Goal: Task Accomplishment & Management: Manage account settings

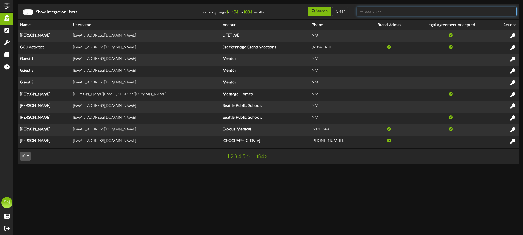
click at [371, 12] on input "text" at bounding box center [437, 11] width 160 height 9
type input "the picklr"
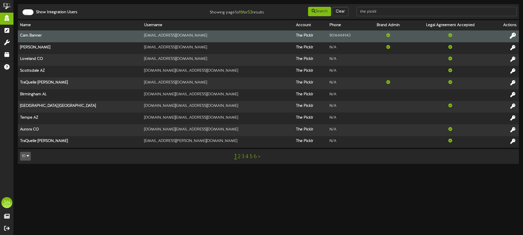
click at [513, 34] on icon at bounding box center [513, 36] width 6 height 6
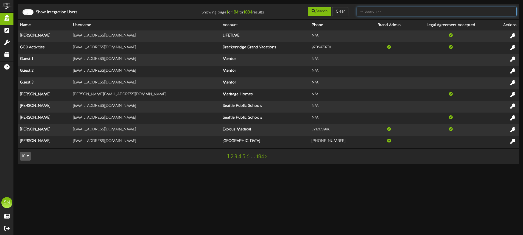
click at [371, 9] on input "text" at bounding box center [437, 11] width 160 height 9
type input "the picklr"
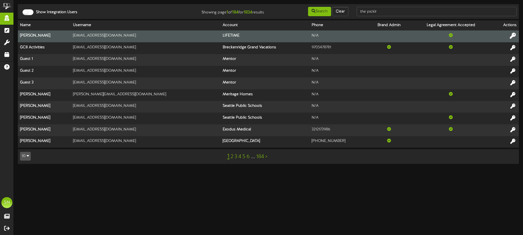
click at [514, 37] on icon at bounding box center [513, 36] width 6 height 6
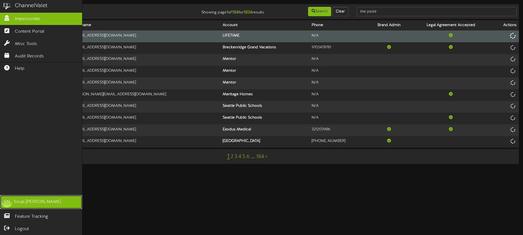
click at [6, 198] on div "SN" at bounding box center [6, 202] width 11 height 11
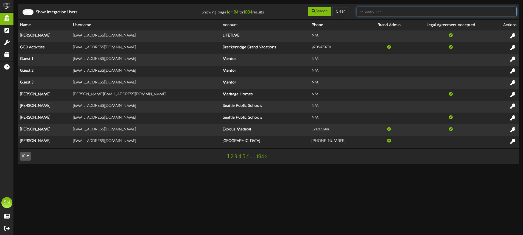
click at [378, 13] on input "text" at bounding box center [437, 11] width 160 height 9
type input "the picklr"
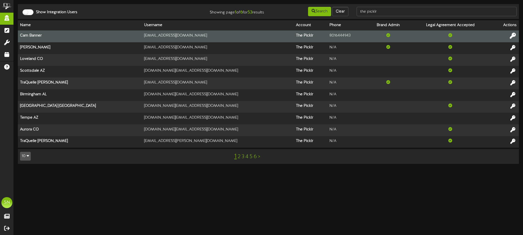
click at [516, 37] on icon at bounding box center [513, 36] width 6 height 6
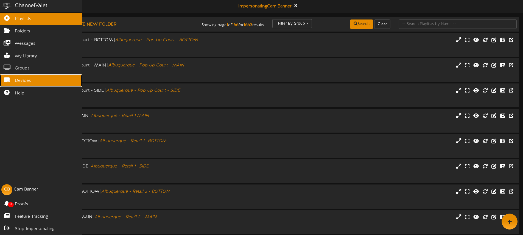
click at [30, 81] on span "Devices" at bounding box center [23, 81] width 16 height 6
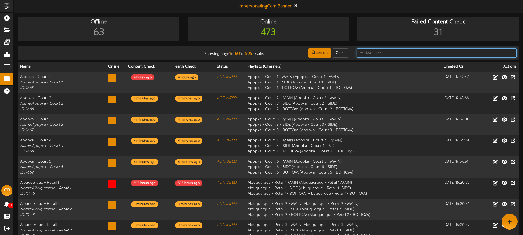
click at [386, 52] on input "text" at bounding box center [437, 52] width 160 height 9
type input "littleton"
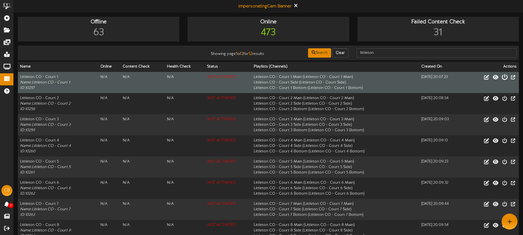
click at [505, 77] on icon at bounding box center [505, 77] width 6 height 6
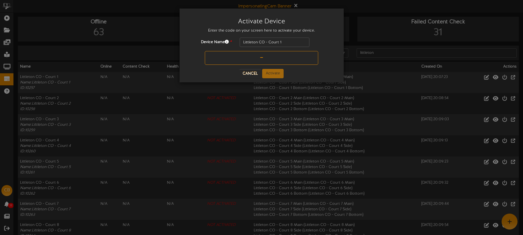
click at [245, 55] on input "text" at bounding box center [261, 58] width 113 height 14
type input "4LCX6D"
click at [277, 74] on button "Activate" at bounding box center [272, 73] width 21 height 9
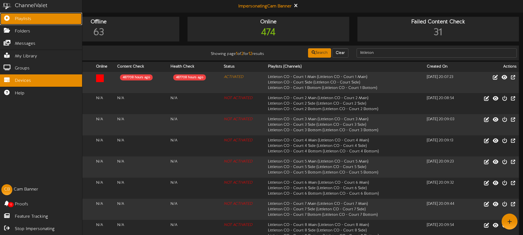
click at [8, 18] on icon at bounding box center [7, 17] width 14 height 4
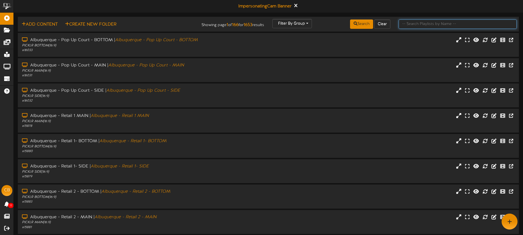
drag, startPoint x: 412, startPoint y: 25, endPoint x: 409, endPoint y: 5, distance: 20.8
click at [412, 25] on input "text" at bounding box center [458, 24] width 118 height 9
type input "littleton"
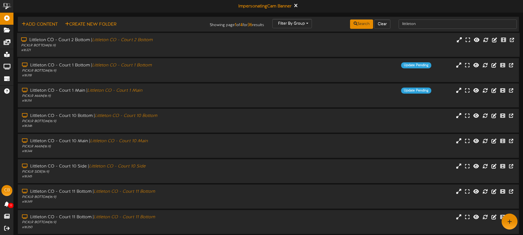
click at [348, 47] on div "Littleton CO - Court 2 Bottom | Littleton CO - Court 2 Bottom PICKLR BOTTOM ( 1…" at bounding box center [268, 45] width 503 height 16
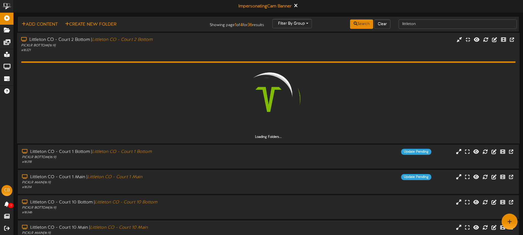
click at [348, 47] on div "Littleton CO - Court 2 Bottom | Littleton CO - Court 2 Bottom PICKLR BOTTOM ( 1…" at bounding box center [268, 45] width 503 height 16
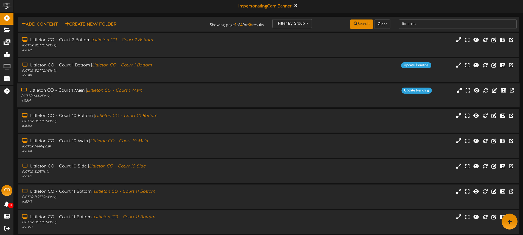
click at [282, 91] on div "Update Pending" at bounding box center [332, 91] width 210 height 6
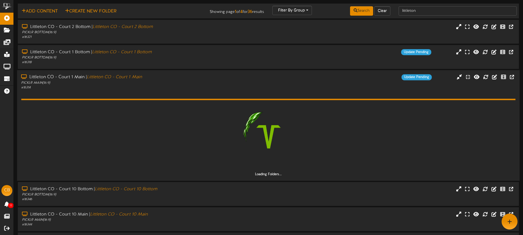
scroll to position [15, 0]
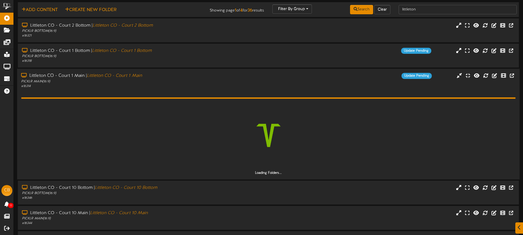
click at [293, 88] on div "Littleton CO - Court 1 Main | Littleton CO - Court 1 Main PICKLR MAIN ( 16:9 ) …" at bounding box center [268, 81] width 503 height 16
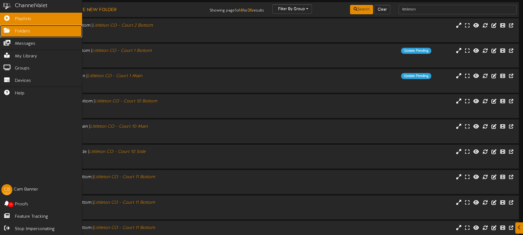
click at [8, 31] on icon at bounding box center [7, 30] width 14 height 4
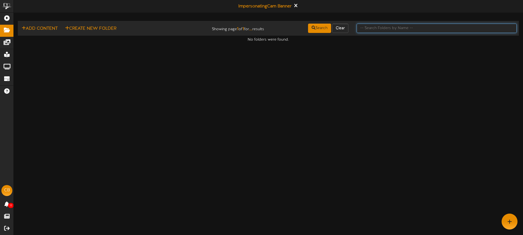
click at [374, 28] on input "text" at bounding box center [437, 28] width 160 height 9
type input "main"
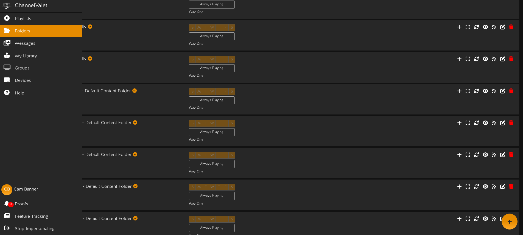
scroll to position [47, 0]
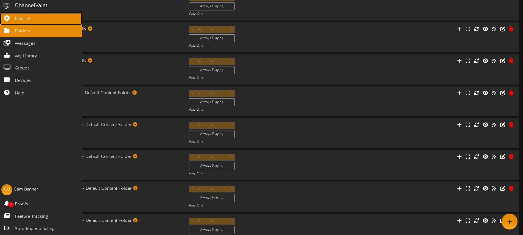
click at [31, 21] on link "Playlists" at bounding box center [41, 19] width 82 height 12
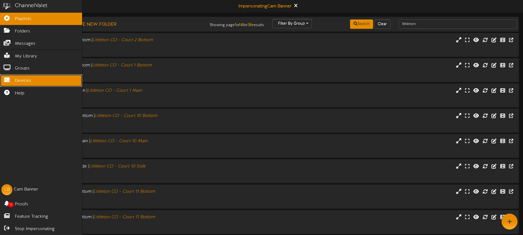
drag, startPoint x: 12, startPoint y: 80, endPoint x: 18, endPoint y: 80, distance: 5.8
click at [12, 80] on icon at bounding box center [7, 79] width 14 height 4
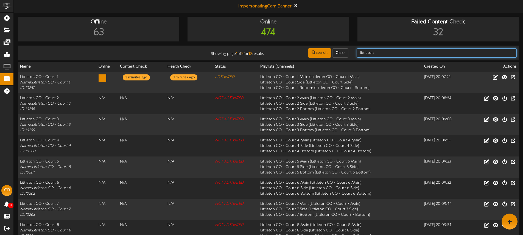
click at [383, 53] on input "littleton" at bounding box center [437, 52] width 160 height 9
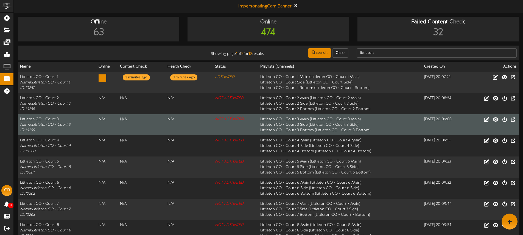
click at [316, 118] on td "Littleton CO - Court 3 Main ( Littleton CO - Court 3 Main ) Littleton CO - Cour…" at bounding box center [340, 124] width 164 height 21
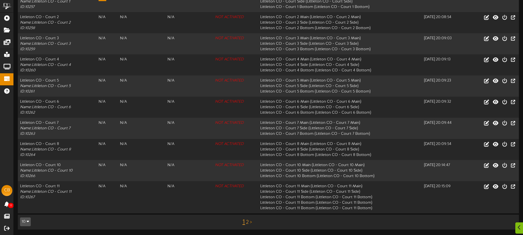
click at [248, 223] on link "2" at bounding box center [247, 223] width 3 height 6
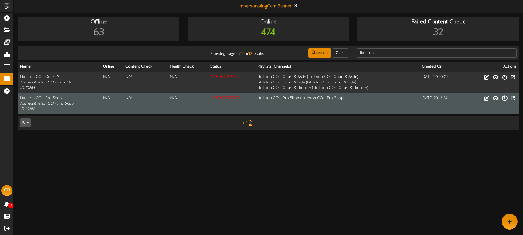
click at [504, 98] on icon at bounding box center [505, 98] width 6 height 6
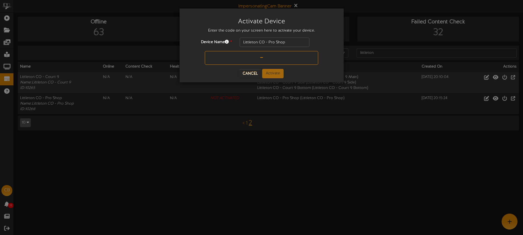
click at [244, 59] on input "text" at bounding box center [261, 58] width 113 height 14
type input "9GHGWV"
click at [275, 75] on button "Activate" at bounding box center [272, 73] width 21 height 9
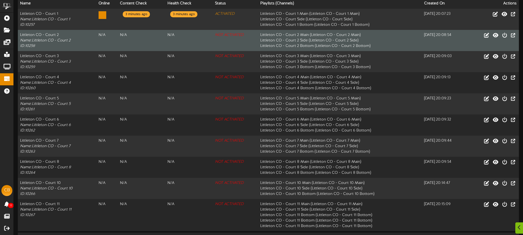
scroll to position [81, 0]
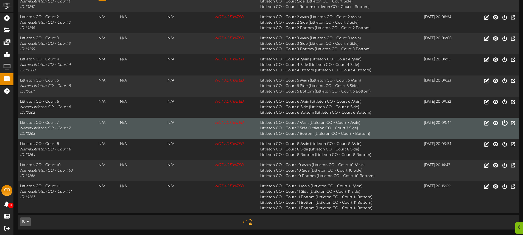
click at [505, 124] on icon at bounding box center [505, 123] width 6 height 6
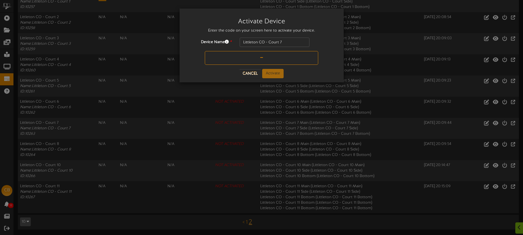
click at [253, 60] on input "text" at bounding box center [261, 58] width 113 height 14
type input "QNTRB1"
click at [273, 74] on button "Activate" at bounding box center [272, 73] width 21 height 9
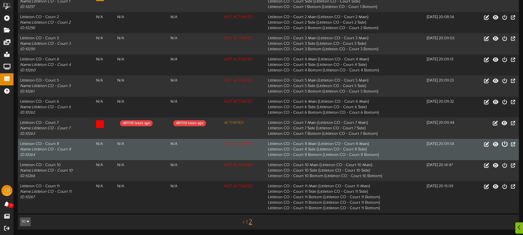
click at [505, 145] on icon at bounding box center [505, 144] width 6 height 6
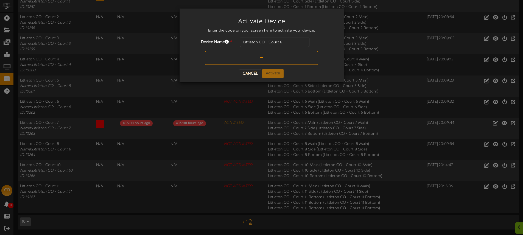
click at [256, 59] on input "text" at bounding box center [261, 58] width 113 height 14
type input "UMAEMC"
click at [273, 70] on button "Activate" at bounding box center [272, 73] width 21 height 9
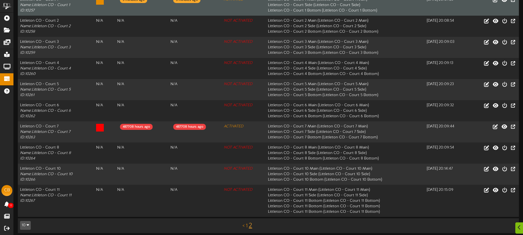
scroll to position [80, 0]
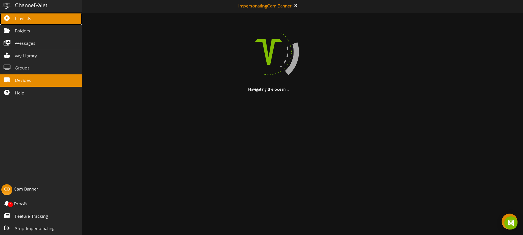
click at [7, 17] on icon at bounding box center [7, 17] width 14 height 4
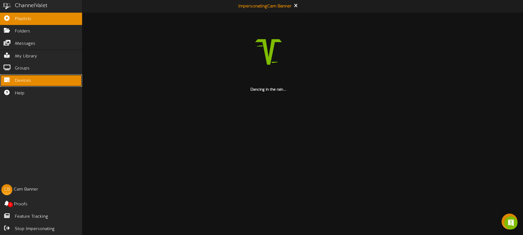
click at [32, 78] on link "Devices" at bounding box center [41, 80] width 82 height 12
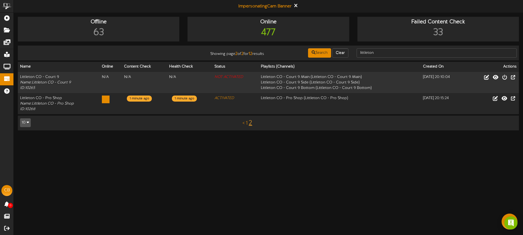
click at [247, 124] on link "1" at bounding box center [247, 123] width 2 height 6
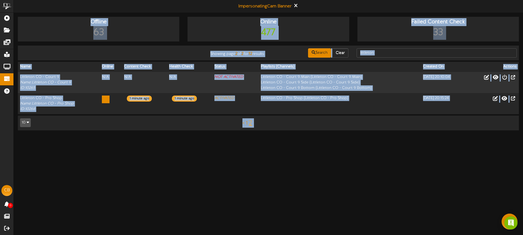
click at [247, 124] on html "ChannelValet Playlists Folders Messages My Library Groups Devices Help CB Cam B…" at bounding box center [261, 68] width 523 height 136
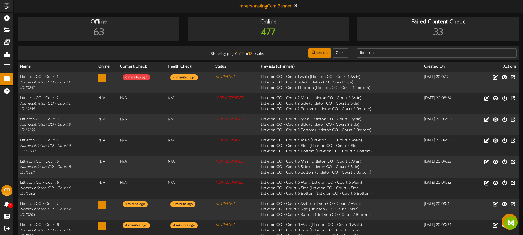
click at [218, 1] on div "Impersonating Cam Banner" at bounding box center [269, 6] width 510 height 13
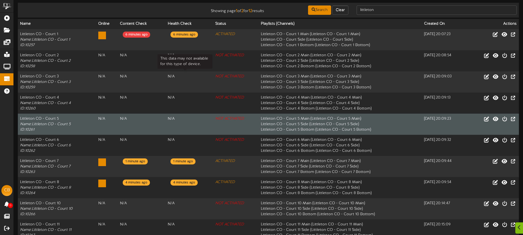
scroll to position [43, 0]
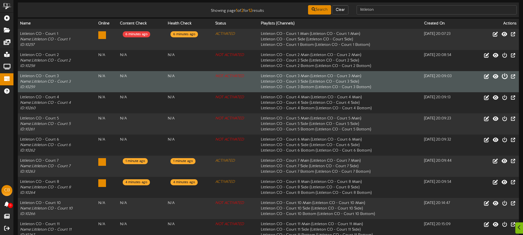
click at [505, 76] on icon at bounding box center [505, 76] width 6 height 6
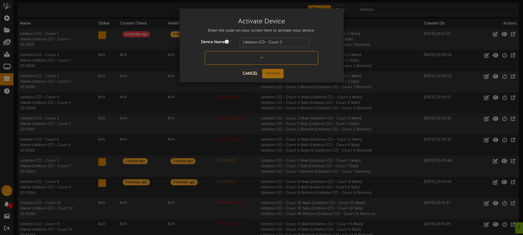
click at [254, 60] on input "text" at bounding box center [261, 58] width 113 height 14
type input "U2W23N"
click at [274, 73] on button "Activate" at bounding box center [272, 73] width 21 height 9
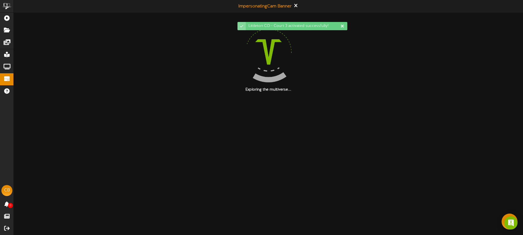
scroll to position [0, 0]
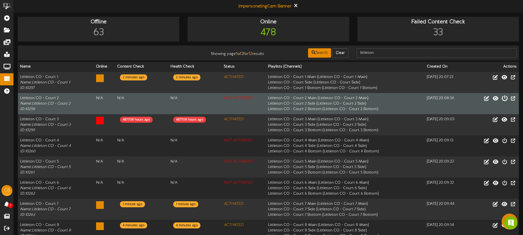
click at [505, 99] on icon at bounding box center [505, 98] width 6 height 6
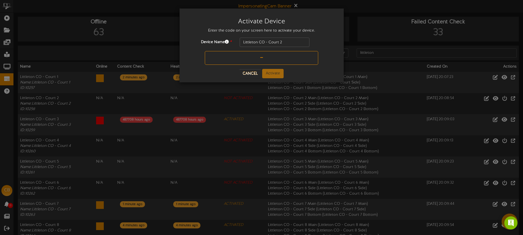
click at [242, 57] on input "text" at bounding box center [261, 58] width 113 height 14
type input "KH8RAX"
click at [272, 74] on button "Activate" at bounding box center [272, 73] width 21 height 9
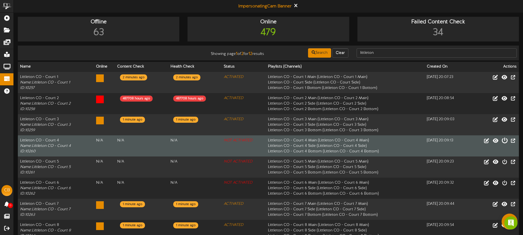
click at [504, 141] on icon at bounding box center [505, 140] width 6 height 6
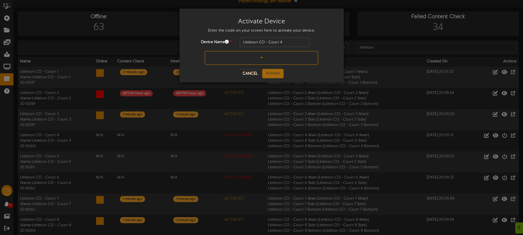
scroll to position [6, 0]
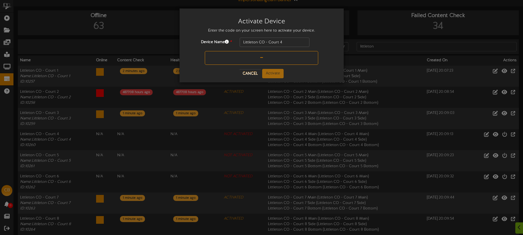
click at [254, 60] on input "text" at bounding box center [261, 58] width 113 height 14
type input "92D032"
click at [276, 72] on button "Activate" at bounding box center [272, 73] width 21 height 9
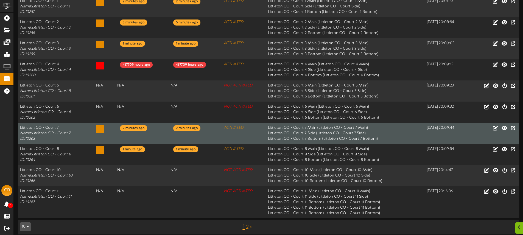
scroll to position [80, 0]
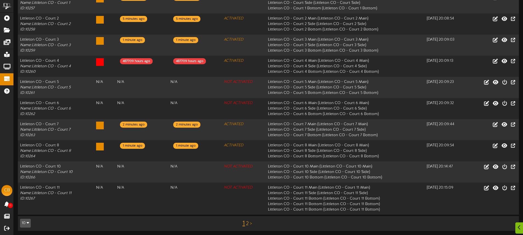
click at [248, 224] on link "2" at bounding box center [247, 224] width 3 height 6
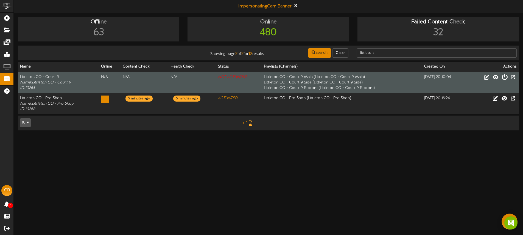
click at [506, 79] on icon at bounding box center [505, 77] width 6 height 6
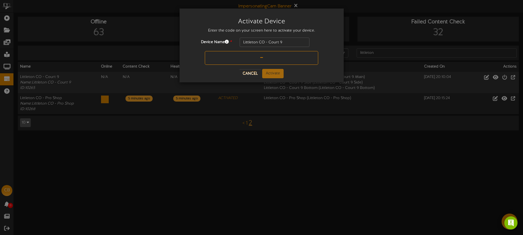
click at [247, 60] on input "text" at bounding box center [261, 58] width 113 height 14
type input "3HF9DD"
click at [273, 72] on button "Activate" at bounding box center [272, 73] width 21 height 9
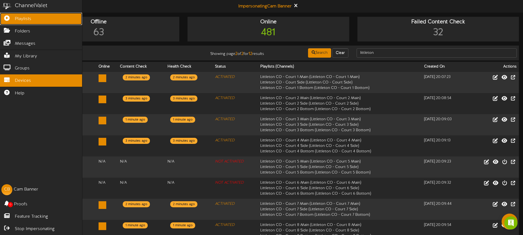
click at [9, 19] on icon at bounding box center [7, 17] width 14 height 4
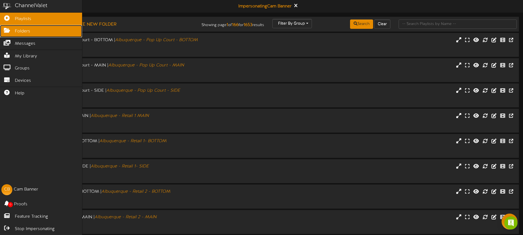
click at [7, 30] on icon at bounding box center [7, 30] width 14 height 4
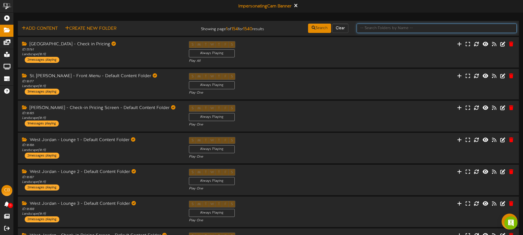
click at [389, 26] on input "text" at bounding box center [437, 28] width 160 height 9
type input "Main folder"
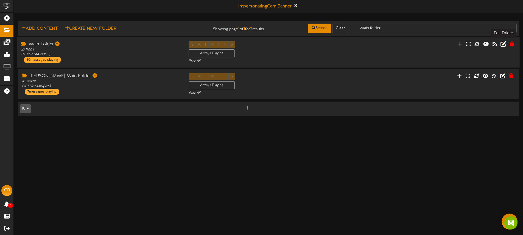
click at [504, 45] on icon at bounding box center [504, 44] width 6 height 6
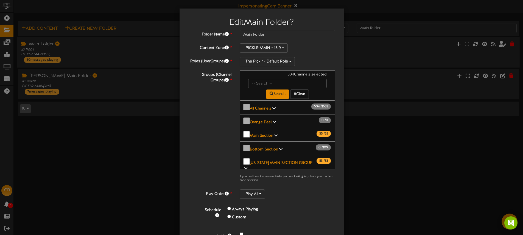
scroll to position [4, 0]
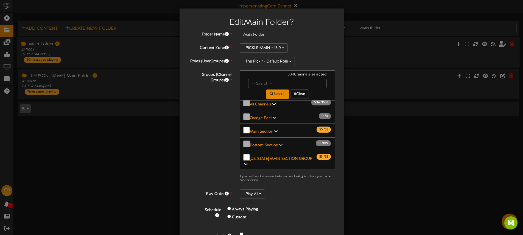
click at [267, 106] on button "All Channels 504 / 1653" at bounding box center [288, 103] width 96 height 14
click at [266, 103] on b "All Channels" at bounding box center [260, 104] width 21 height 4
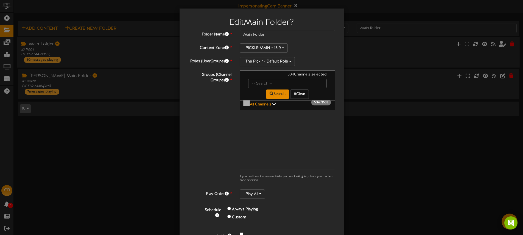
scroll to position [3, 0]
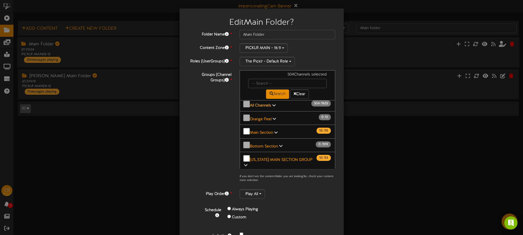
drag, startPoint x: 267, startPoint y: 104, endPoint x: 259, endPoint y: 103, distance: 7.7
click at [267, 104] on b "All Channels" at bounding box center [260, 106] width 21 height 4
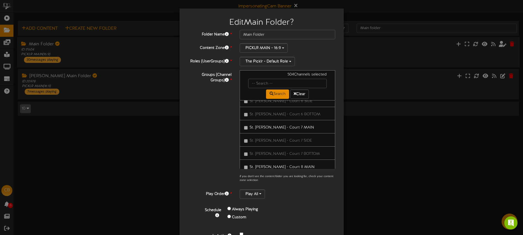
scroll to position [476, 0]
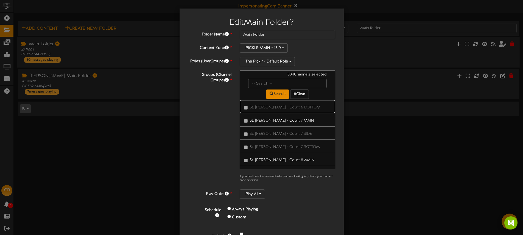
drag, startPoint x: 334, startPoint y: 105, endPoint x: 330, endPoint y: 118, distance: 13.3
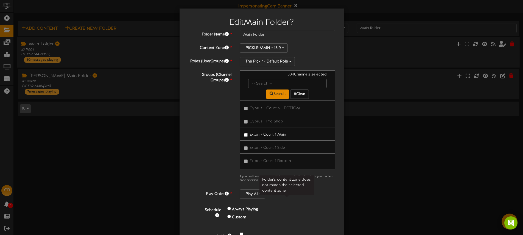
scroll to position [20449, 0]
drag, startPoint x: 288, startPoint y: 153, endPoint x: 295, endPoint y: 151, distance: 6.9
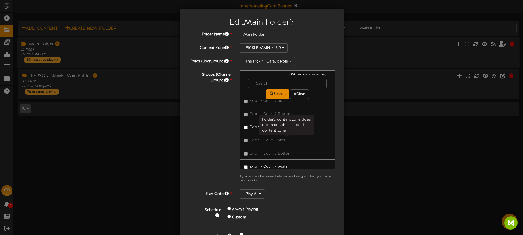
scroll to position [20578, 0]
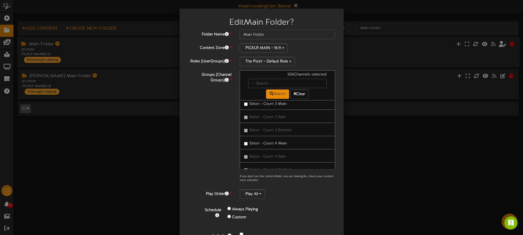
drag, startPoint x: 294, startPoint y: 143, endPoint x: 300, endPoint y: 143, distance: 5.8
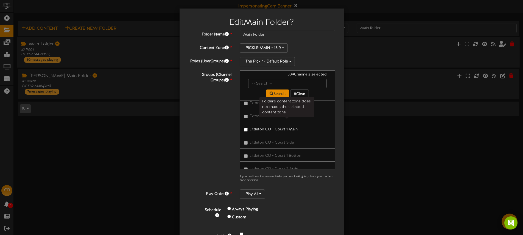
scroll to position [20740, 0]
drag, startPoint x: 290, startPoint y: 135, endPoint x: 295, endPoint y: 135, distance: 5.2
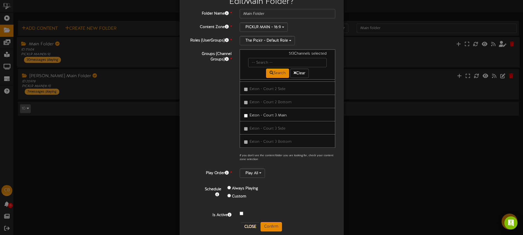
scroll to position [30, 0]
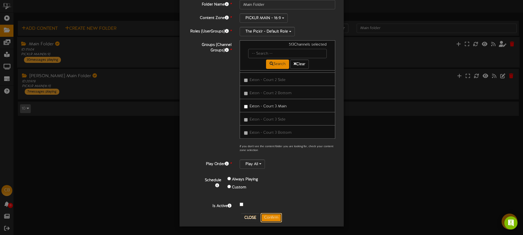
drag, startPoint x: 276, startPoint y: 218, endPoint x: 302, endPoint y: 197, distance: 34.1
click at [276, 218] on button "Confirm" at bounding box center [271, 217] width 21 height 9
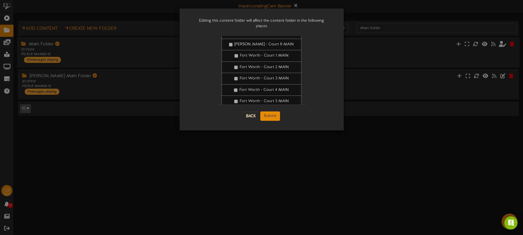
scroll to position [634, 0]
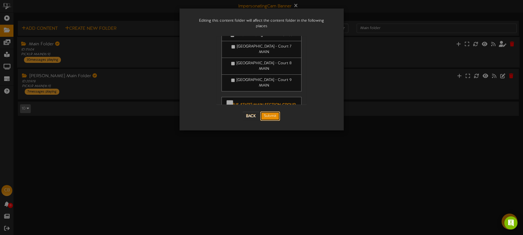
click at [271, 112] on button "Submit" at bounding box center [270, 116] width 20 height 9
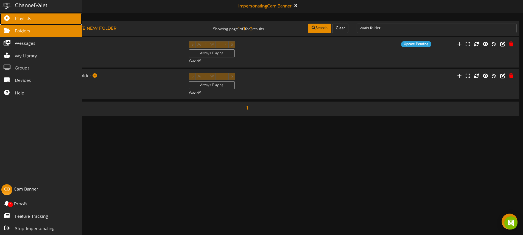
click at [10, 19] on icon at bounding box center [7, 17] width 14 height 4
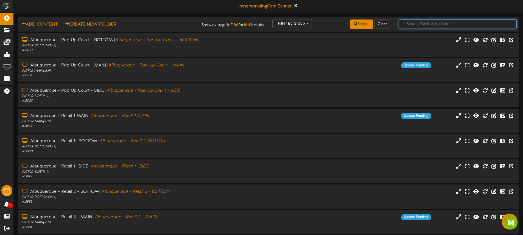
click at [406, 27] on input "text" at bounding box center [458, 24] width 118 height 9
type input "littleton"
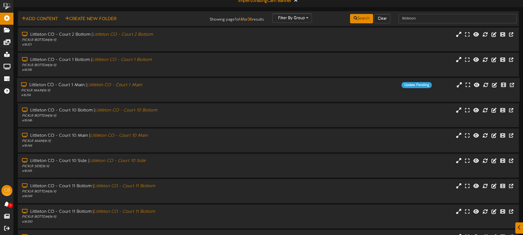
scroll to position [8, 0]
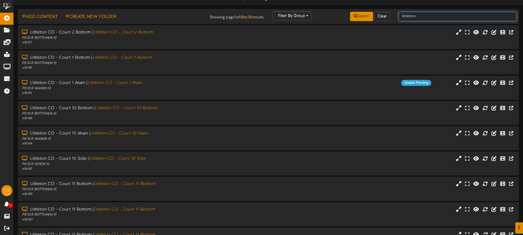
click at [421, 17] on input "littleton" at bounding box center [458, 16] width 118 height 9
type input "littleton court 1"
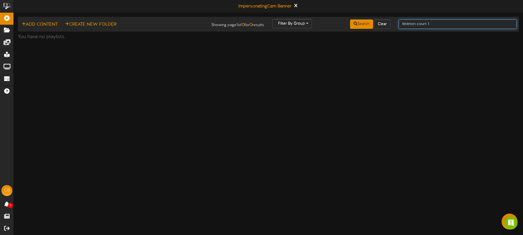
click at [435, 24] on input "littleton court 1" at bounding box center [458, 24] width 118 height 9
type input "littleton"
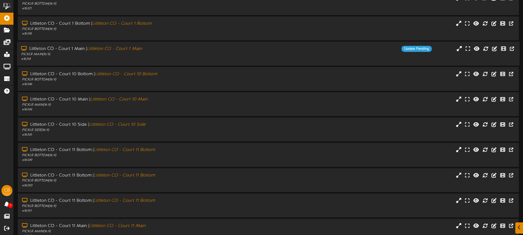
scroll to position [72, 0]
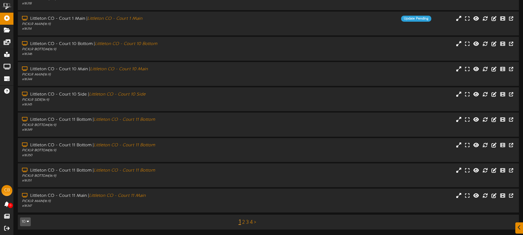
click at [244, 221] on link "2" at bounding box center [243, 223] width 3 height 6
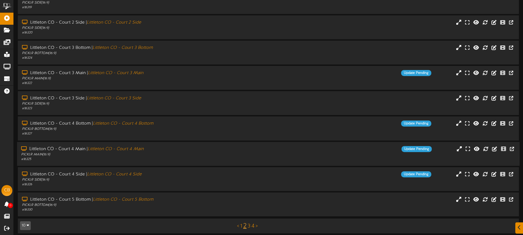
scroll to position [72, 0]
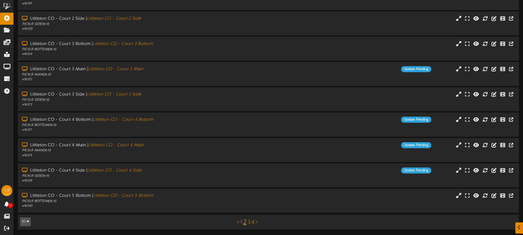
click at [249, 222] on link "3" at bounding box center [249, 223] width 3 height 6
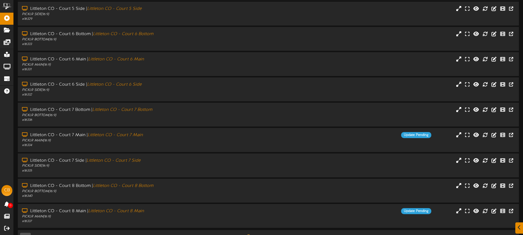
scroll to position [72, 0]
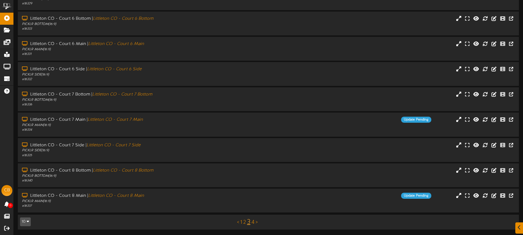
click at [253, 222] on link "4" at bounding box center [253, 223] width 3 height 6
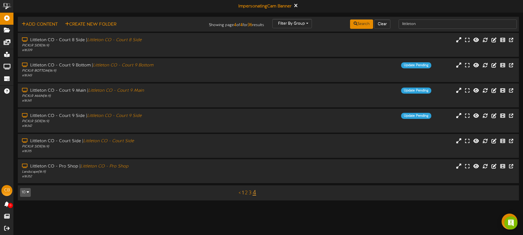
click at [243, 194] on link "1" at bounding box center [243, 193] width 2 height 6
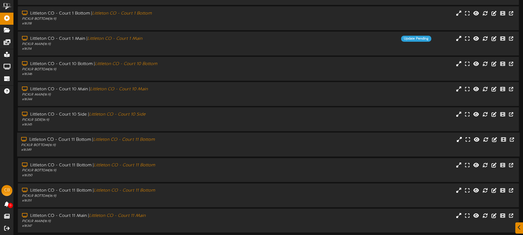
scroll to position [53, 0]
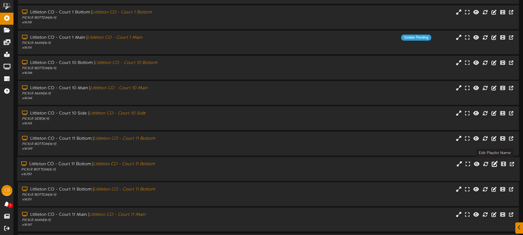
click at [494, 163] on icon at bounding box center [495, 164] width 6 height 6
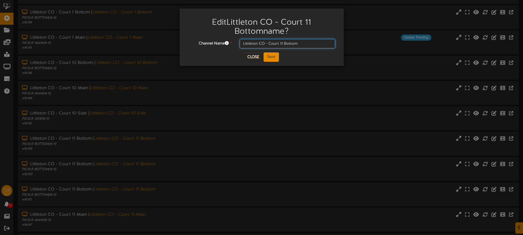
click at [303, 43] on input "Littleton CO - Court 11 Bottom" at bounding box center [288, 43] width 96 height 9
type input "Littleton CO - Court 11 Bottom- DELETE"
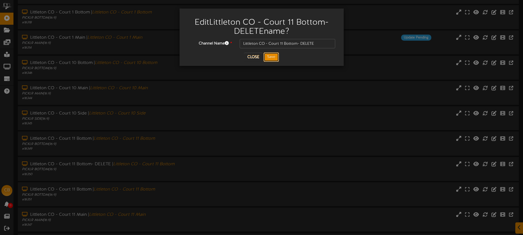
click at [274, 56] on button "Save" at bounding box center [271, 56] width 15 height 9
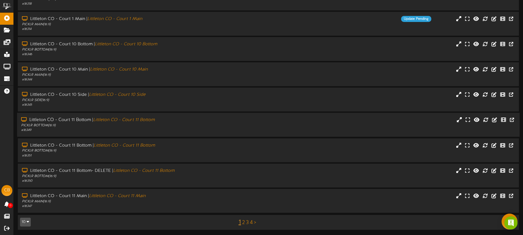
scroll to position [72, 0]
click at [494, 119] on icon at bounding box center [495, 119] width 6 height 6
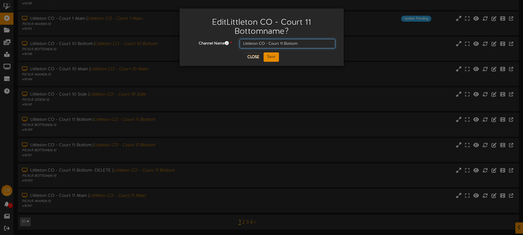
click at [300, 44] on input "Littleton CO - Court 11 Bottom" at bounding box center [288, 43] width 96 height 9
type input "Littleton CO - Court 11 Bottom- DELETE"
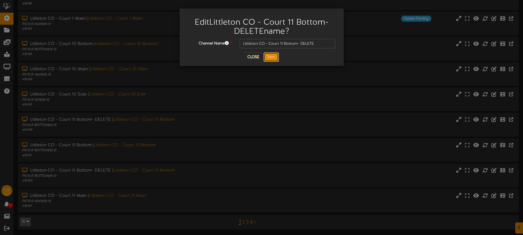
click at [272, 54] on button "Save" at bounding box center [271, 56] width 15 height 9
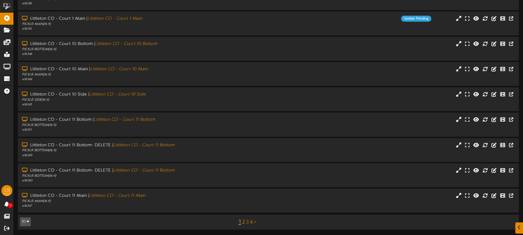
click at [243, 223] on link "2" at bounding box center [243, 223] width 3 height 6
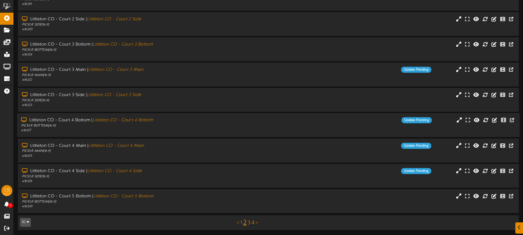
scroll to position [72, 0]
click at [249, 223] on link "3" at bounding box center [249, 223] width 3 height 6
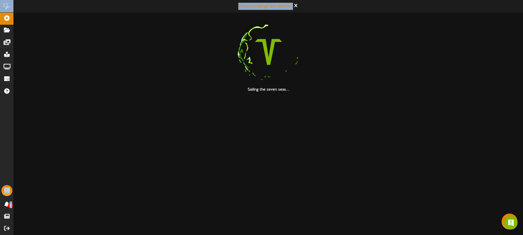
click at [249, 93] on html "ChannelValet Playlists Folders Messages My Library Groups Devices Help CB Cam B…" at bounding box center [261, 46] width 523 height 93
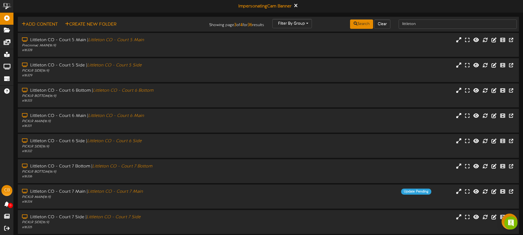
click at [196, 7] on div "Impersonating Cam Banner" at bounding box center [269, 6] width 510 height 13
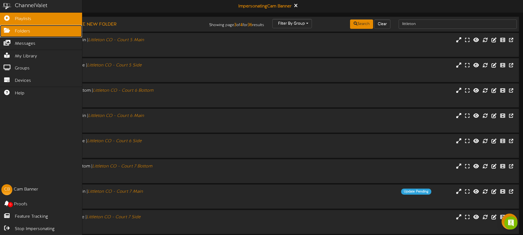
click at [12, 32] on icon at bounding box center [7, 30] width 14 height 4
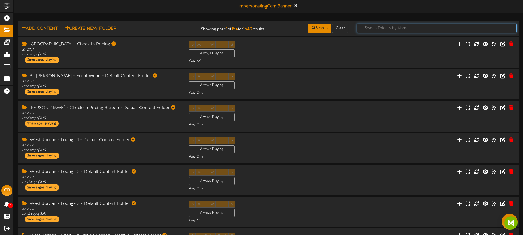
click at [376, 28] on input "text" at bounding box center [437, 28] width 160 height 9
type input "MAIN FOLDERS"
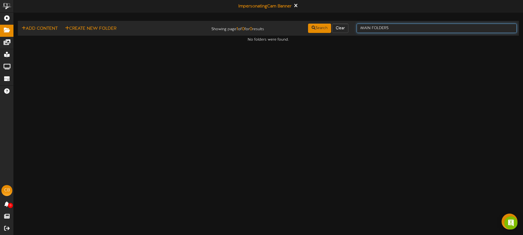
click at [396, 28] on input "MAIN FOLDERS" at bounding box center [437, 28] width 160 height 9
type input "MAIN FOLDER"
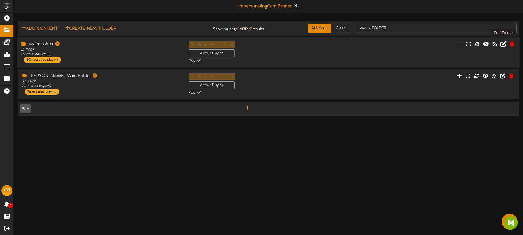
click at [504, 46] on icon at bounding box center [504, 44] width 6 height 6
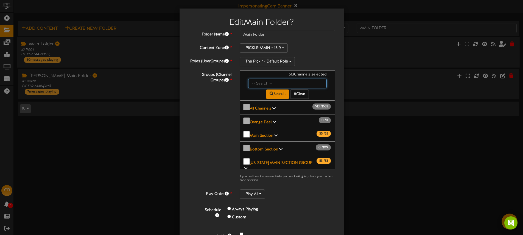
click at [260, 84] on input "text" at bounding box center [287, 83] width 79 height 9
click at [261, 82] on input "text" at bounding box center [287, 83] width 79 height 9
drag, startPoint x: 259, startPoint y: 106, endPoint x: 276, endPoint y: 121, distance: 22.4
click at [259, 107] on b "All Channels" at bounding box center [260, 109] width 21 height 4
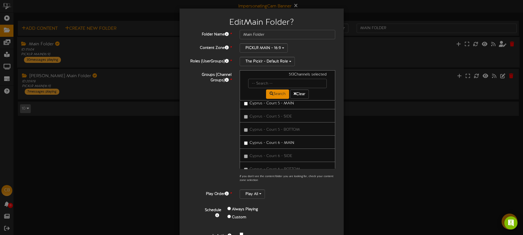
scroll to position [20503, 0]
drag, startPoint x: 258, startPoint y: 134, endPoint x: 292, endPoint y: 144, distance: 35.6
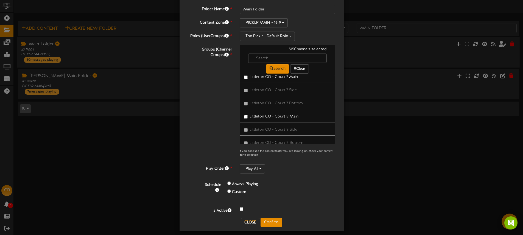
scroll to position [30, 0]
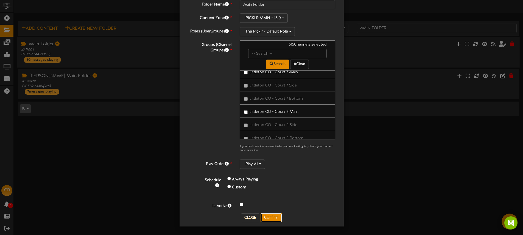
drag, startPoint x: 278, startPoint y: 217, endPoint x: 346, endPoint y: 151, distance: 95.2
click at [278, 217] on button "Confirm" at bounding box center [271, 217] width 21 height 9
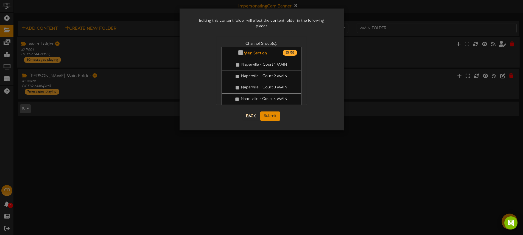
scroll to position [0, 0]
click at [272, 112] on button "Submit" at bounding box center [270, 116] width 20 height 9
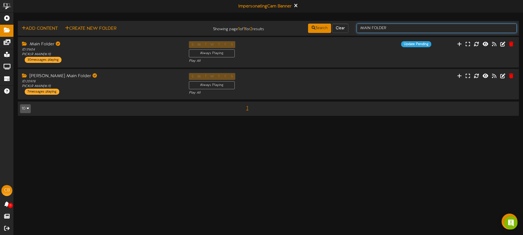
drag, startPoint x: 396, startPoint y: 28, endPoint x: 355, endPoint y: 26, distance: 41.5
click at [355, 26] on div "MAIN FOLDER" at bounding box center [437, 28] width 168 height 10
type input "SIDE FOLDER"
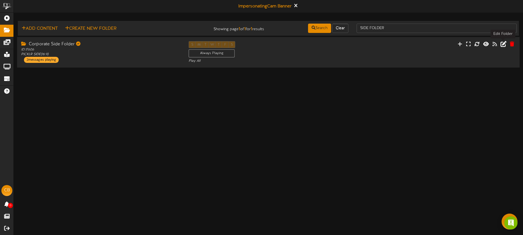
click at [504, 45] on icon at bounding box center [504, 44] width 6 height 6
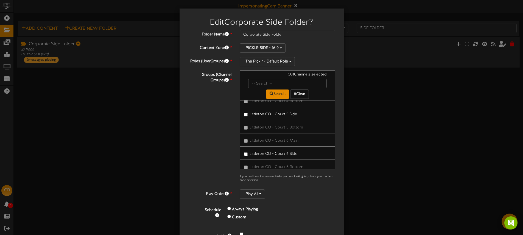
scroll to position [20879, 0]
drag, startPoint x: 290, startPoint y: 120, endPoint x: 298, endPoint y: 120, distance: 8.5
drag, startPoint x: 290, startPoint y: 126, endPoint x: 299, endPoint y: 125, distance: 9.9
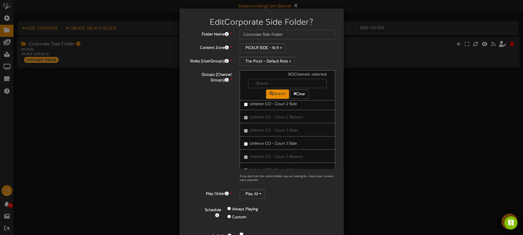
drag, startPoint x: 287, startPoint y: 126, endPoint x: 304, endPoint y: 124, distance: 17.1
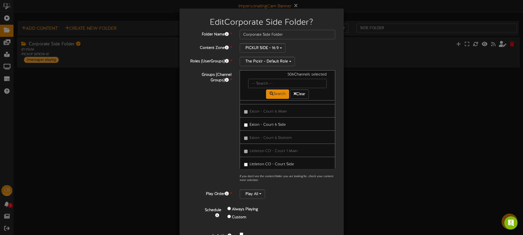
drag, startPoint x: 264, startPoint y: 108, endPoint x: 278, endPoint y: 112, distance: 14.8
drag, startPoint x: 279, startPoint y: 120, endPoint x: 302, endPoint y: 121, distance: 22.3
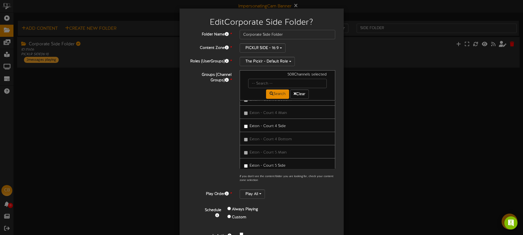
drag, startPoint x: 282, startPoint y: 123, endPoint x: 296, endPoint y: 124, distance: 14.3
drag, startPoint x: 285, startPoint y: 118, endPoint x: 306, endPoint y: 120, distance: 20.4
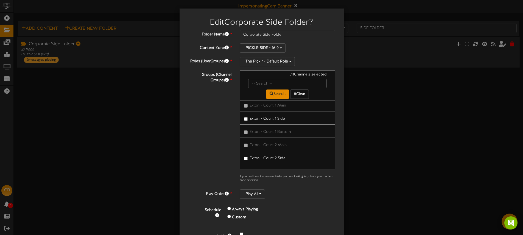
scroll to position [20497, 0]
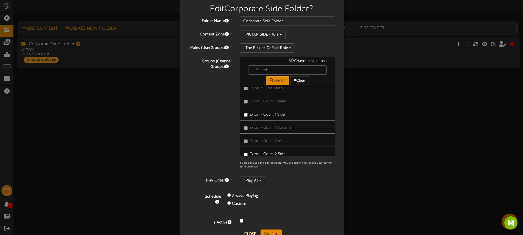
scroll to position [30, 0]
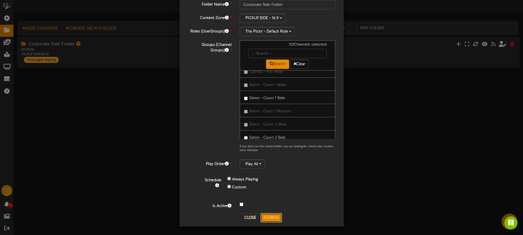
click at [277, 217] on button "Confirm" at bounding box center [271, 217] width 21 height 9
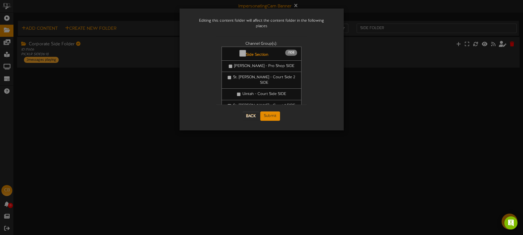
scroll to position [0, 0]
click at [274, 112] on button "Submit" at bounding box center [270, 116] width 20 height 9
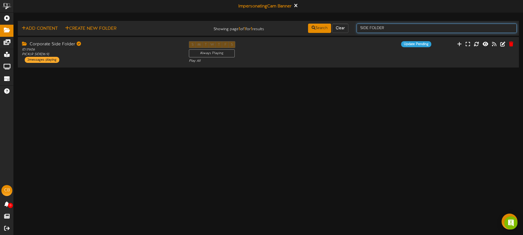
drag, startPoint x: 408, startPoint y: 26, endPoint x: 355, endPoint y: 27, distance: 52.2
click at [352, 28] on div "Add Content Create New Folder Showing page 1 of 1 for 1 results Search Clear SI…" at bounding box center [268, 28] width 505 height 10
type input "bottom"
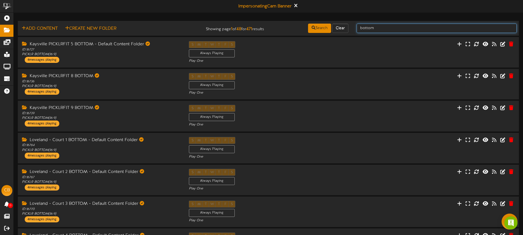
click at [393, 30] on input "bottom" at bounding box center [437, 28] width 160 height 9
type input "bottom folder"
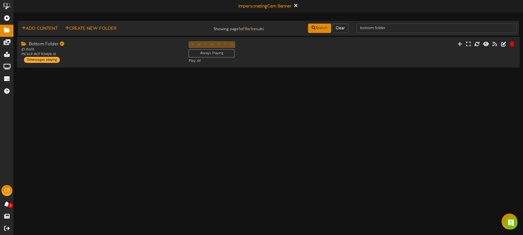
click at [387, 53] on div "Bottom Folder ID: 17605 PICKLR BOTTOM ( 16:9 ) 13 messages playing S M T W T F …" at bounding box center [268, 52] width 503 height 23
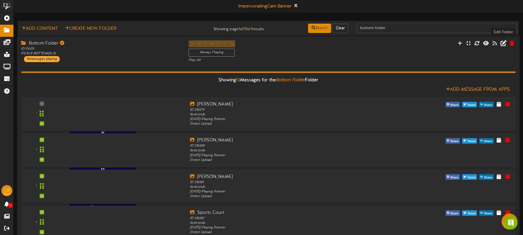
click at [504, 43] on icon at bounding box center [504, 43] width 6 height 6
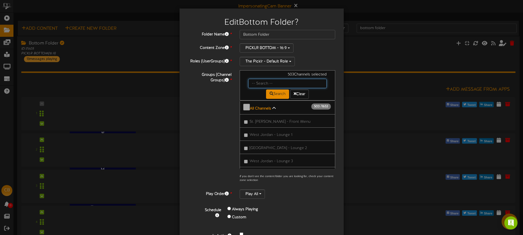
click at [271, 84] on input "text" at bounding box center [287, 83] width 79 height 9
type input "b"
type input "o"
type input "littleton"
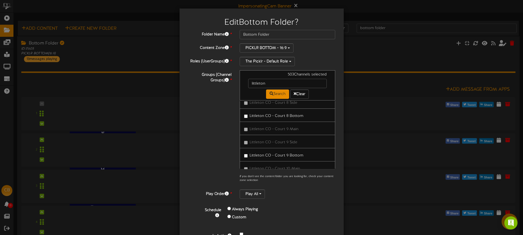
scroll to position [21107, 0]
drag, startPoint x: 285, startPoint y: 146, endPoint x: 299, endPoint y: 149, distance: 14.5
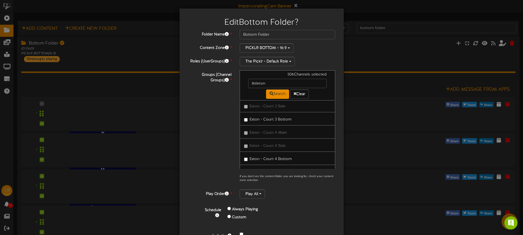
drag, startPoint x: 286, startPoint y: 154, endPoint x: 297, endPoint y: 151, distance: 11.8
drag, startPoint x: 290, startPoint y: 144, endPoint x: 305, endPoint y: 145, distance: 15.2
drag, startPoint x: 288, startPoint y: 135, endPoint x: 293, endPoint y: 138, distance: 5.3
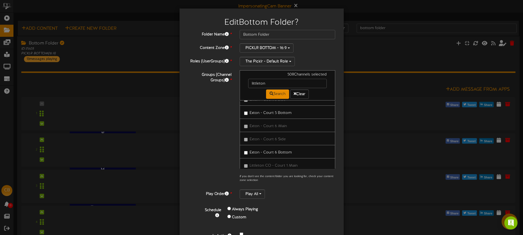
drag, startPoint x: 295, startPoint y: 156, endPoint x: 308, endPoint y: 151, distance: 14.6
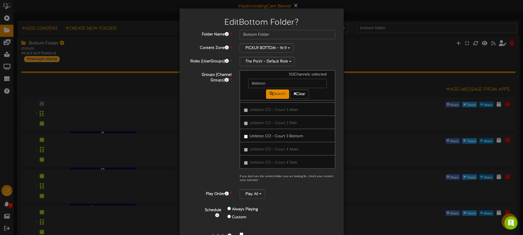
drag, startPoint x: 295, startPoint y: 157, endPoint x: 307, endPoint y: 155, distance: 12.5
drag, startPoint x: 293, startPoint y: 140, endPoint x: 293, endPoint y: 131, distance: 8.2
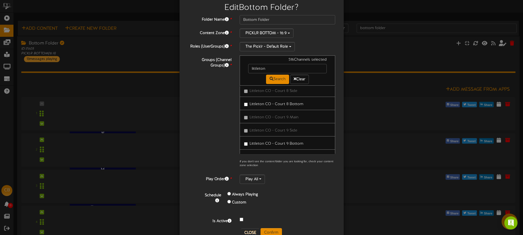
scroll to position [30, 0]
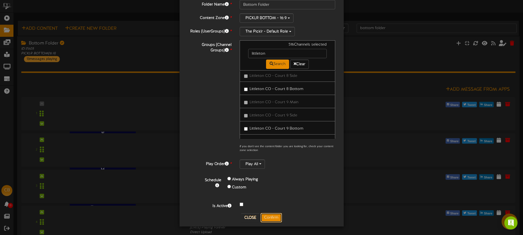
drag, startPoint x: 273, startPoint y: 216, endPoint x: 521, endPoint y: 126, distance: 263.7
click at [273, 216] on button "Confirm" at bounding box center [271, 217] width 21 height 9
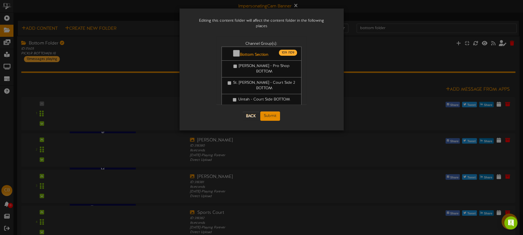
scroll to position [0, 0]
click at [273, 112] on button "Submit" at bounding box center [270, 116] width 20 height 9
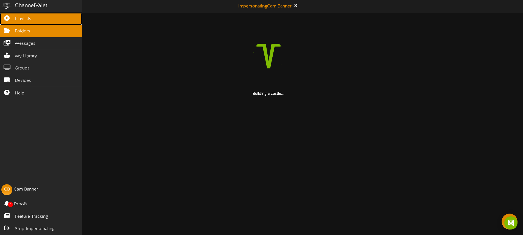
click at [10, 19] on icon at bounding box center [7, 17] width 14 height 4
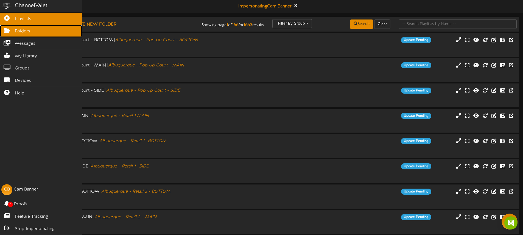
click at [11, 29] on icon at bounding box center [7, 30] width 14 height 4
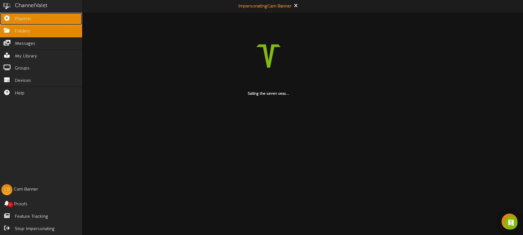
click at [18, 18] on span "Playlists" at bounding box center [23, 19] width 16 height 6
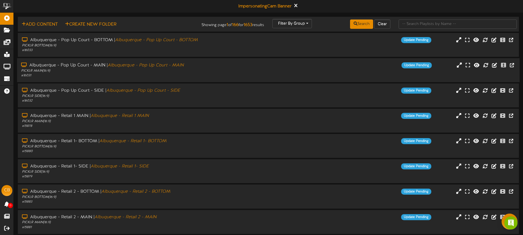
click at [168, 73] on div "# 16031" at bounding box center [121, 75] width 201 height 5
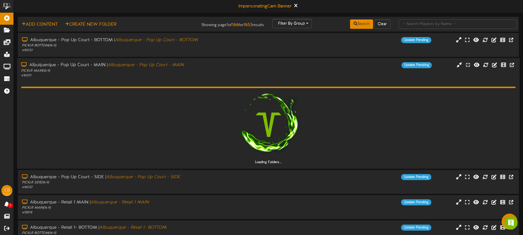
click at [211, 74] on div "# 16031" at bounding box center [121, 75] width 201 height 5
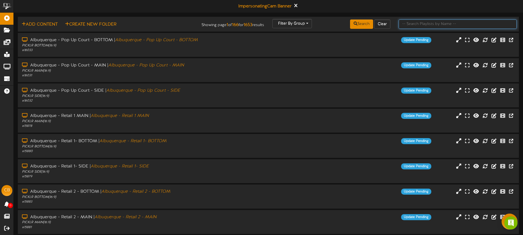
click at [436, 23] on input "text" at bounding box center [458, 24] width 118 height 9
click at [259, 65] on div "Update Pending" at bounding box center [332, 65] width 210 height 6
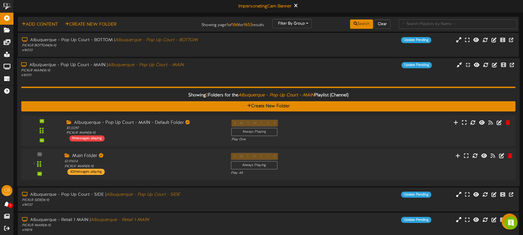
click at [193, 157] on div "Main Folder" at bounding box center [144, 156] width 158 height 6
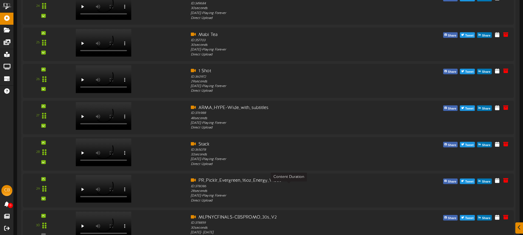
scroll to position [1115, 0]
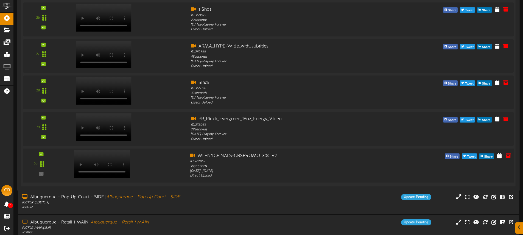
click at [119, 154] on video at bounding box center [102, 164] width 56 height 28
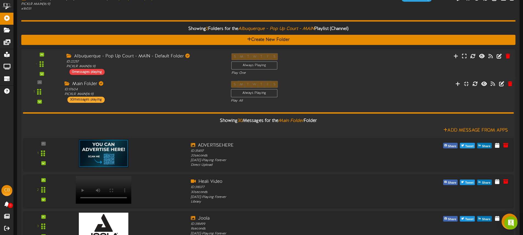
scroll to position [62, 0]
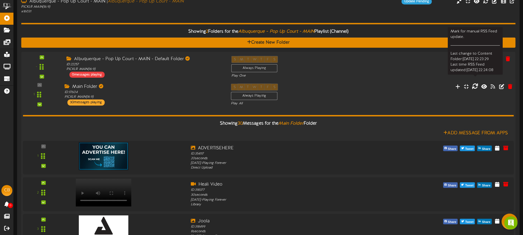
click at [474, 86] on icon at bounding box center [475, 86] width 6 height 6
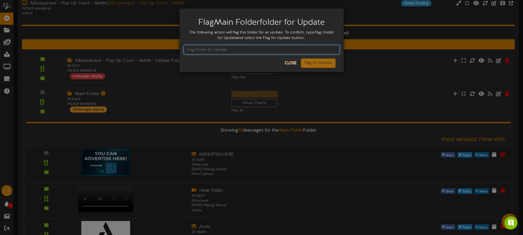
click at [250, 50] on input "text" at bounding box center [262, 49] width 156 height 9
type input "Flag Folder for Update"
click at [313, 63] on button "Flag for Update" at bounding box center [318, 63] width 35 height 9
click at [241, 49] on div "Flag Main Folder folder for Update The following action will flag this folder f…" at bounding box center [262, 40] width 156 height 55
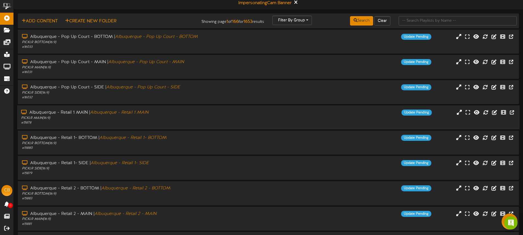
scroll to position [0, 0]
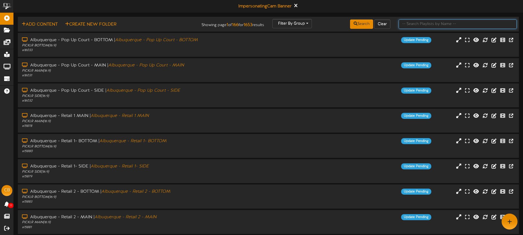
click at [420, 25] on input "text" at bounding box center [458, 24] width 118 height 9
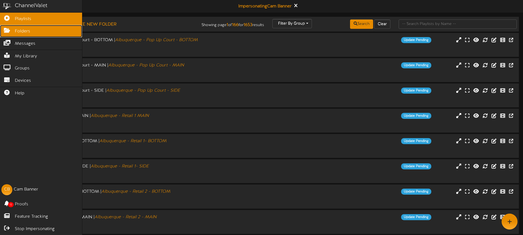
click at [25, 33] on span "Folders" at bounding box center [22, 31] width 15 height 6
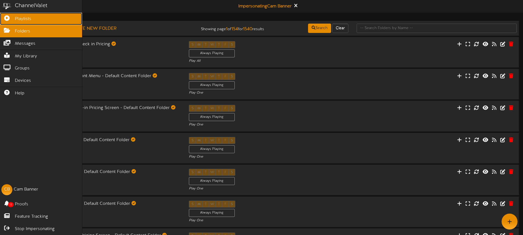
click at [12, 16] on icon at bounding box center [7, 17] width 14 height 4
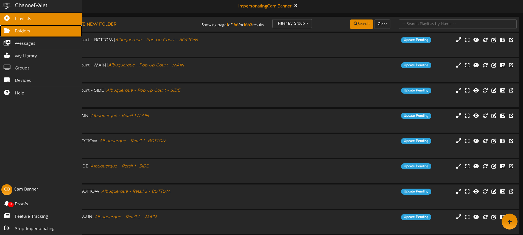
click at [20, 33] on span "Folders" at bounding box center [22, 31] width 15 height 6
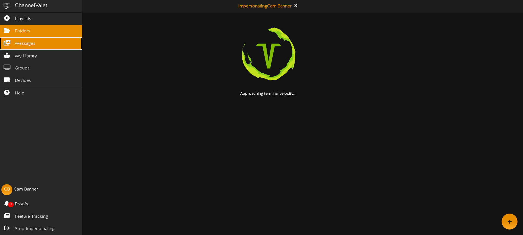
click at [39, 44] on link "Messages" at bounding box center [41, 43] width 82 height 12
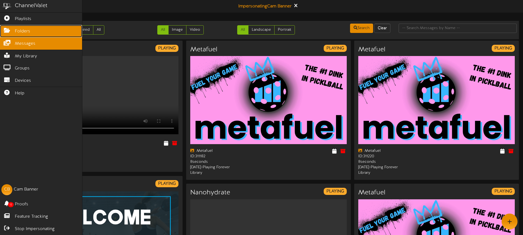
click at [28, 31] on span "Folders" at bounding box center [22, 31] width 15 height 6
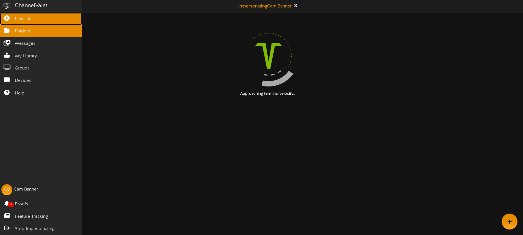
click at [29, 16] on span "Playlists" at bounding box center [23, 19] width 16 height 6
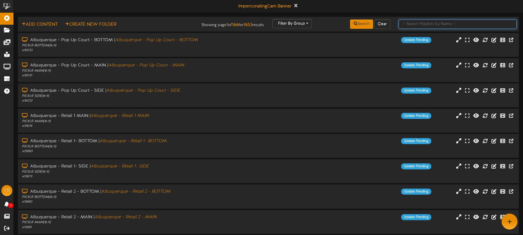
click at [413, 27] on input "text" at bounding box center [458, 24] width 118 height 9
click at [441, 23] on input "text" at bounding box center [458, 24] width 118 height 9
type input "littleton"
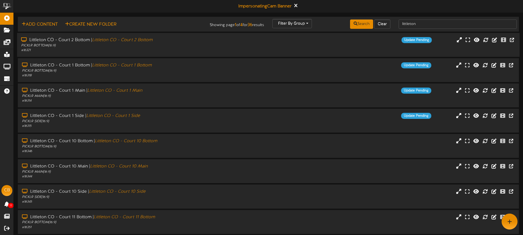
click at [304, 49] on div "Littleton CO - Court 2 Bottom | Littleton CO - Court 2 Bottom PICKLR BOTTOM ( 1…" at bounding box center [268, 45] width 503 height 16
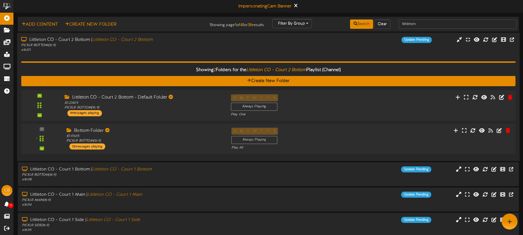
drag, startPoint x: 327, startPoint y: 101, endPoint x: 327, endPoint y: 95, distance: 5.6
click at [327, 101] on div "S M T W T F S Always Playing Play One" at bounding box center [289, 105] width 125 height 23
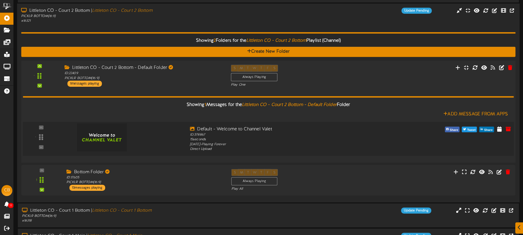
scroll to position [33, 0]
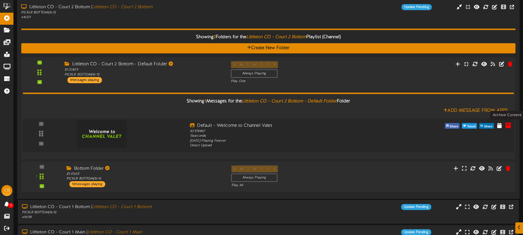
click at [510, 126] on icon at bounding box center [508, 125] width 6 height 6
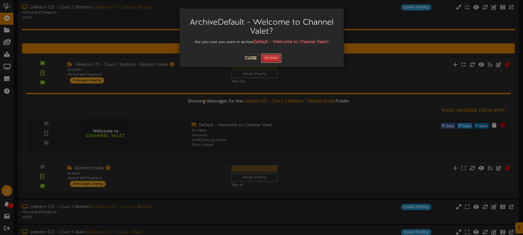
click at [274, 60] on button "Archive" at bounding box center [271, 58] width 20 height 9
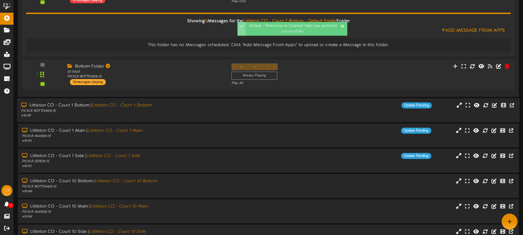
click at [281, 112] on div "Littleton CO - Court 1 Bottom | Littleton CO - Court 1 Bottom PICKLR BOTTOM ( 1…" at bounding box center [268, 110] width 503 height 16
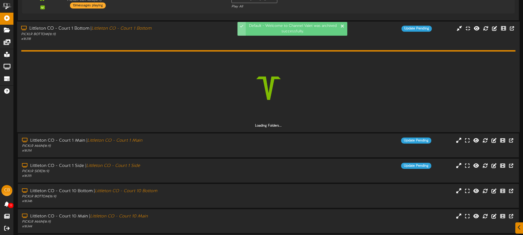
scroll to position [190, 0]
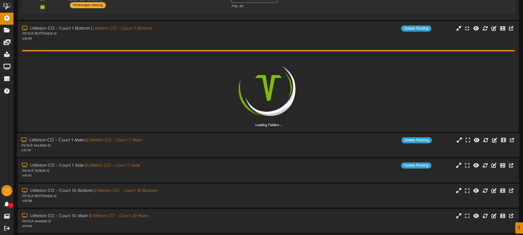
click at [311, 145] on div "Littleton CO - Court 1 Main | Littleton CO - Court 1 Main PICKLR MAIN ( 16:9 ) …" at bounding box center [268, 145] width 503 height 16
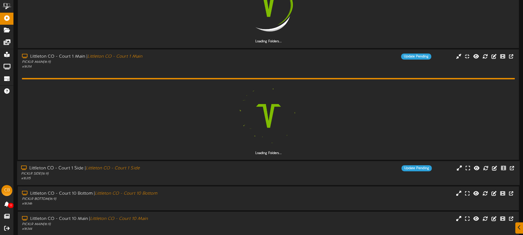
click at [303, 168] on div "Update Pending" at bounding box center [332, 168] width 210 height 6
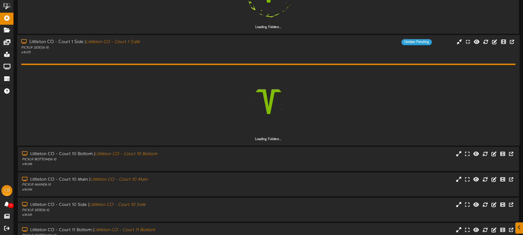
scroll to position [409, 0]
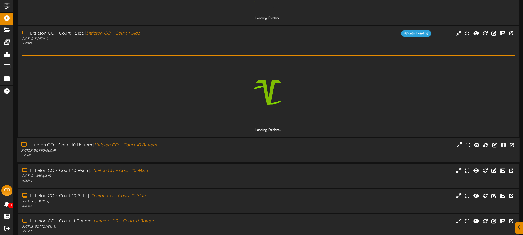
click at [310, 151] on div "Littleton CO - Court 10 Bottom | Littleton CO - Court 10 Bottom PICKLR BOTTOM (…" at bounding box center [268, 150] width 503 height 16
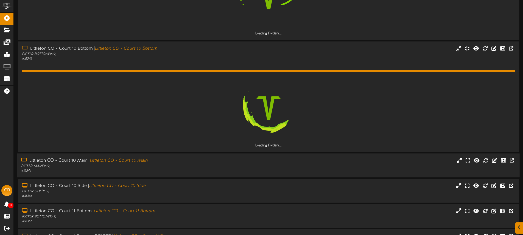
click at [313, 167] on div "Littleton CO - Court 10 Main | Littleton CO - Court 10 Main PICKLR MAIN ( 16:9 …" at bounding box center [268, 166] width 503 height 16
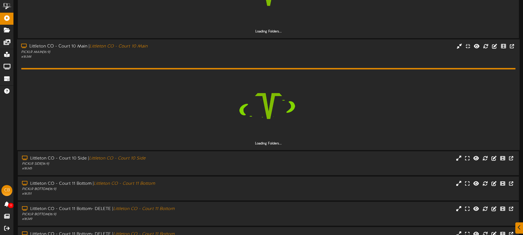
scroll to position [653, 0]
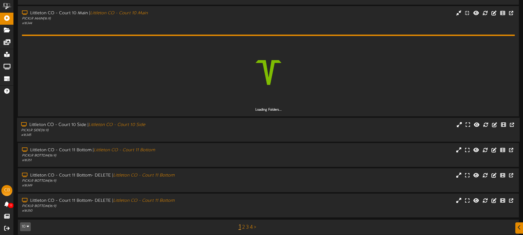
click at [309, 134] on div "Littleton CO - Court 10 Side | Littleton CO - Court 10 Side PICKLR SIDE ( 16:9 …" at bounding box center [268, 130] width 503 height 16
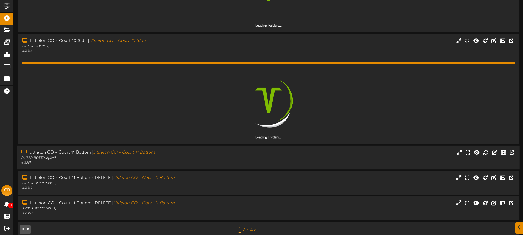
click at [308, 149] on div "Littleton CO - Court 11 Bottom | Littleton CO - Court 11 Bottom PICKLR BOTTOM (…" at bounding box center [268, 158] width 503 height 24
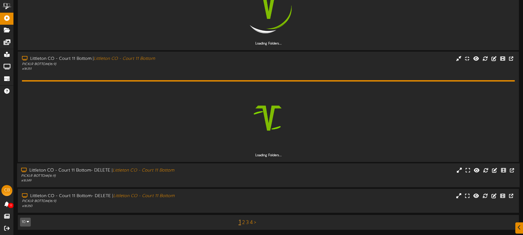
click at [312, 170] on div "Littleton CO - Court 11 Bottom- DELETE | Littleton CO - Court 11 Bottom PICKLR …" at bounding box center [268, 176] width 503 height 16
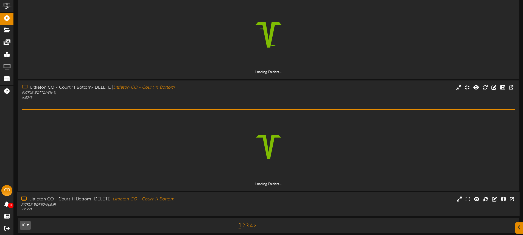
click at [318, 201] on div "Littleton CO - Court 11 Bottom- DELETE | Littleton CO - Court 11 Bottom PICKLR …" at bounding box center [268, 204] width 503 height 16
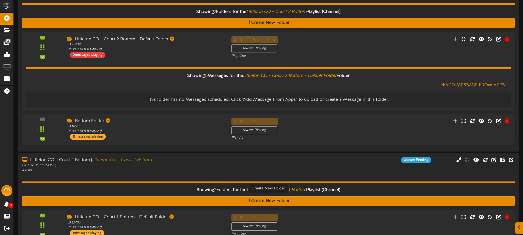
scroll to position [63, 0]
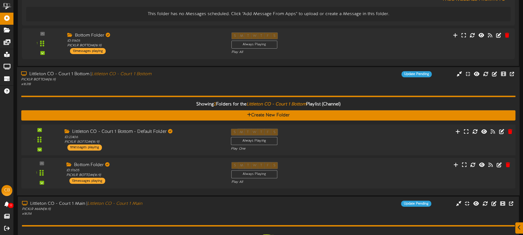
drag, startPoint x: 310, startPoint y: 139, endPoint x: 307, endPoint y: 137, distance: 3.8
click at [310, 139] on div "S M T W T F S Always Playing Play One" at bounding box center [289, 140] width 125 height 23
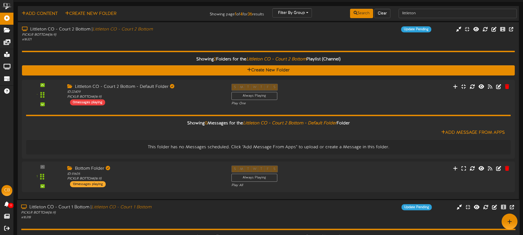
scroll to position [13, 0]
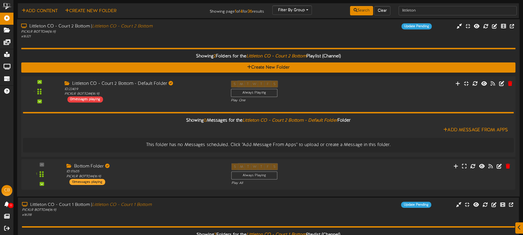
click at [380, 97] on div "- ID:" at bounding box center [268, 91] width 499 height 23
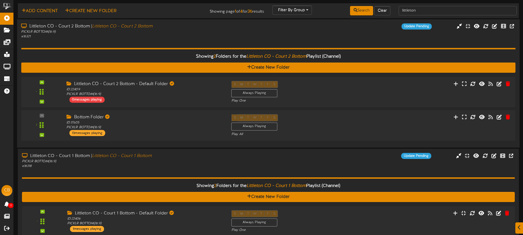
click at [305, 37] on div "Littleton CO - Court 2 Bottom | Littleton CO - Court 2 Bottom PICKLR BOTTOM ( 1…" at bounding box center [268, 31] width 503 height 16
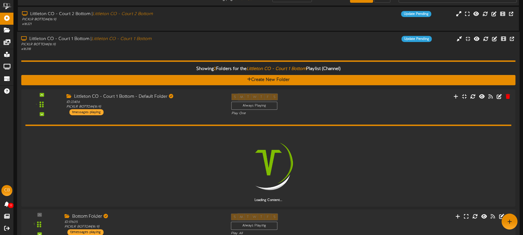
scroll to position [25, 0]
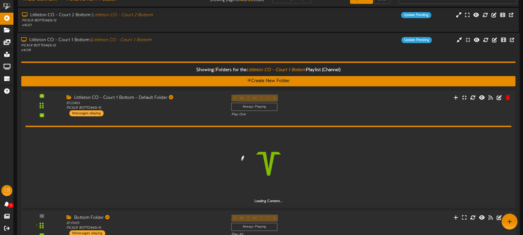
click at [273, 46] on div "Littleton CO - Court 1 Bottom | Littleton CO - Court 1 Bottom PICKLR BOTTOM ( 1…" at bounding box center [268, 45] width 503 height 16
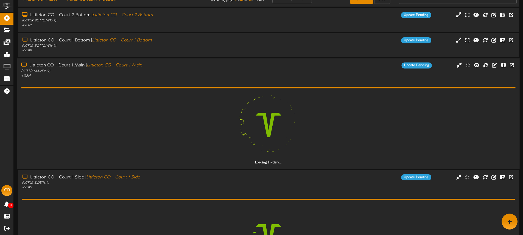
click at [265, 66] on div "Update Pending" at bounding box center [332, 65] width 210 height 6
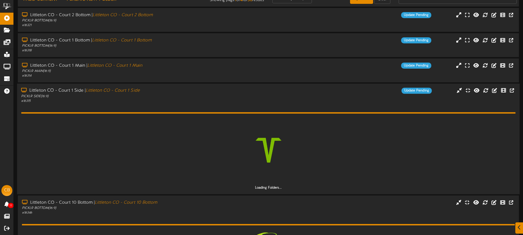
scroll to position [34, 0]
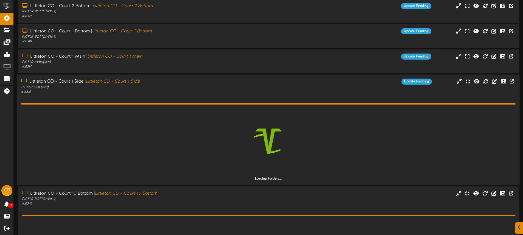
click at [258, 90] on div "Littleton CO - Court 1 Side | Littleton CO - Court 1 Side PICKLR SIDE ( 16:9 ) …" at bounding box center [268, 87] width 503 height 16
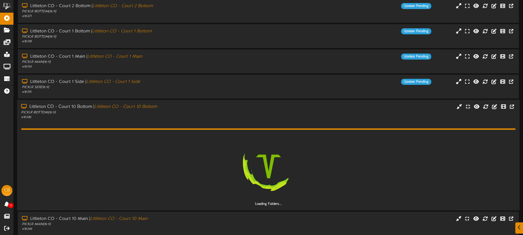
drag, startPoint x: 257, startPoint y: 110, endPoint x: 262, endPoint y: 101, distance: 10.5
click at [257, 110] on div "Littleton CO - Court 10 Bottom | Littleton CO - Court 10 Bottom PICKLR BOTTOM (…" at bounding box center [268, 112] width 503 height 16
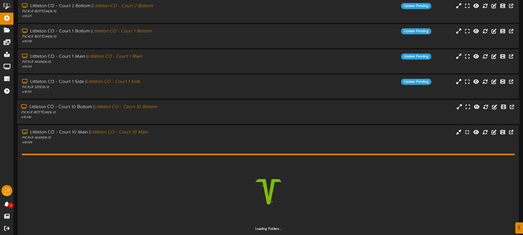
click at [268, 112] on div "Littleton CO - Court 10 Bottom | Littleton CO - Court 10 Bottom PICKLR BOTTOM (…" at bounding box center [268, 112] width 503 height 16
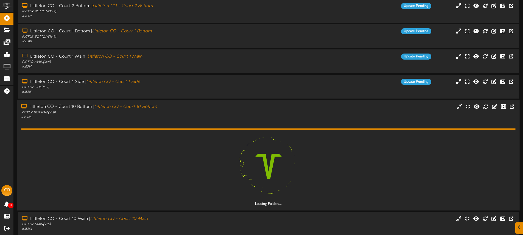
click at [265, 119] on div "Littleton CO - Court 10 Bottom | Littleton CO - Court 10 Bottom PICKLR BOTTOM (…" at bounding box center [268, 112] width 503 height 16
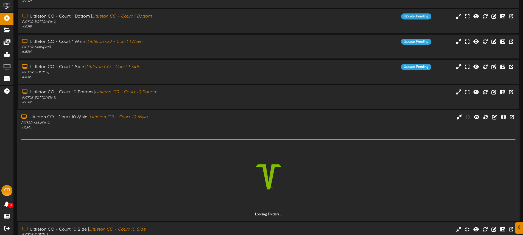
scroll to position [54, 0]
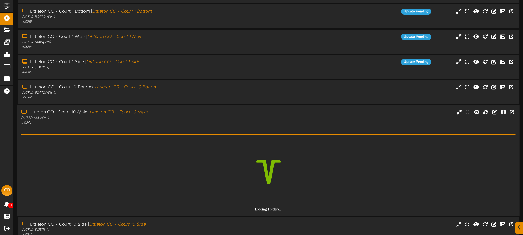
click at [267, 118] on div "Littleton CO - Court 10 Main | Littleton CO - Court 10 Main PICKLR MAIN ( 16:9 …" at bounding box center [268, 118] width 503 height 16
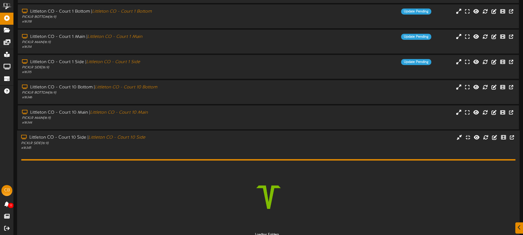
click at [262, 137] on div "Littleton CO - Court 10 Side | Littleton CO - Court 10 Side PICKLR SIDE ( 16:9 …" at bounding box center [268, 143] width 503 height 16
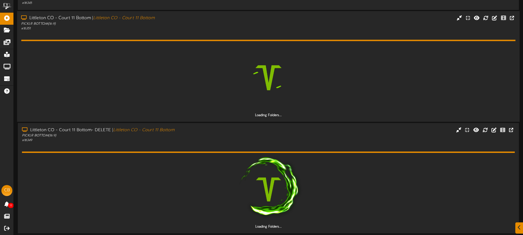
scroll to position [200, 0]
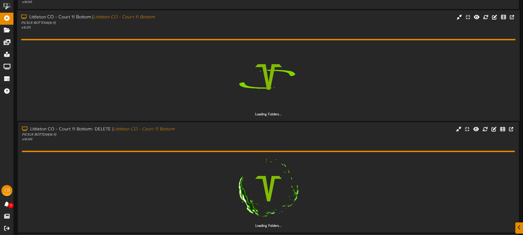
click at [270, 28] on div "Littleton CO - Court 11 Bottom | Littleton CO - Court 11 Bottom PICKLR BOTTOM (…" at bounding box center [268, 22] width 503 height 16
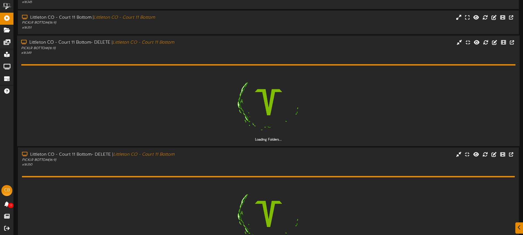
click at [265, 52] on div "Littleton CO - Court 11 Bottom- DELETE | Littleton CO - Court 11 Bottom PICKLR …" at bounding box center [268, 48] width 503 height 16
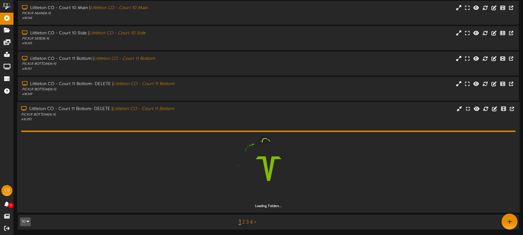
click at [270, 109] on div "Littleton CO - Court 11 Bottom- DELETE | Littleton CO - Court 11 Bottom PICKLR …" at bounding box center [268, 114] width 503 height 16
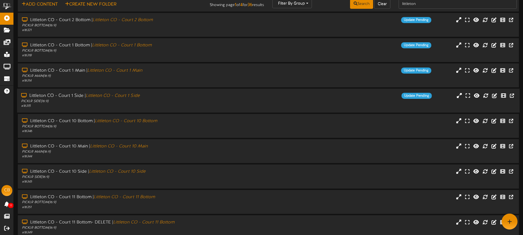
scroll to position [0, 0]
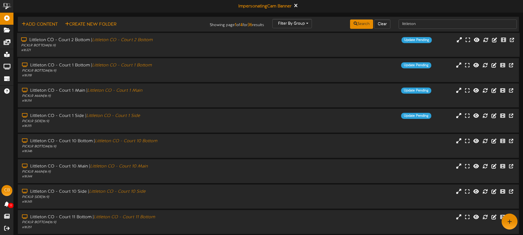
click at [199, 48] on div "PICKLR BOTTOM ( 16:9 )" at bounding box center [121, 45] width 201 height 5
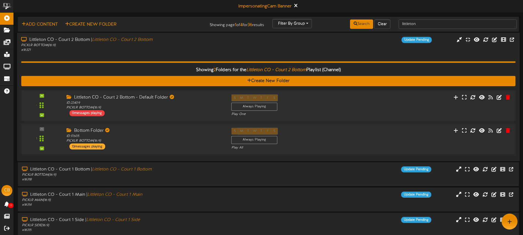
click at [212, 58] on div "Showing 2 Folders for the Littleton CO - Court 2 Bottom Playlist (Channel) Crea…" at bounding box center [268, 104] width 495 height 104
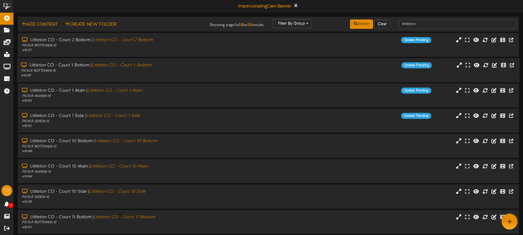
click at [190, 76] on div "# 16318" at bounding box center [121, 75] width 201 height 5
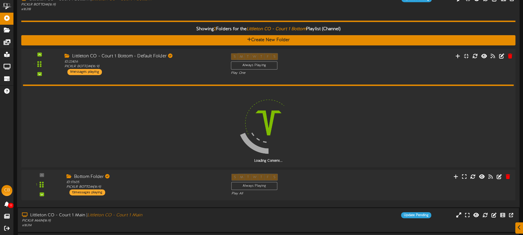
scroll to position [66, 0]
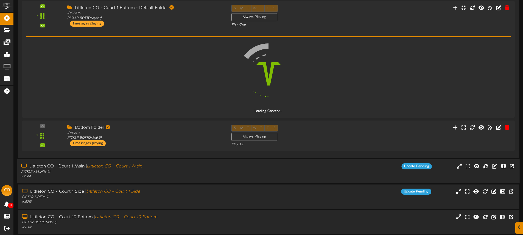
click at [298, 170] on div "Littleton CO - Court 1 Main | Littleton CO - Court 1 Main PICKLR MAIN ( 16:9 ) …" at bounding box center [268, 171] width 503 height 16
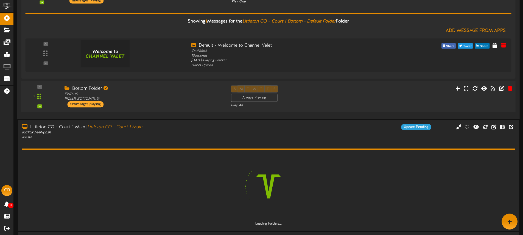
scroll to position [126, 0]
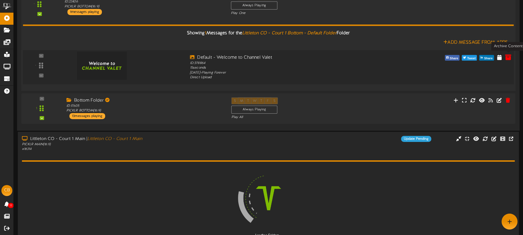
click at [510, 57] on icon at bounding box center [508, 57] width 6 height 6
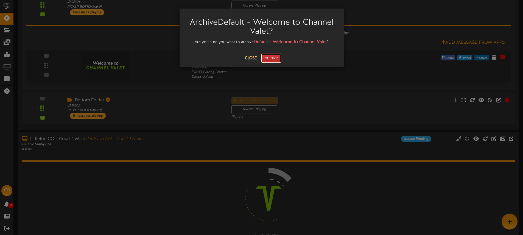
click at [270, 56] on button "Archive" at bounding box center [271, 58] width 20 height 9
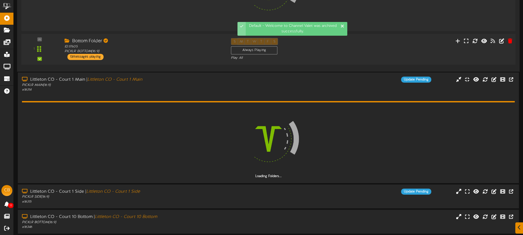
scroll to position [205, 0]
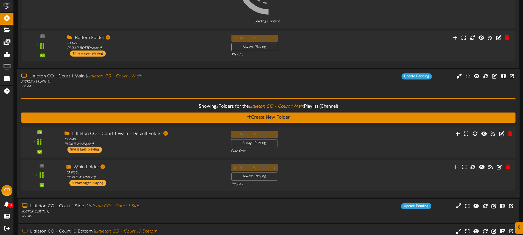
click at [330, 134] on div "S M T W T F S Always Playing Play One" at bounding box center [289, 142] width 125 height 23
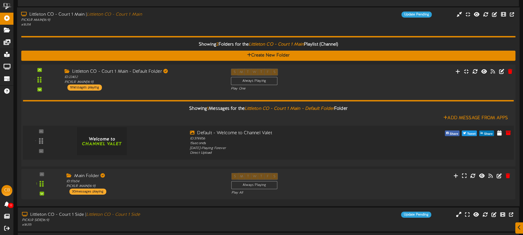
scroll to position [289, 0]
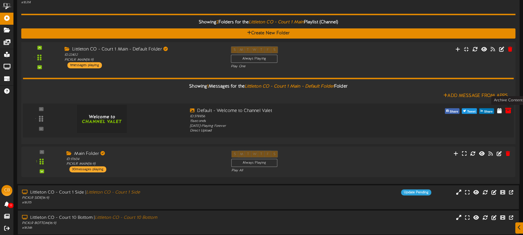
click at [507, 110] on icon at bounding box center [508, 110] width 6 height 6
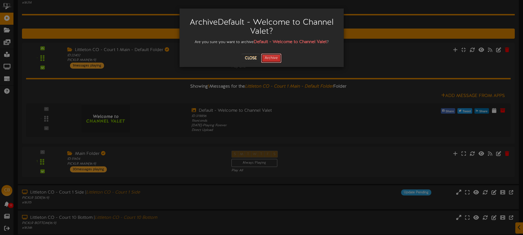
click at [280, 59] on button "Archive" at bounding box center [271, 58] width 20 height 9
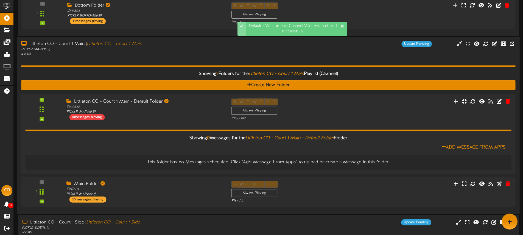
drag, startPoint x: 173, startPoint y: 59, endPoint x: 185, endPoint y: 68, distance: 14.8
click at [173, 59] on div "Showing 2 Folders for the Littleton CO - Court 1 Main Playlist (Channel) Create…" at bounding box center [268, 133] width 495 height 153
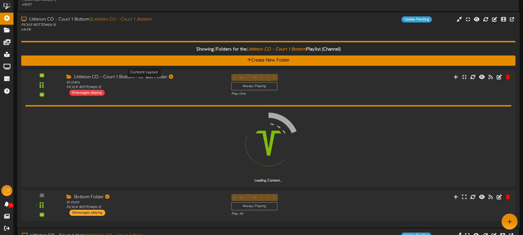
scroll to position [30, 0]
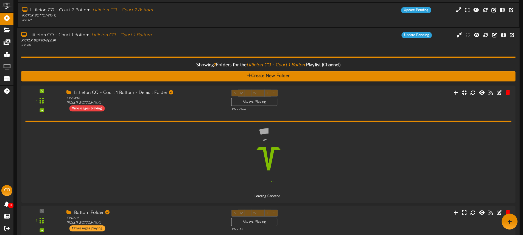
click at [184, 48] on div "Showing 2 Folders for the Littleton CO - Court 1 Bottom Playlist (Channel) Crea…" at bounding box center [268, 143] width 495 height 191
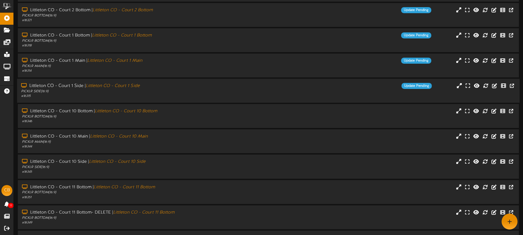
click at [190, 84] on div "Littleton CO - Court 1 Side | Littleton CO - Court 1 Side" at bounding box center [121, 86] width 201 height 6
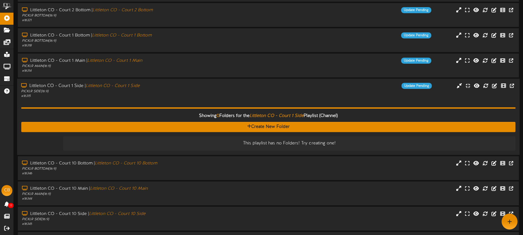
click at [194, 84] on div "Littleton CO - Court 1 Side | Littleton CO - Court 1 Side" at bounding box center [121, 86] width 201 height 6
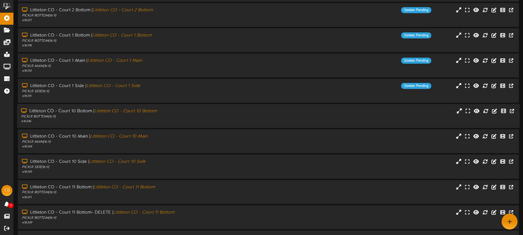
click at [192, 112] on div "Littleton CO - Court 10 Bottom | Littleton CO - Court 10 Bottom" at bounding box center [121, 111] width 201 height 6
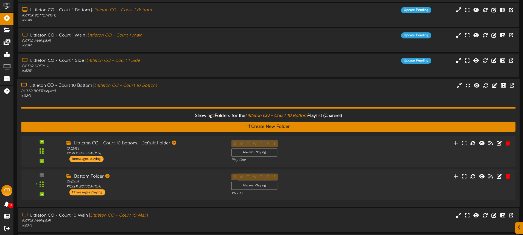
scroll to position [67, 0]
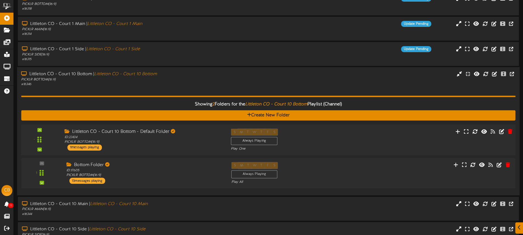
drag, startPoint x: 321, startPoint y: 143, endPoint x: 316, endPoint y: 138, distance: 6.8
click at [321, 143] on div "S M T W T F S Always Playing Play One" at bounding box center [289, 140] width 125 height 23
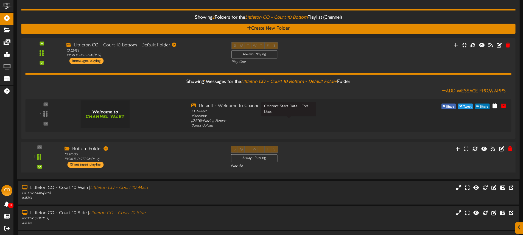
scroll to position [156, 0]
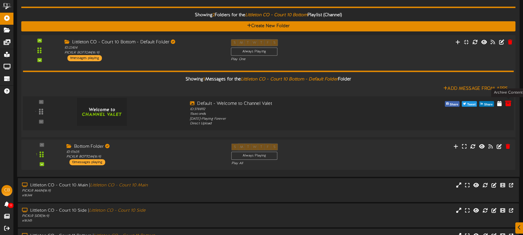
click at [506, 104] on icon at bounding box center [508, 103] width 6 height 6
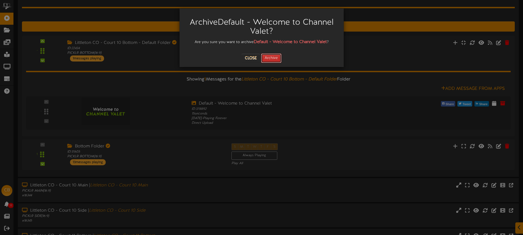
click at [274, 56] on button "Archive" at bounding box center [271, 58] width 20 height 9
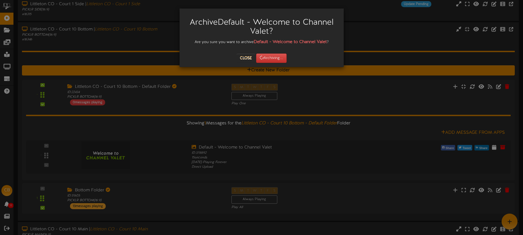
click at [154, 41] on div "Archive Default - Welcome to Channel Valet ? Are you sure you want to archive D…" at bounding box center [261, 117] width 523 height 235
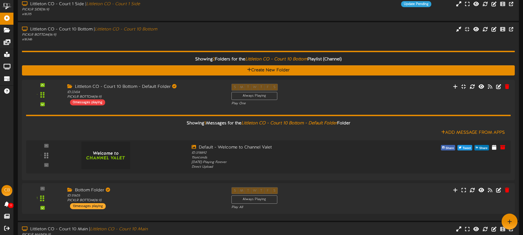
scroll to position [112, 0]
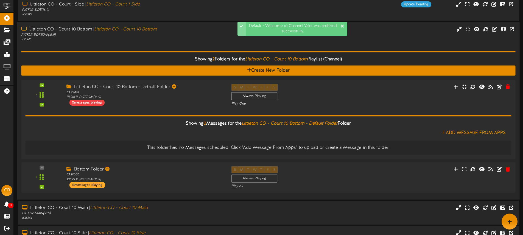
click at [185, 36] on div "PICKLR BOTTOM ( 16:9 )" at bounding box center [121, 35] width 201 height 5
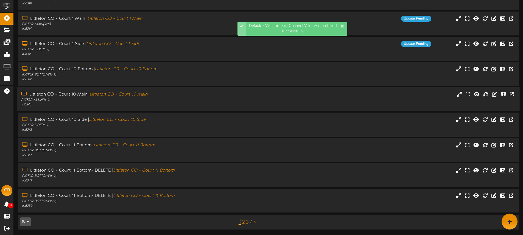
click at [181, 99] on div "PICKLR MAIN ( 16:9 )" at bounding box center [121, 100] width 201 height 5
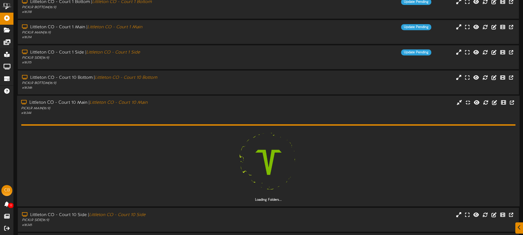
scroll to position [65, 0]
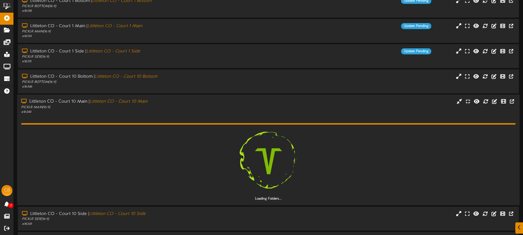
click at [207, 104] on div "Littleton CO - Court 10 Main | Littleton CO - Court 10 Main" at bounding box center [121, 102] width 201 height 6
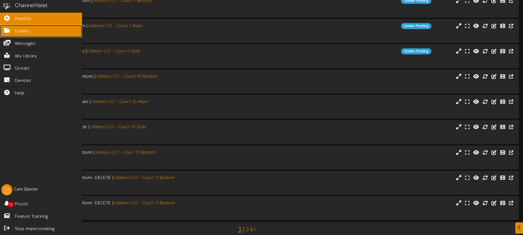
click at [20, 31] on span "Folders" at bounding box center [22, 31] width 15 height 6
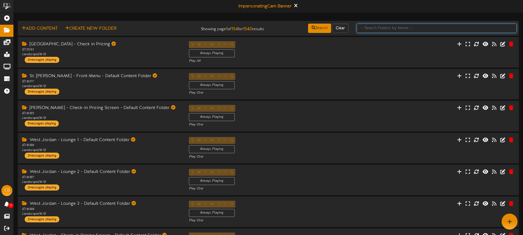
click at [399, 28] on input "text" at bounding box center [437, 28] width 160 height 9
type input "Side Folder"
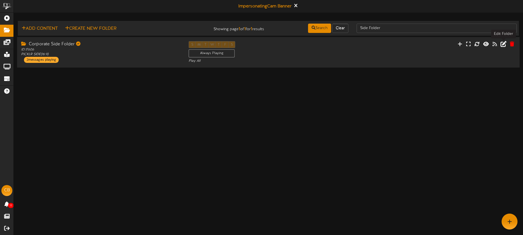
click at [502, 44] on icon at bounding box center [504, 44] width 6 height 6
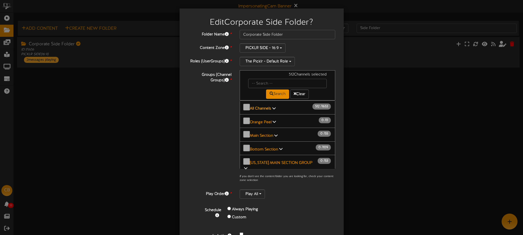
drag, startPoint x: 258, startPoint y: 107, endPoint x: 268, endPoint y: 109, distance: 10.3
click at [258, 107] on b "All Channels" at bounding box center [260, 109] width 21 height 4
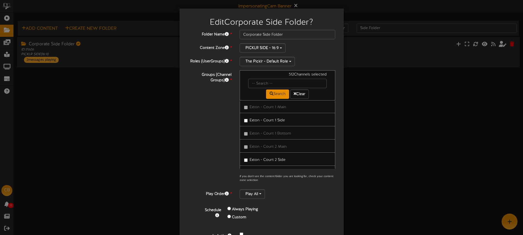
scroll to position [20495, 0]
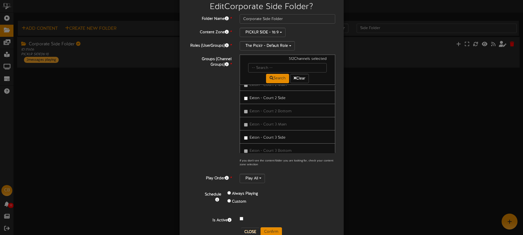
scroll to position [30, 0]
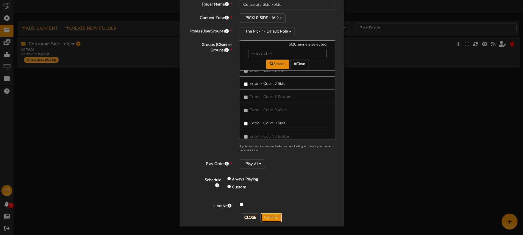
drag, startPoint x: 278, startPoint y: 220, endPoint x: 108, endPoint y: 112, distance: 201.7
click at [278, 220] on button "Confirm" at bounding box center [271, 217] width 21 height 9
click at [273, 216] on div "Edit Corporate Side Folder ? Folder Name * Corporate Side Folder Content Zone *…" at bounding box center [261, 117] width 523 height 235
click at [251, 217] on div "Edit Corporate Side Folder ? Folder Name * Corporate Side Folder Content Zone *…" at bounding box center [261, 117] width 523 height 235
click at [267, 216] on div "Edit Corporate Side Folder ? Folder Name * Corporate Side Folder Content Zone *…" at bounding box center [261, 117] width 523 height 235
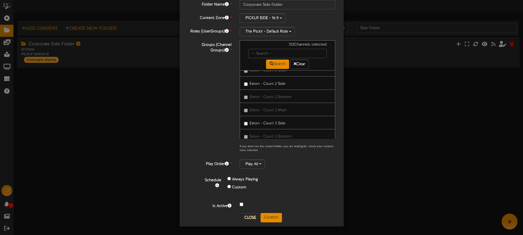
click at [246, 216] on div "Edit Corporate Side Folder ? Folder Name * Corporate Side Folder Content Zone *…" at bounding box center [261, 117] width 523 height 235
click at [90, 156] on div "Edit Corporate Side Folder ? Folder Name * Corporate Side Folder Content Zone *…" at bounding box center [261, 117] width 523 height 235
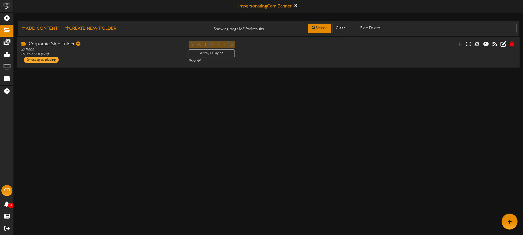
scroll to position [0, 0]
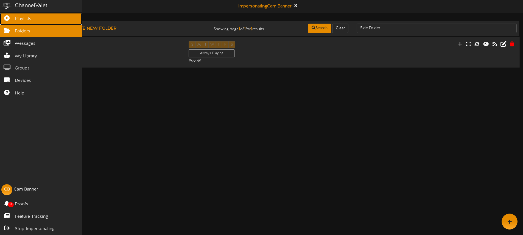
click at [10, 16] on icon at bounding box center [7, 17] width 14 height 4
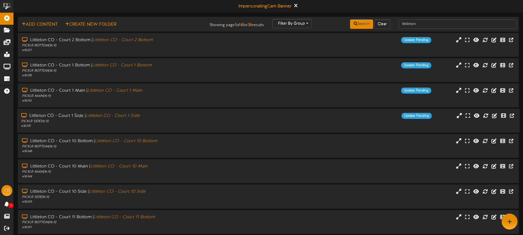
click at [153, 121] on div "PICKLR SIDE ( 16:9 )" at bounding box center [121, 121] width 201 height 5
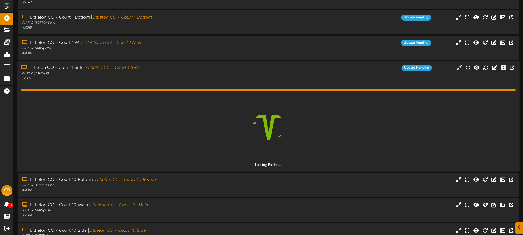
scroll to position [52, 0]
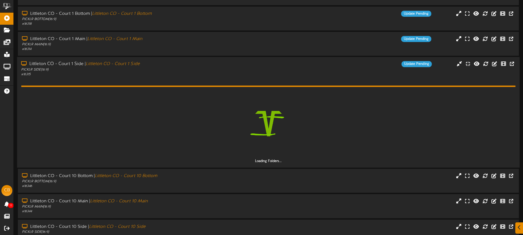
click at [165, 80] on div "Loading Folders..." at bounding box center [268, 120] width 495 height 87
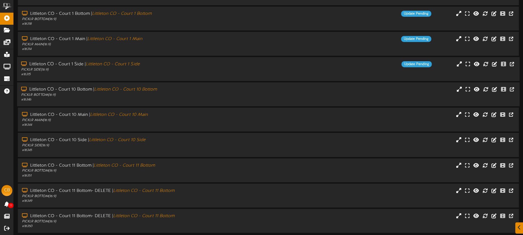
click at [180, 98] on div "# 16346" at bounding box center [121, 100] width 201 height 5
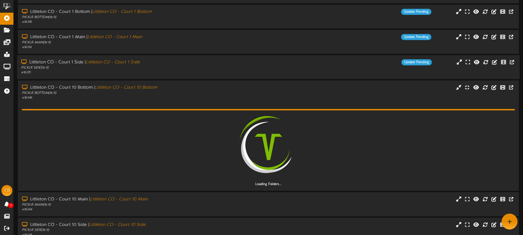
scroll to position [53, 0]
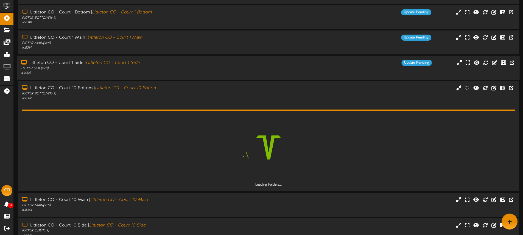
click at [176, 73] on div "# 16315" at bounding box center [121, 73] width 201 height 5
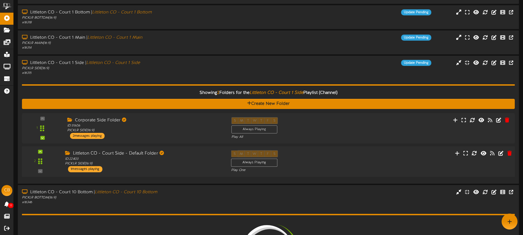
click at [193, 152] on div "Littleton CO - Court Side - Default Folder" at bounding box center [144, 154] width 158 height 6
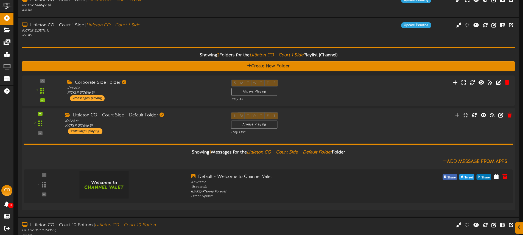
scroll to position [102, 0]
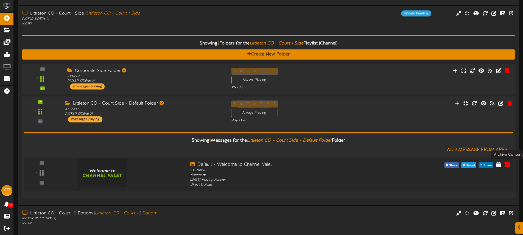
click at [507, 164] on icon at bounding box center [508, 165] width 6 height 6
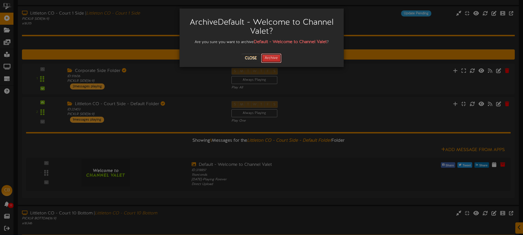
click at [272, 60] on button "Archive" at bounding box center [271, 58] width 20 height 9
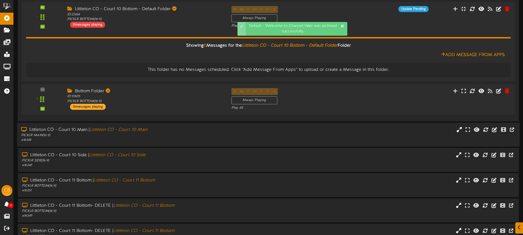
click at [213, 137] on div "PICKLR MAIN ( 16:9 )" at bounding box center [121, 135] width 201 height 5
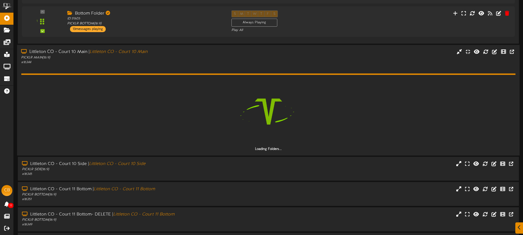
scroll to position [437, 0]
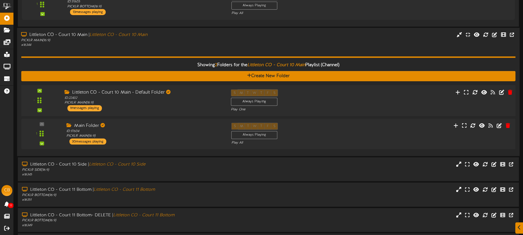
click at [172, 108] on div "Littleton CO - Court 10 Main - Default Folder ID: 22432 PICKLR MAIN ( 16:9 ) 1 …" at bounding box center [143, 100] width 166 height 22
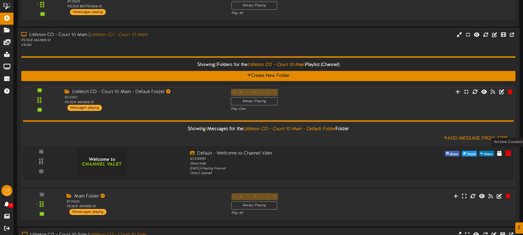
click at [508, 152] on icon at bounding box center [508, 153] width 6 height 6
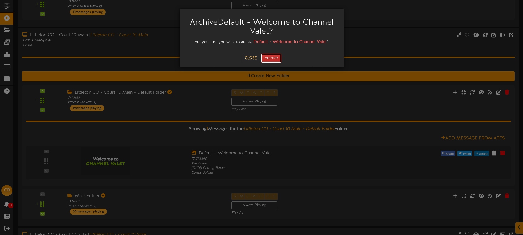
click at [274, 59] on button "Archive" at bounding box center [271, 58] width 20 height 9
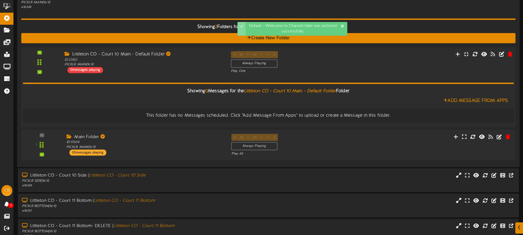
scroll to position [531, 0]
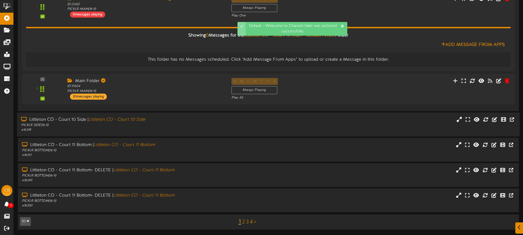
click at [189, 120] on div "Littleton CO - Court 10 Side | Littleton CO - Court 10 Side" at bounding box center [121, 120] width 201 height 6
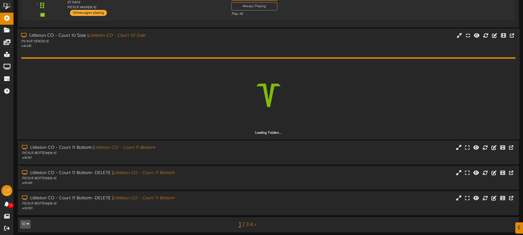
scroll to position [615, 0]
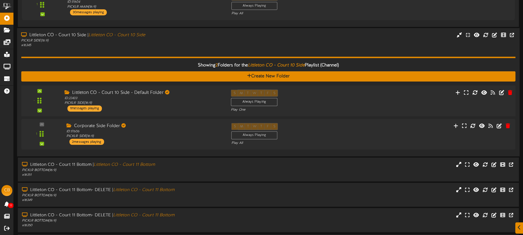
click at [406, 105] on div "- ID:" at bounding box center [268, 101] width 499 height 23
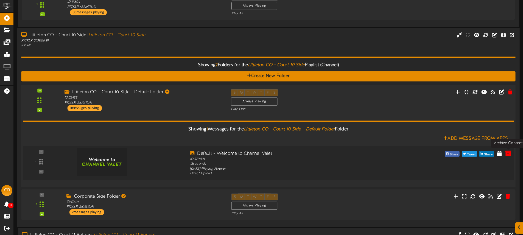
click at [508, 153] on icon at bounding box center [508, 153] width 6 height 6
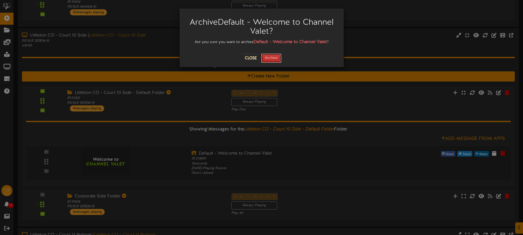
click at [268, 59] on button "Archive" at bounding box center [271, 58] width 20 height 9
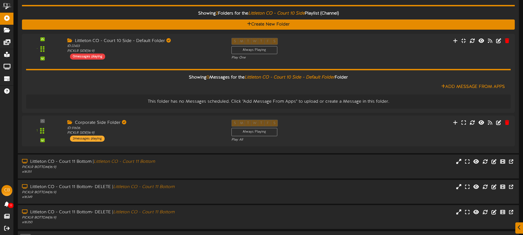
scroll to position [668, 0]
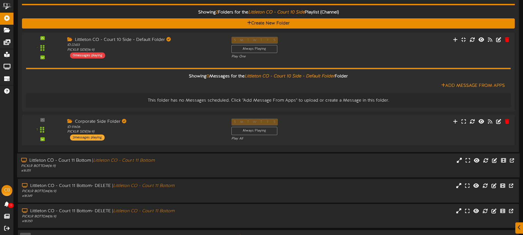
click at [251, 167] on div "Littleton CO - Court 11 Bottom | Littleton CO - Court 11 Bottom PICKLR BOTTOM (…" at bounding box center [268, 166] width 503 height 16
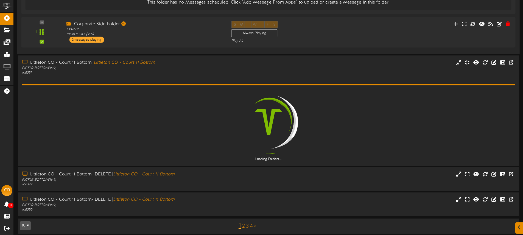
scroll to position [771, 0]
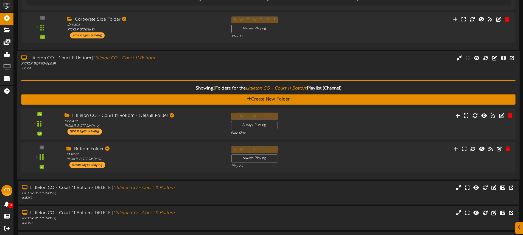
click at [311, 125] on div "S M T W T F S Always Playing Play One" at bounding box center [289, 124] width 125 height 23
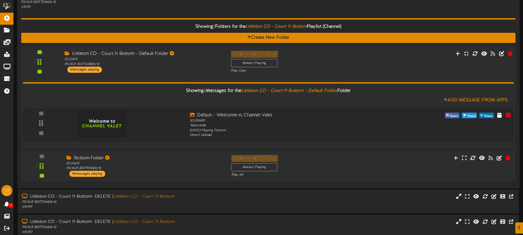
scroll to position [835, 0]
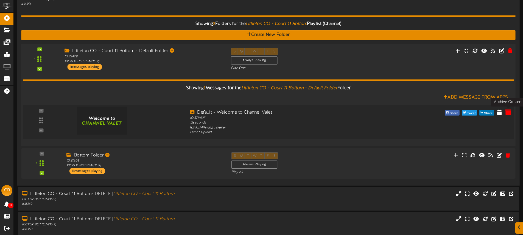
click at [510, 113] on icon at bounding box center [508, 112] width 6 height 6
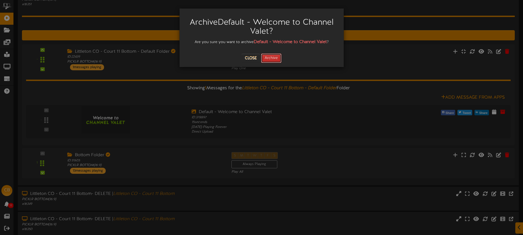
click at [277, 58] on button "Archive" at bounding box center [271, 58] width 20 height 9
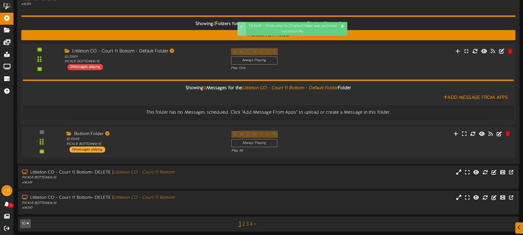
scroll to position [837, 0]
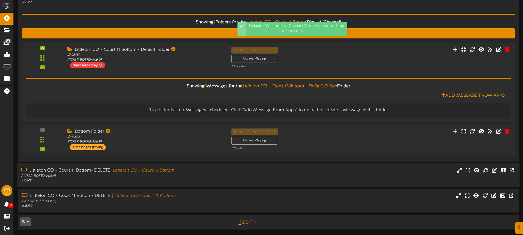
click at [216, 170] on div "Littleton CO - Court 11 Bottom- DELETE | Littleton CO - Court 11 Bottom" at bounding box center [121, 171] width 201 height 6
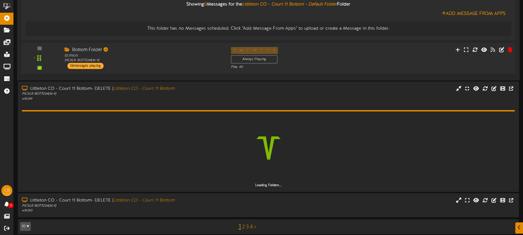
scroll to position [923, 0]
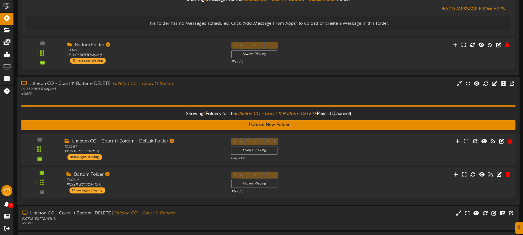
drag, startPoint x: 333, startPoint y: 151, endPoint x: 330, endPoint y: 151, distance: 2.8
click at [333, 151] on div "S M T W T F S Always Playing Play One" at bounding box center [289, 149] width 125 height 23
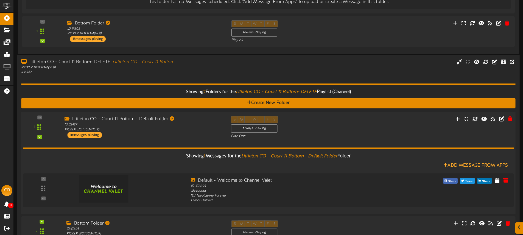
scroll to position [946, 0]
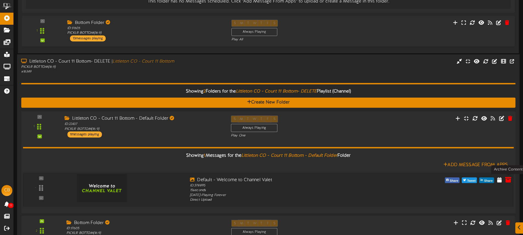
click at [507, 180] on icon at bounding box center [508, 179] width 6 height 6
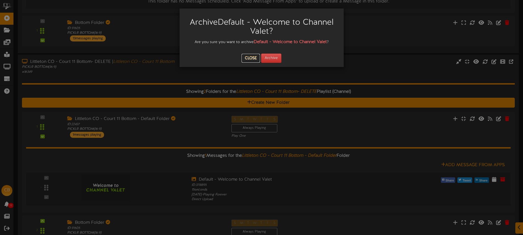
click at [255, 59] on button "Close" at bounding box center [251, 58] width 18 height 9
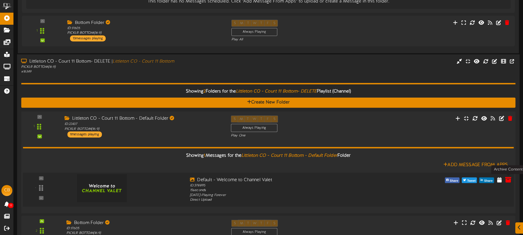
click at [509, 180] on icon at bounding box center [508, 179] width 6 height 6
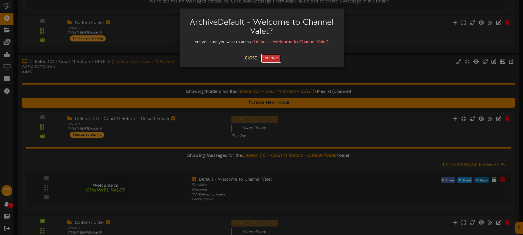
drag, startPoint x: 273, startPoint y: 60, endPoint x: 272, endPoint y: 89, distance: 28.8
click at [273, 60] on button "Archive" at bounding box center [271, 58] width 20 height 9
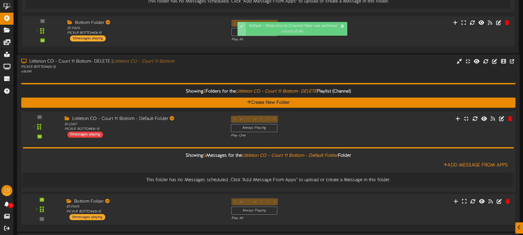
scroll to position [990, 0]
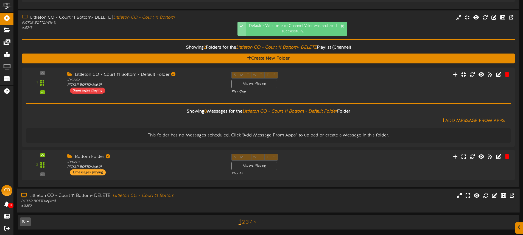
click at [325, 199] on div "Littleton CO - Court 11 Bottom- DELETE | Littleton CO - Court 11 Bottom PICKLR …" at bounding box center [268, 201] width 503 height 16
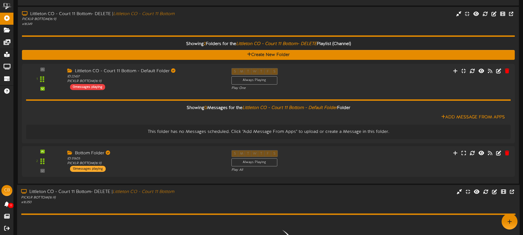
scroll to position [991, 0]
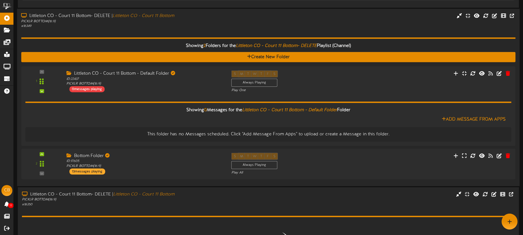
click at [353, 21] on div "Littleton CO - Court 11 Bottom- DELETE | Littleton CO - Court 11 Bottom PICKLR …" at bounding box center [268, 21] width 503 height 16
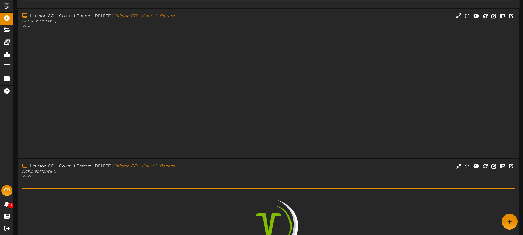
scroll to position [923, 0]
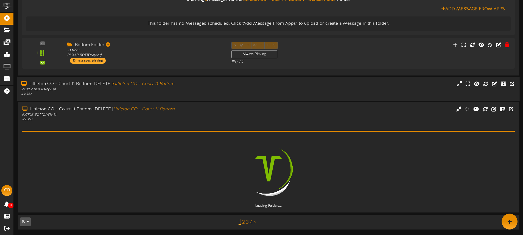
click at [284, 113] on div "Littleton CO - Court 11 Bottom- DELETE | Littleton CO - Court 11 Bottom PICKLR …" at bounding box center [268, 114] width 501 height 16
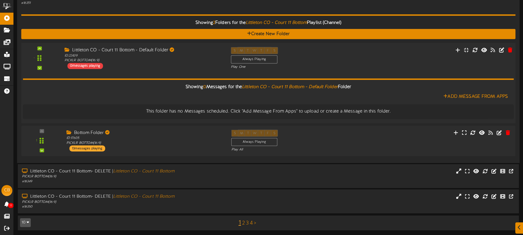
scroll to position [837, 0]
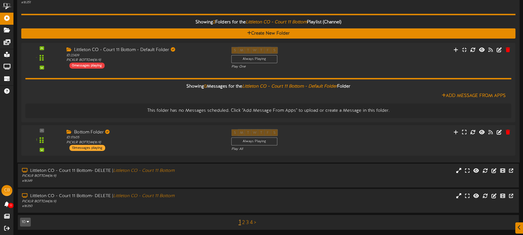
click at [139, 9] on div "Showing 2 Folders for the Littleton CO - Court 11 Bottom Playlist (Channel) Cre…" at bounding box center [268, 81] width 495 height 153
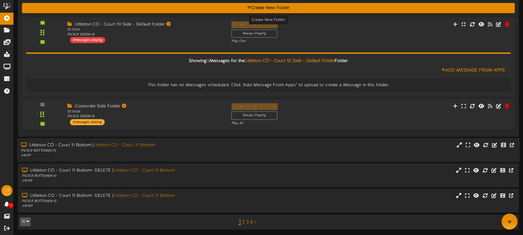
scroll to position [684, 0]
click at [174, 145] on div "Littleton CO - Court 11 Bottom | Littleton CO - Court 11 Bottom" at bounding box center [121, 145] width 201 height 6
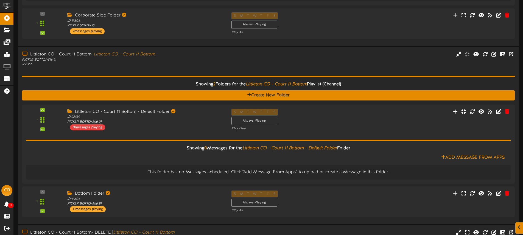
click at [188, 68] on div "Showing 2 Folders for the Littleton CO - Court 11 Bottom Playlist (Channel) Cre…" at bounding box center [268, 143] width 493 height 153
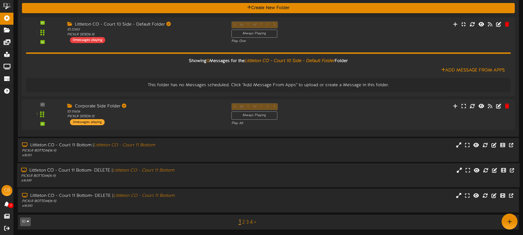
click at [221, 176] on div "PICKLR BOTTOM ( 16:9 )" at bounding box center [121, 176] width 201 height 5
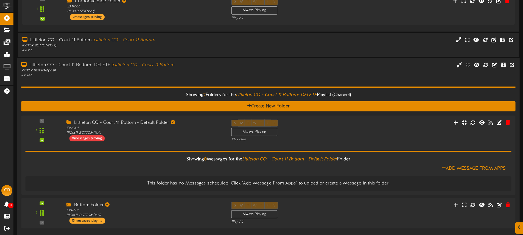
click at [203, 78] on div "Showing 2 Folders for the Littleton CO - Court 11 Bottom- DELETE Playlist (Chan…" at bounding box center [268, 154] width 495 height 153
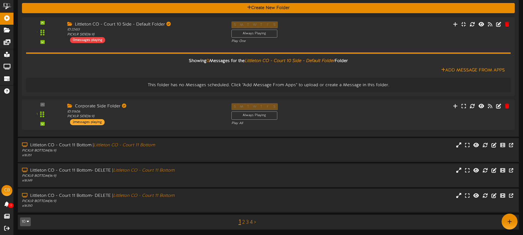
click at [244, 223] on link "2" at bounding box center [243, 223] width 3 height 6
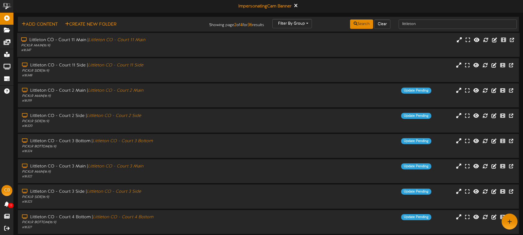
click at [372, 44] on div "Littleton CO - Court 11 Main | Littleton CO - Court 11 Main PICKLR MAIN ( 16:9 …" at bounding box center [268, 45] width 503 height 16
click at [378, 55] on div "Littleton CO - Court 11 Main | Littleton CO - Court 11 Main PICKLR MAIN ( 16:9 …" at bounding box center [268, 45] width 503 height 24
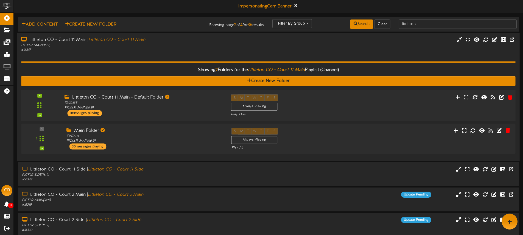
click at [318, 104] on div "S M T W T F S Always Playing Play One" at bounding box center [289, 105] width 125 height 23
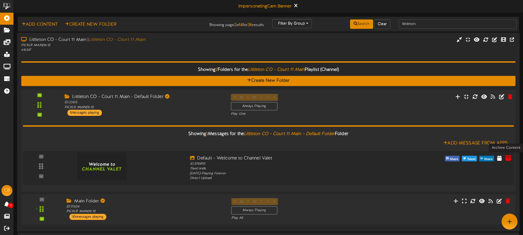
click at [506, 156] on icon at bounding box center [508, 158] width 6 height 6
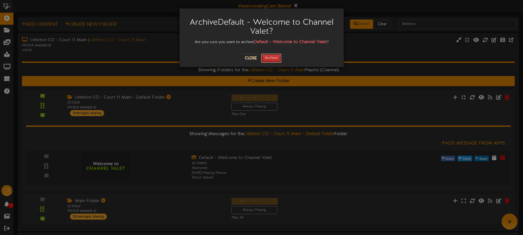
drag, startPoint x: 277, startPoint y: 57, endPoint x: 284, endPoint y: 58, distance: 6.1
click at [277, 57] on button "Archive" at bounding box center [271, 58] width 20 height 9
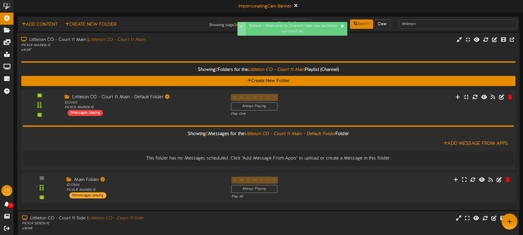
drag, startPoint x: 152, startPoint y: 114, endPoint x: 168, endPoint y: 110, distance: 16.1
click at [152, 114] on div "Littleton CO - Court 11 Main - Default Folder ID: 22435 PICKLR MAIN ( 16:9 ) 0 …" at bounding box center [143, 105] width 166 height 22
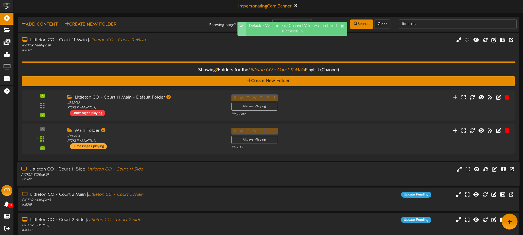
click at [181, 170] on div "Littleton CO - Court 11 Side | Littleton CO - Court 11 Side" at bounding box center [121, 169] width 201 height 6
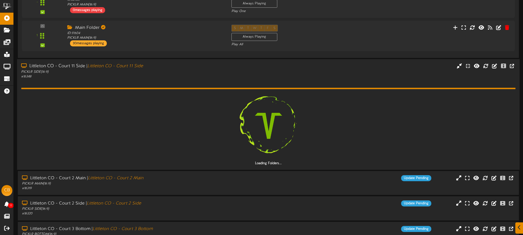
scroll to position [104, 0]
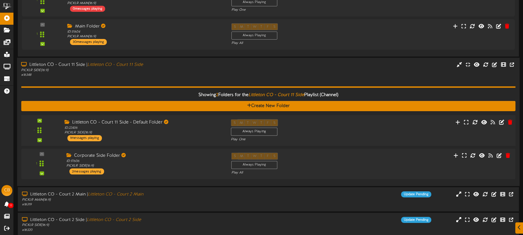
click at [310, 130] on div "S M T W T F S Always Playing Play One" at bounding box center [289, 130] width 125 height 23
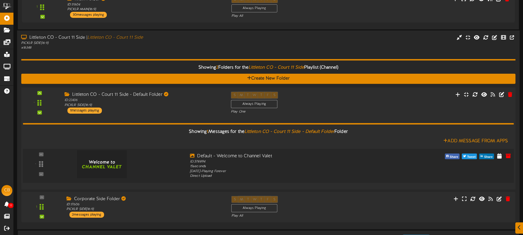
scroll to position [137, 0]
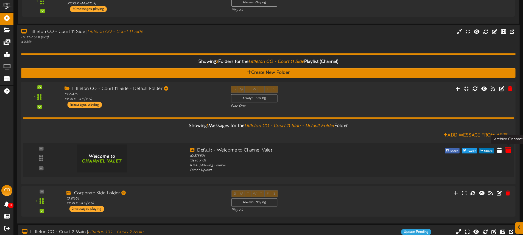
click at [509, 149] on icon at bounding box center [508, 150] width 6 height 6
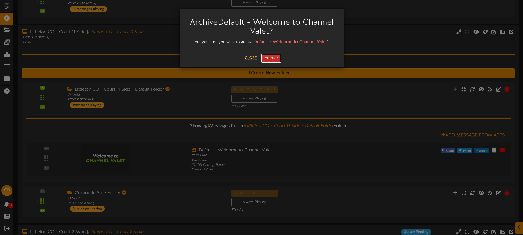
click at [275, 61] on button "Archive" at bounding box center [271, 58] width 20 height 9
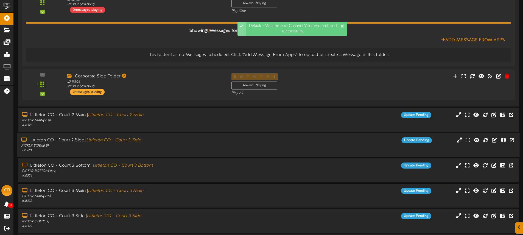
scroll to position [260, 0]
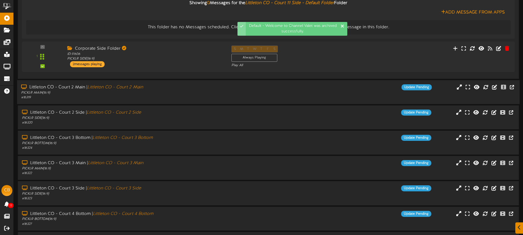
click at [223, 98] on div "Littleton CO - Court 2 Main | Littleton CO - Court 2 Main PICKLR MAIN ( 16:9 ) …" at bounding box center [122, 92] width 210 height 16
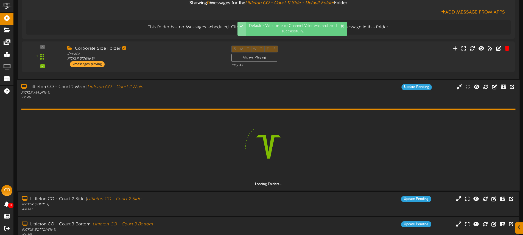
scroll to position [266, 0]
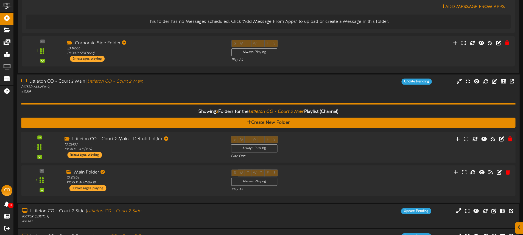
click at [352, 140] on div "- ID:" at bounding box center [268, 147] width 499 height 23
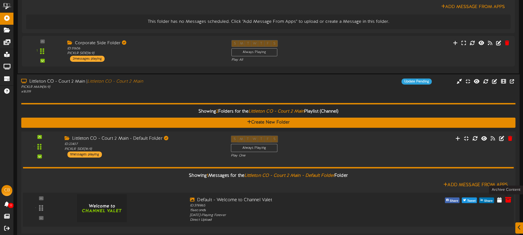
click at [507, 199] on icon at bounding box center [508, 200] width 6 height 6
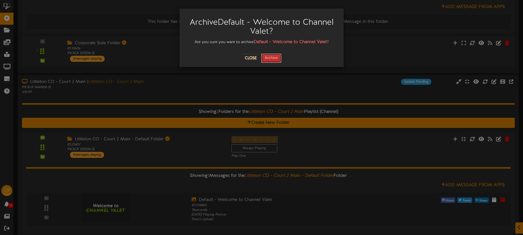
click at [267, 60] on button "Archive" at bounding box center [271, 58] width 20 height 9
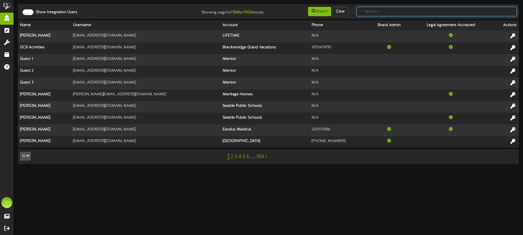
click at [371, 12] on input "text" at bounding box center [437, 11] width 160 height 9
type input "the picklr"
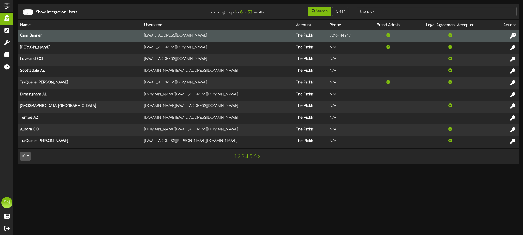
click at [515, 34] on icon at bounding box center [513, 36] width 6 height 6
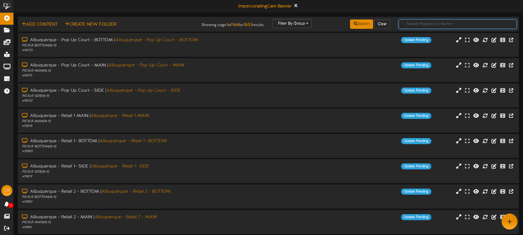
click at [410, 25] on input "text" at bounding box center [458, 24] width 118 height 9
type input "littleton"
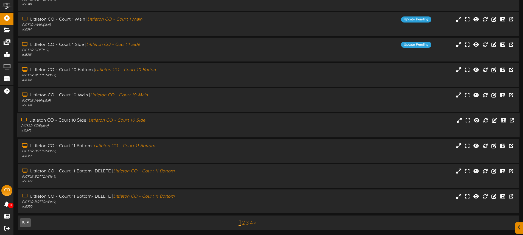
scroll to position [72, 0]
click at [243, 221] on link "2" at bounding box center [243, 223] width 3 height 6
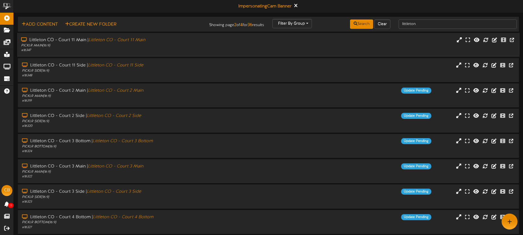
drag, startPoint x: 184, startPoint y: 54, endPoint x: 187, endPoint y: 49, distance: 5.4
click at [185, 54] on div "Littleton CO - Court 11 Main | Littleton CO - Court 11 Main PICKLR MAIN ( 16:9 …" at bounding box center [268, 45] width 503 height 24
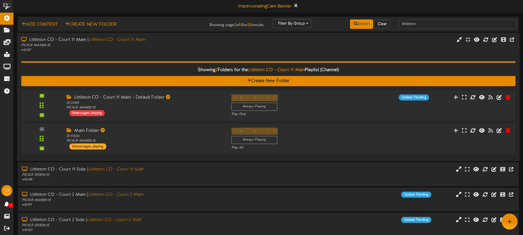
click at [286, 51] on div "Littleton CO - Court 11 Main | Littleton CO - Court 11 Main PICKLR MAIN ( 16:9 …" at bounding box center [268, 45] width 503 height 16
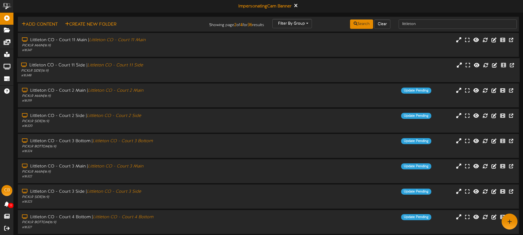
click at [201, 70] on div "PICKLR SIDE ( 16:9 )" at bounding box center [121, 71] width 201 height 5
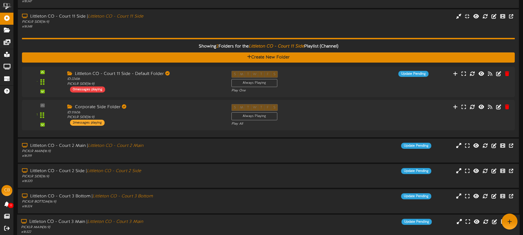
scroll to position [38, 0]
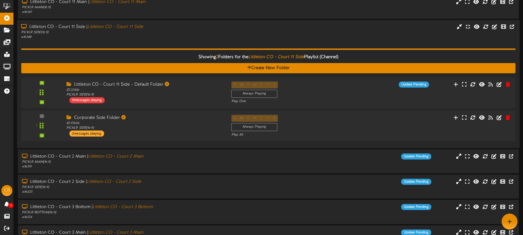
click at [236, 41] on div "Showing 2 Folders for the Littleton CO - Court 11 Side Playlist (Channel) Creat…" at bounding box center [268, 92] width 495 height 104
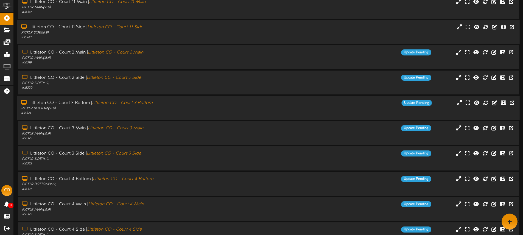
click at [190, 105] on div "Littleton CO - Court 3 Bottom | Littleton CO - Court 3 Bottom" at bounding box center [121, 103] width 201 height 6
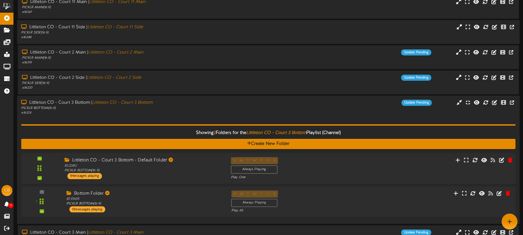
click at [351, 162] on div "S M T W T F S Always Playing Play One" at bounding box center [289, 168] width 125 height 23
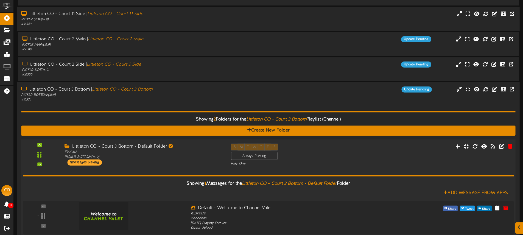
scroll to position [60, 0]
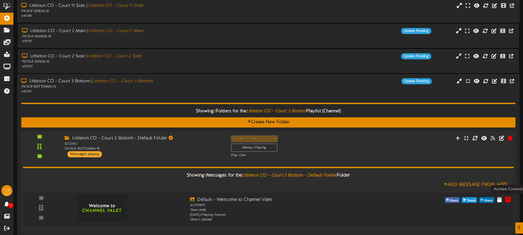
click at [507, 196] on button at bounding box center [508, 200] width 9 height 9
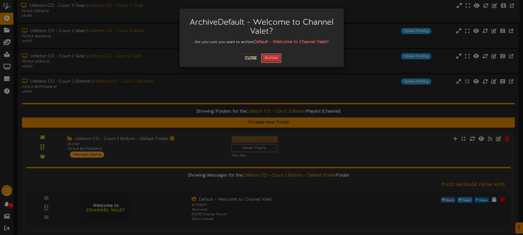
click at [274, 60] on button "Archive" at bounding box center [271, 58] width 20 height 9
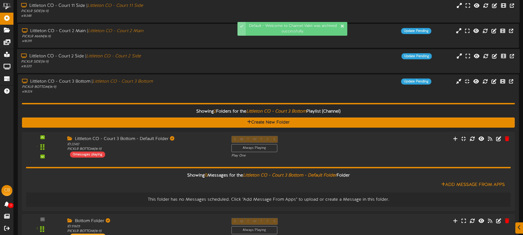
click at [225, 62] on div "Littleton CO - Court 2 Side | Littleton CO - Court 2 Side PICKLR SIDE ( 16:9 ) …" at bounding box center [122, 61] width 210 height 16
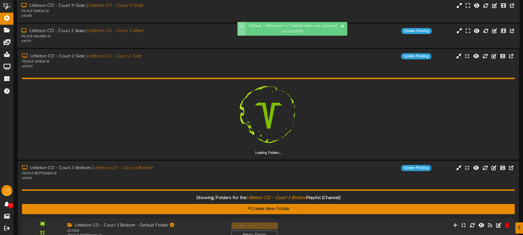
click at [207, 41] on div "# 16319" at bounding box center [121, 41] width 201 height 5
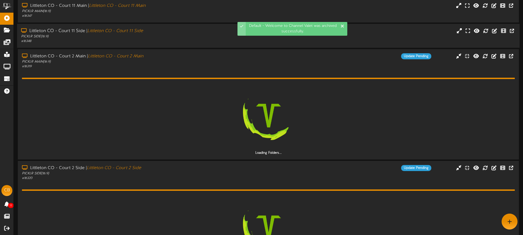
drag, startPoint x: 196, startPoint y: 37, endPoint x: 202, endPoint y: 41, distance: 6.8
click at [196, 37] on div "PICKLR SIDE ( 16:9 )" at bounding box center [121, 36] width 201 height 5
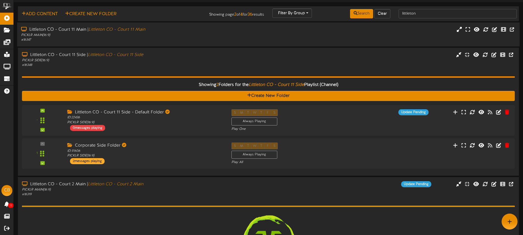
scroll to position [2, 0]
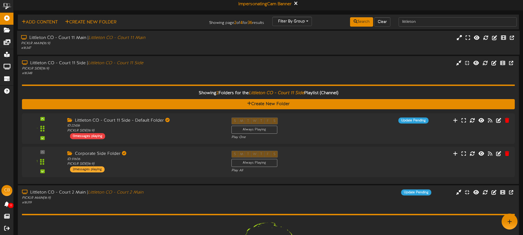
click at [194, 46] on div "# 16347" at bounding box center [121, 48] width 201 height 5
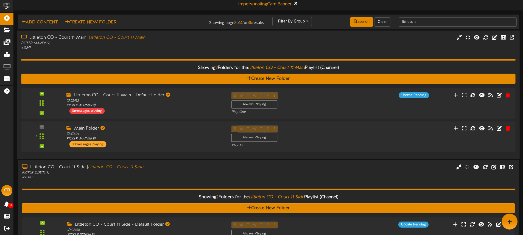
click at [197, 48] on div "# 16347" at bounding box center [121, 48] width 201 height 5
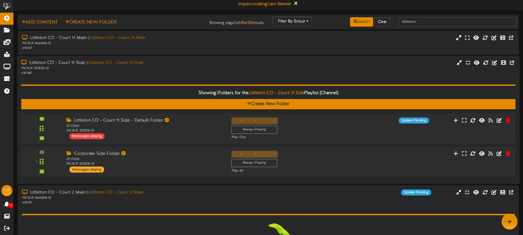
click at [195, 68] on div "PICKLR SIDE ( 16:9 )" at bounding box center [121, 68] width 201 height 5
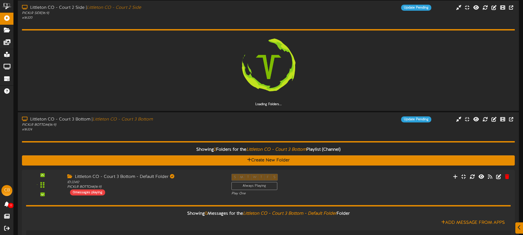
scroll to position [204, 0]
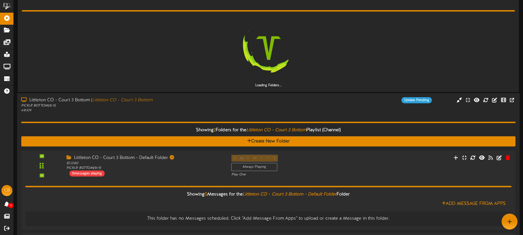
click at [204, 112] on div "# 16324" at bounding box center [121, 111] width 201 height 5
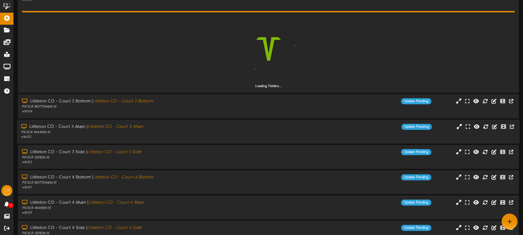
click at [220, 128] on div "Littleton CO - Court 3 Main | Littleton CO - Court 3 Main" at bounding box center [121, 127] width 201 height 6
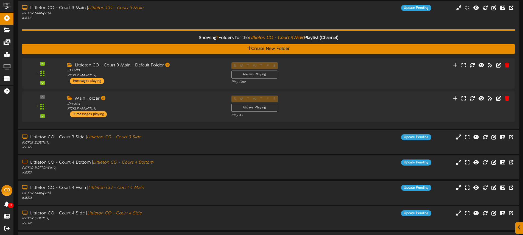
scroll to position [367, 0]
click at [371, 70] on div "- ID:" at bounding box center [268, 73] width 499 height 23
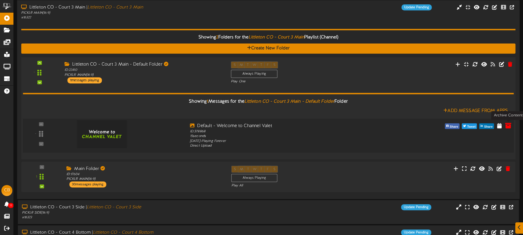
click at [510, 126] on icon at bounding box center [508, 126] width 6 height 6
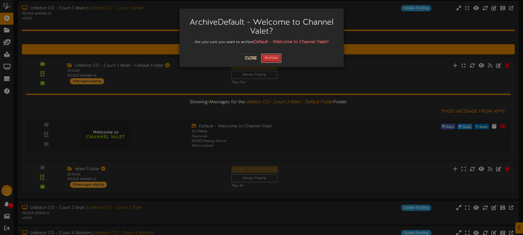
click at [274, 58] on button "Archive" at bounding box center [271, 58] width 20 height 9
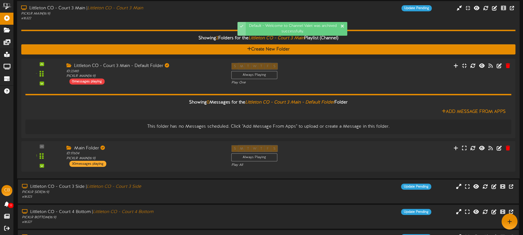
drag, startPoint x: 182, startPoint y: 21, endPoint x: 190, endPoint y: 34, distance: 14.8
click at [182, 21] on div "Showing 2 Folders for the Littleton CO - Court 3 Main Playlist (Channel) Create…" at bounding box center [268, 97] width 495 height 153
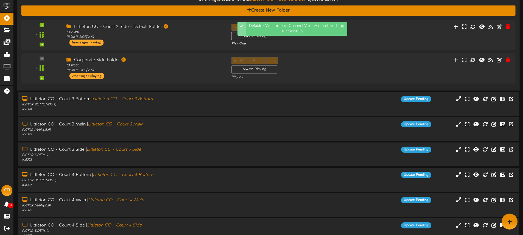
scroll to position [245, 0]
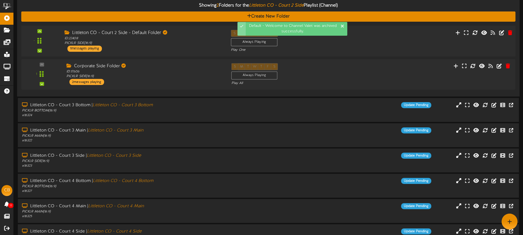
click at [187, 48] on div "Littleton CO - Court 2 Side - Default Folder ID: 22408 PICKLR SIDE ( 16:9 ) 1 m…" at bounding box center [143, 41] width 166 height 22
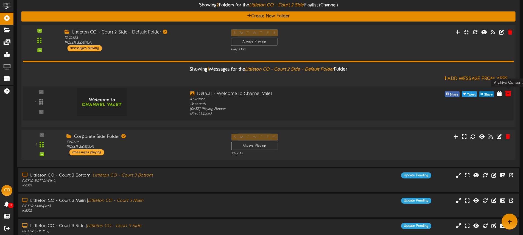
click at [507, 94] on icon at bounding box center [508, 93] width 6 height 6
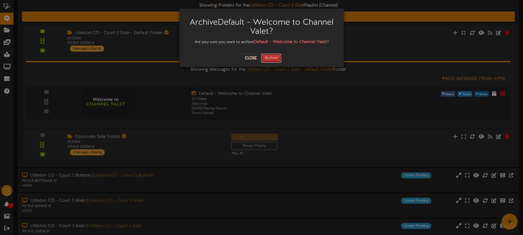
click at [271, 56] on button "Archive" at bounding box center [271, 58] width 20 height 9
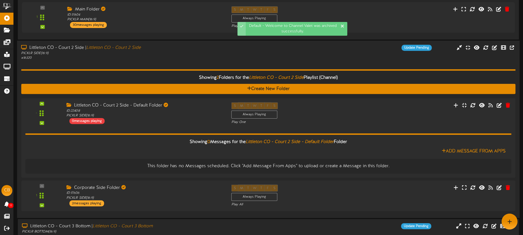
drag, startPoint x: 170, startPoint y: 54, endPoint x: 177, endPoint y: 54, distance: 7.1
click at [170, 54] on div "PICKLR SIDE ( 16:9 )" at bounding box center [121, 53] width 201 height 5
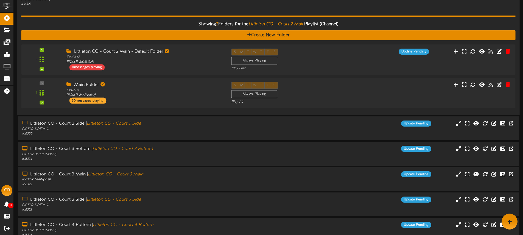
click at [158, 11] on div "Showing 2 Folders for the Littleton CO - Court 2 Main Playlist (Channel) Create…" at bounding box center [268, 59] width 495 height 104
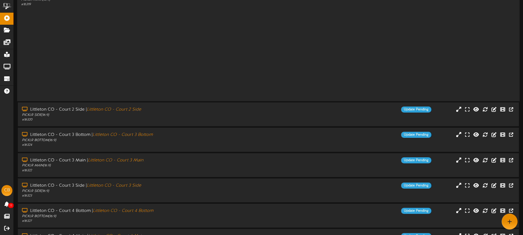
scroll to position [72, 0]
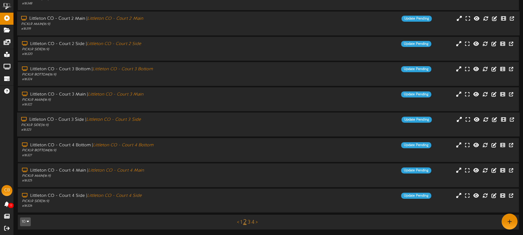
drag, startPoint x: 180, startPoint y: 120, endPoint x: 179, endPoint y: 117, distance: 2.8
click at [180, 119] on div "Littleton CO - Court 3 Side | Littleton CO - Court 3 Side" at bounding box center [121, 120] width 201 height 6
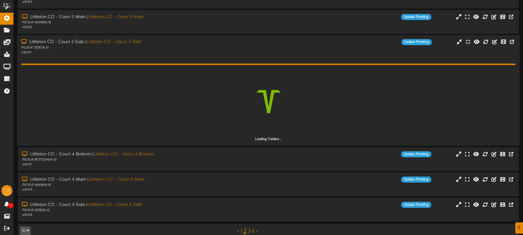
scroll to position [151, 0]
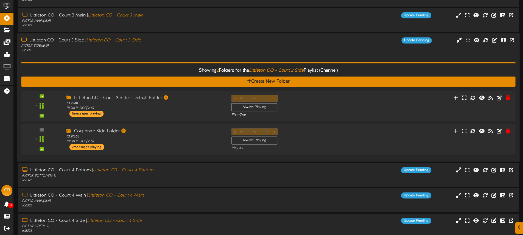
click at [183, 112] on div "Littleton CO - Court 3 Side - Default Folder ID: 22411 PICKLR SIDE ( 16:9 ) 1 m…" at bounding box center [144, 106] width 165 height 22
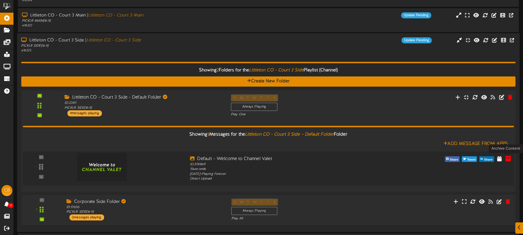
click at [509, 157] on icon at bounding box center [508, 158] width 6 height 6
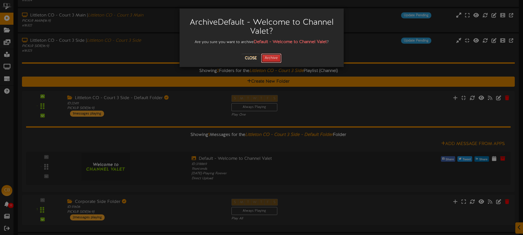
click at [269, 59] on button "Archive" at bounding box center [271, 58] width 20 height 9
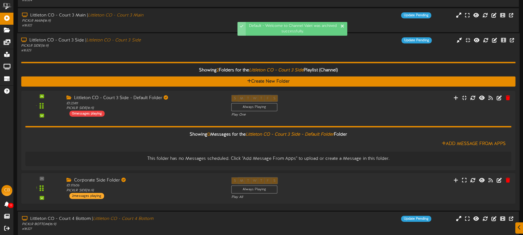
click at [166, 49] on div "# 16323" at bounding box center [121, 51] width 201 height 5
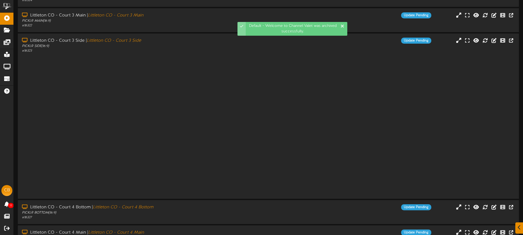
scroll to position [72, 0]
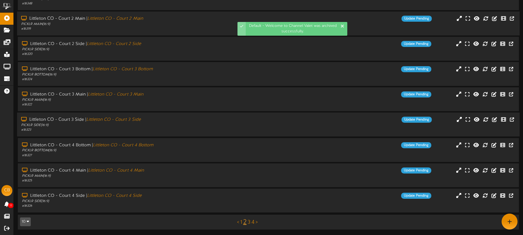
click at [171, 127] on div "PICKLR SIDE ( 16:9 )" at bounding box center [121, 125] width 201 height 5
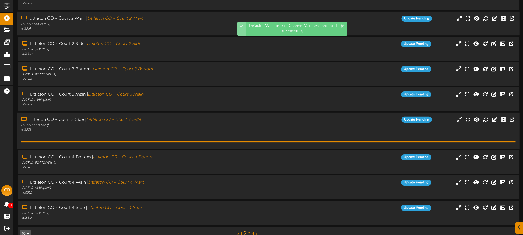
scroll to position [100, 0]
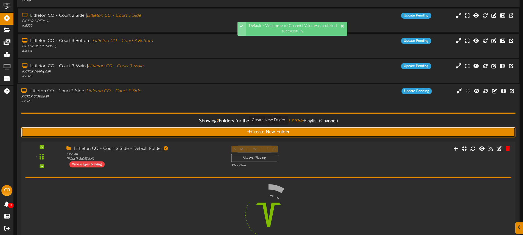
click at [171, 127] on button "Create New Folder" at bounding box center [268, 132] width 495 height 10
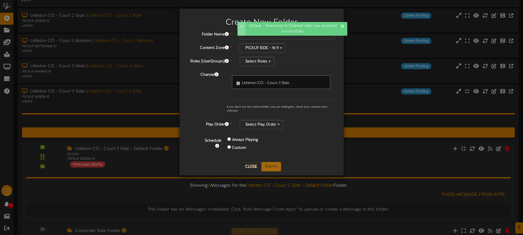
click at [173, 106] on div "Create New Folder Folder Name * Content Zone * PICKLR SIDE - 16:9 Roles (UserGr…" at bounding box center [261, 117] width 523 height 235
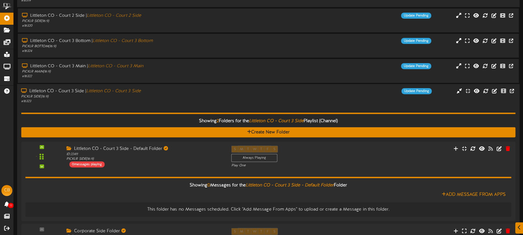
click at [174, 103] on div "# 16323" at bounding box center [121, 101] width 201 height 5
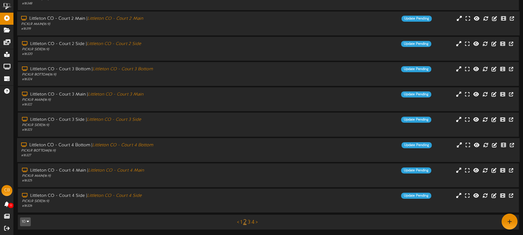
click at [188, 148] on div "Littleton CO - Court 4 Bottom | Littleton CO - Court 4 Bottom" at bounding box center [121, 145] width 201 height 6
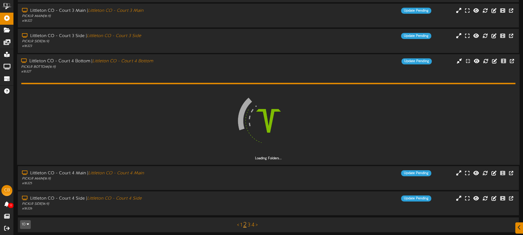
scroll to position [159, 0]
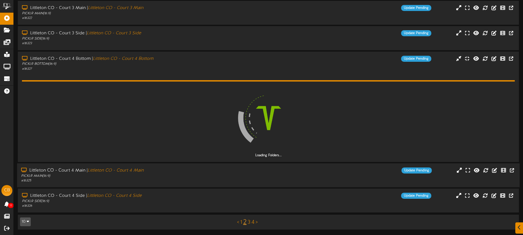
click at [215, 173] on div "Littleton CO - Court 4 Main | Littleton CO - Court 4 Main" at bounding box center [121, 171] width 201 height 6
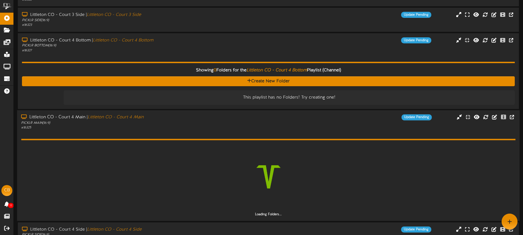
scroll to position [211, 0]
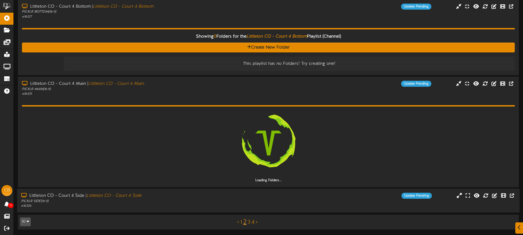
click at [238, 200] on div "Littleton CO - Court 4 Side | Littleton CO - Court 4 Side PICKLR SIDE ( 16:9 ) …" at bounding box center [268, 201] width 503 height 16
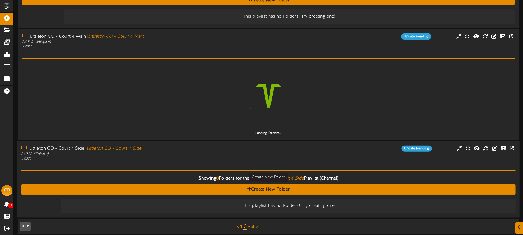
scroll to position [263, 0]
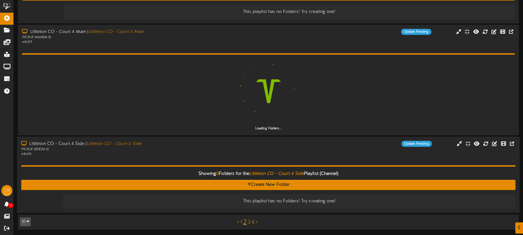
click at [229, 155] on div "Littleton CO - Court 4 Side | Littleton CO - Court 4 Side PICKLR SIDE ( 16:9 ) …" at bounding box center [268, 149] width 503 height 16
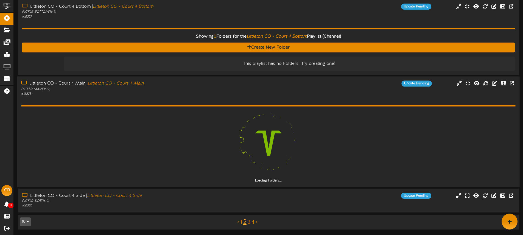
click at [214, 99] on div "Loading Folders..." at bounding box center [268, 139] width 495 height 87
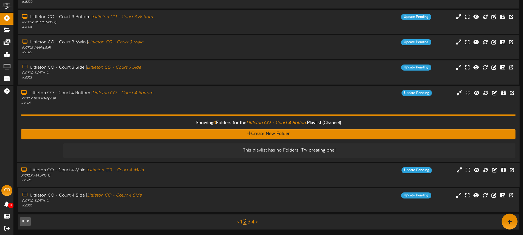
click at [205, 95] on div "Littleton CO - Court 4 Bottom | Littleton CO - Court 4 Bottom" at bounding box center [121, 93] width 201 height 6
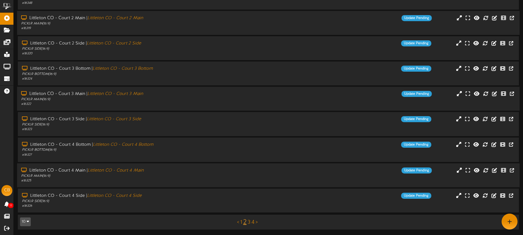
scroll to position [72, 0]
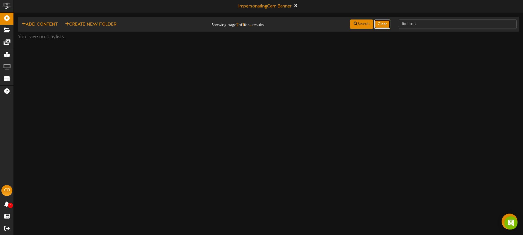
click at [381, 23] on button "Clear" at bounding box center [382, 24] width 16 height 9
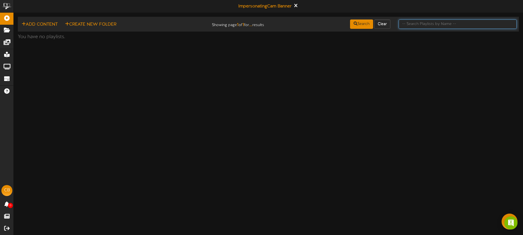
click at [420, 23] on input "text" at bounding box center [458, 24] width 118 height 9
type input "little"
drag, startPoint x: 422, startPoint y: 24, endPoint x: 391, endPoint y: 23, distance: 31.3
click at [390, 23] on div "Add Content Create New Folder Showing page 1 of 1 for ... results Search Clear …" at bounding box center [268, 24] width 505 height 10
type input "littleton"
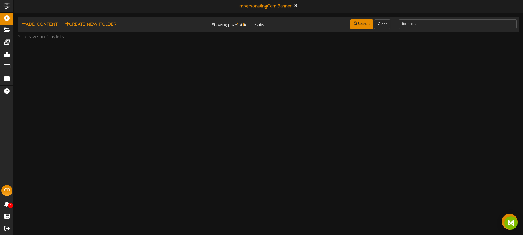
click at [440, 30] on td "Add Content Create New Folder Showing page 1 of 1 for ... results Search Clear …" at bounding box center [268, 24] width 501 height 15
click at [440, 26] on input "littleton" at bounding box center [458, 24] width 118 height 9
type input "little"
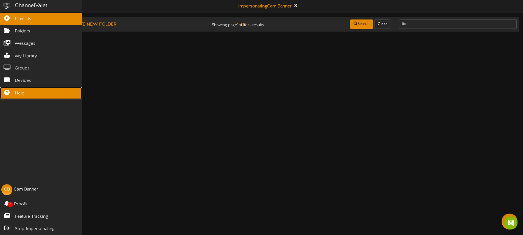
click at [19, 95] on span "Help" at bounding box center [20, 93] width 10 height 6
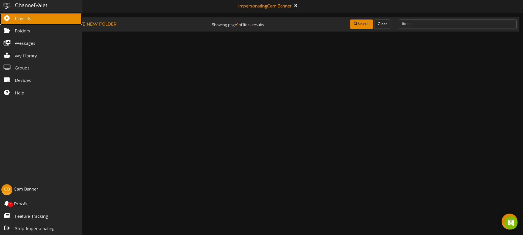
click at [11, 19] on icon at bounding box center [7, 17] width 14 height 4
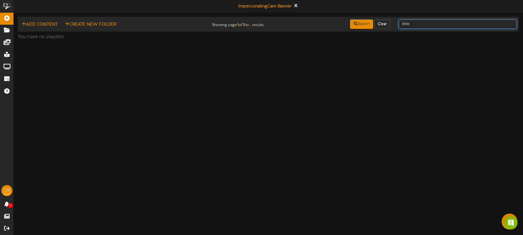
click at [414, 26] on input "little" at bounding box center [458, 24] width 118 height 9
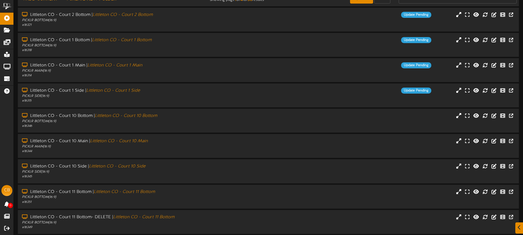
scroll to position [72, 0]
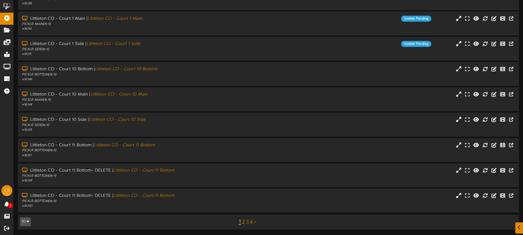
click at [243, 222] on link "2" at bounding box center [243, 223] width 3 height 6
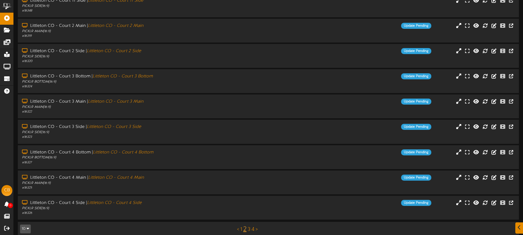
scroll to position [72, 0]
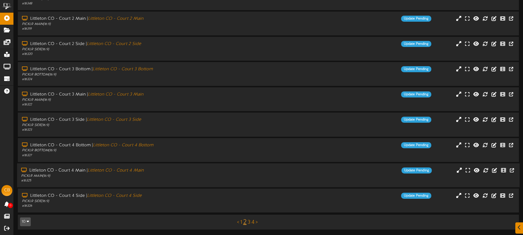
click at [174, 177] on div "PICKLR MAIN ( 16:9 )" at bounding box center [121, 176] width 201 height 5
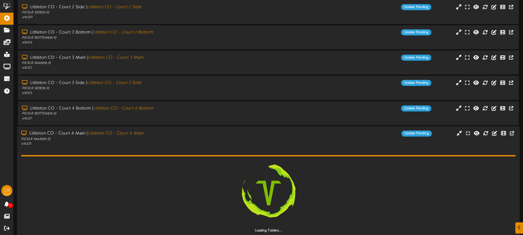
scroll to position [159, 0]
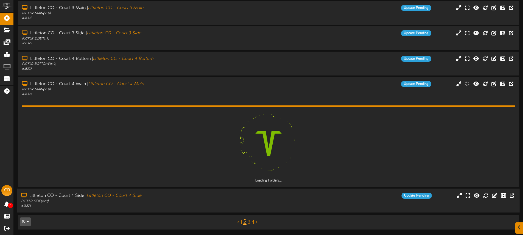
click at [191, 198] on div "Littleton CO - Court 4 Side | Littleton CO - Court 4 Side" at bounding box center [121, 196] width 201 height 6
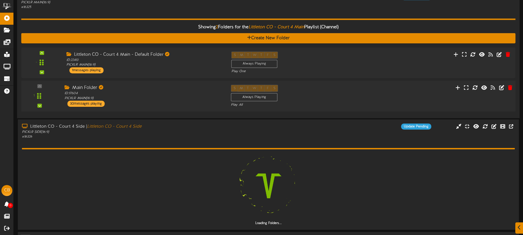
scroll to position [253, 0]
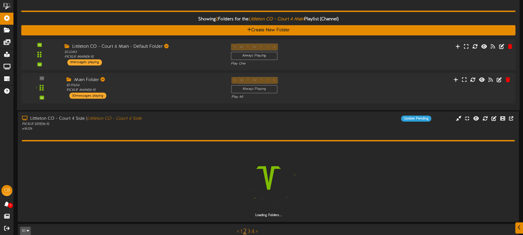
click at [304, 60] on div "S M T W T F S Always Playing Play One" at bounding box center [289, 54] width 125 height 23
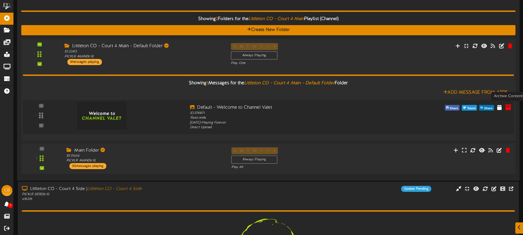
click at [510, 107] on icon at bounding box center [508, 107] width 6 height 6
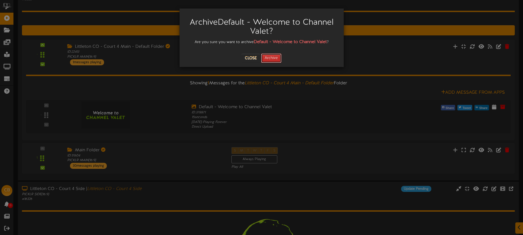
click at [276, 58] on button "Archive" at bounding box center [271, 58] width 20 height 9
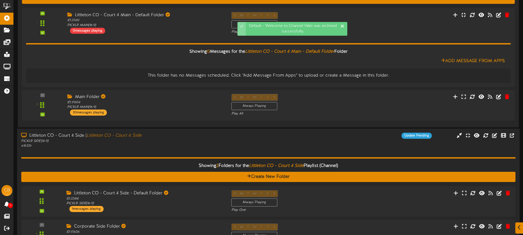
scroll to position [329, 0]
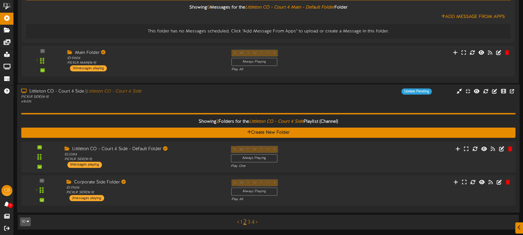
click at [310, 156] on div "S M T W T F S Always Playing Play One" at bounding box center [289, 157] width 125 height 23
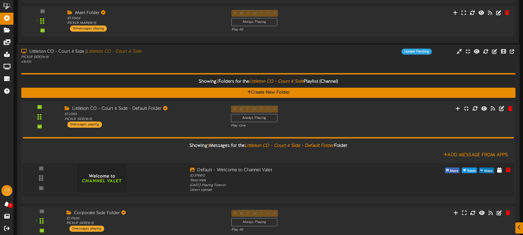
scroll to position [374, 0]
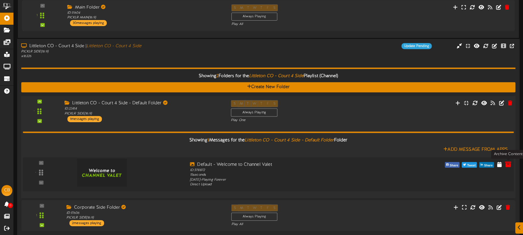
click at [509, 166] on icon at bounding box center [508, 164] width 6 height 6
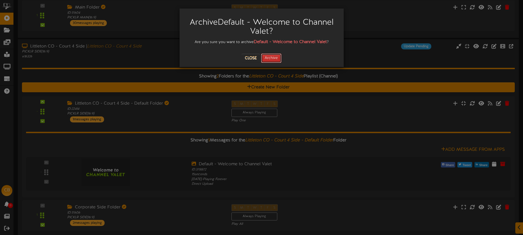
click at [274, 59] on button "Archive" at bounding box center [271, 58] width 20 height 9
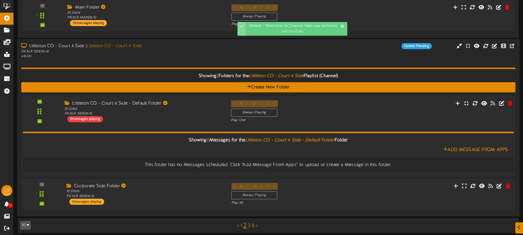
scroll to position [378, 0]
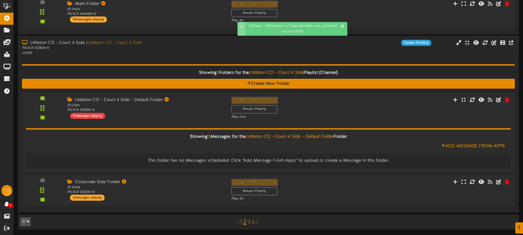
click at [250, 223] on link "3" at bounding box center [249, 223] width 3 height 6
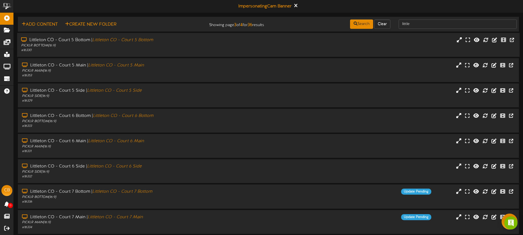
click at [197, 48] on div "PICKLR BOTTOM ( 16:9 )" at bounding box center [121, 45] width 201 height 5
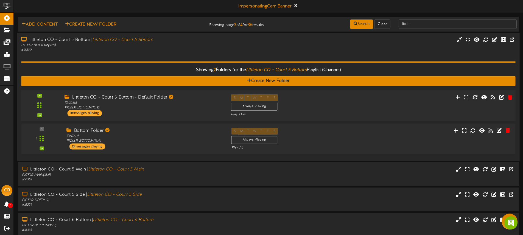
click at [326, 103] on div "S M T W T F S Always Playing Play One" at bounding box center [289, 105] width 125 height 23
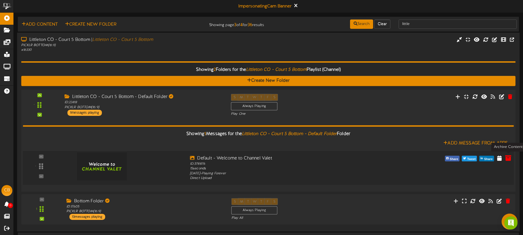
click at [507, 159] on icon at bounding box center [508, 158] width 6 height 6
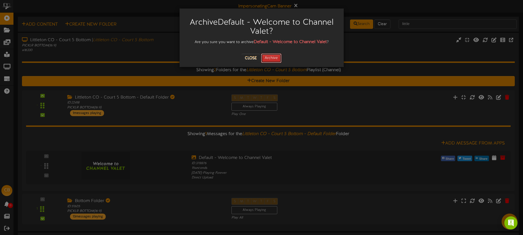
click at [273, 60] on button "Archive" at bounding box center [271, 58] width 20 height 9
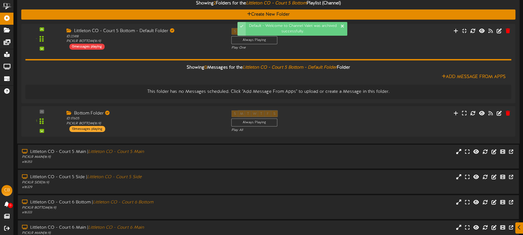
scroll to position [71, 0]
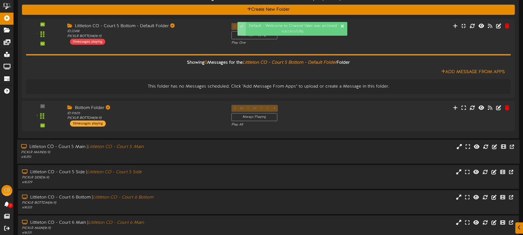
click at [236, 152] on div "Littleton CO - Court 5 Main | Littleton CO - Court 5 Main PICKLR MAIN ( 16:9 ) …" at bounding box center [268, 152] width 503 height 16
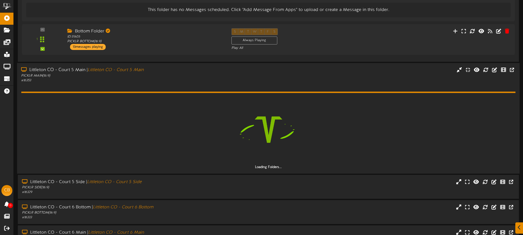
scroll to position [149, 0]
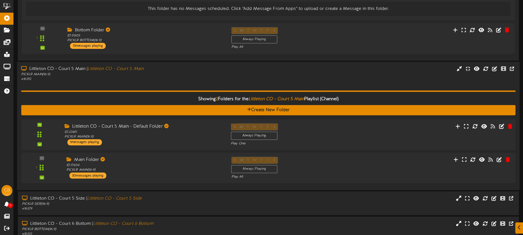
drag, startPoint x: 377, startPoint y: 124, endPoint x: 379, endPoint y: 122, distance: 3.1
click at [377, 124] on div "- ID:" at bounding box center [268, 134] width 499 height 23
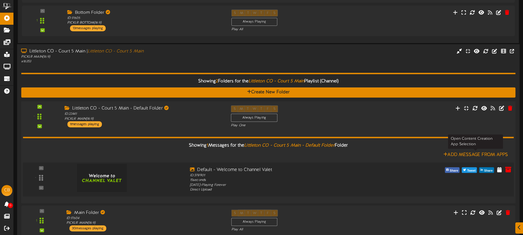
scroll to position [169, 0]
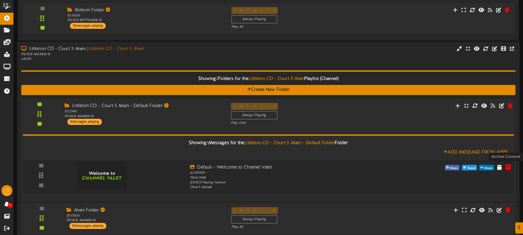
click at [506, 168] on icon at bounding box center [508, 167] width 6 height 6
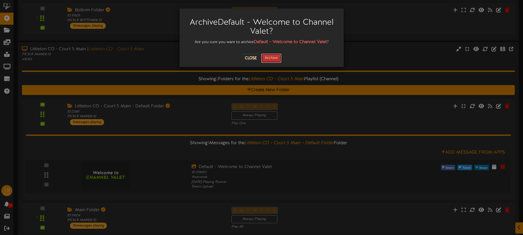
click at [279, 59] on button "Archive" at bounding box center [271, 58] width 20 height 9
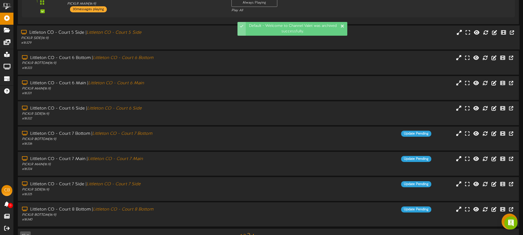
scroll to position [363, 0]
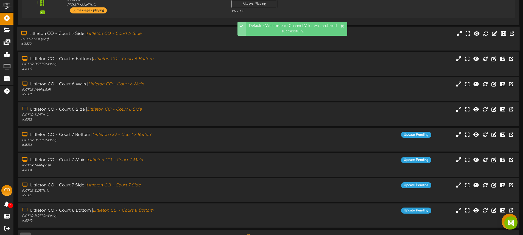
click at [214, 47] on div "Littleton CO - Court 5 Side | Littleton CO - Court 5 Side PICKLR SIDE ( 16:9 ) …" at bounding box center [268, 38] width 503 height 24
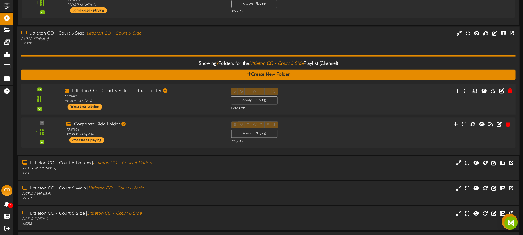
click at [374, 101] on div "- ID:" at bounding box center [268, 99] width 499 height 23
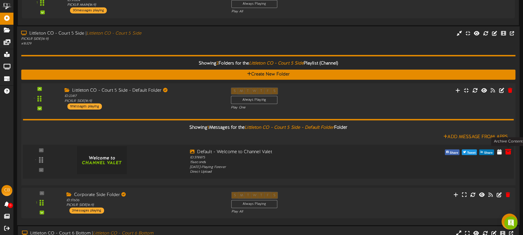
click at [509, 152] on icon at bounding box center [508, 151] width 6 height 6
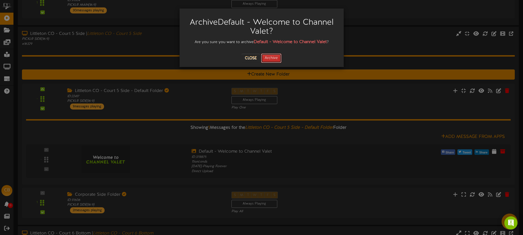
click at [271, 62] on button "Archive" at bounding box center [271, 58] width 20 height 9
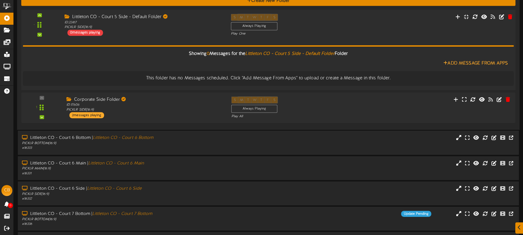
scroll to position [440, 0]
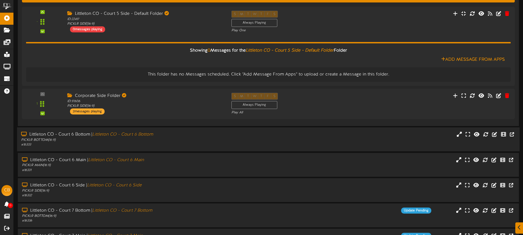
click at [184, 145] on div "# 16333" at bounding box center [121, 145] width 201 height 5
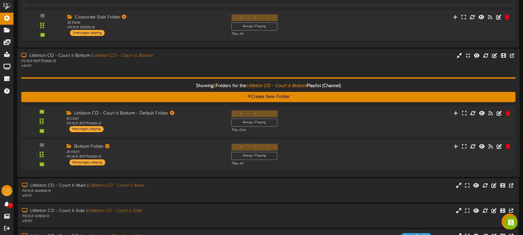
scroll to position [518, 0]
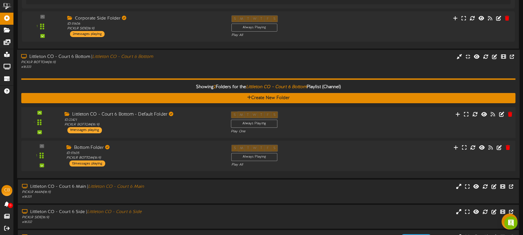
click at [201, 123] on div "ID: 22421 PICKLR BOTTOM ( 16:9 )" at bounding box center [144, 123] width 158 height 10
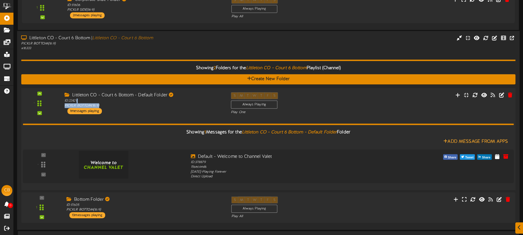
scroll to position [538, 0]
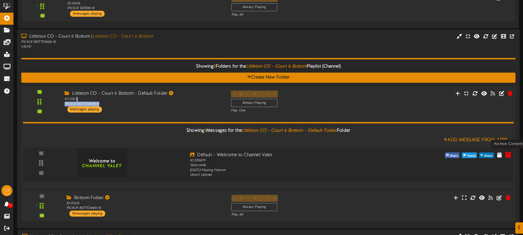
click at [508, 153] on icon at bounding box center [508, 155] width 6 height 6
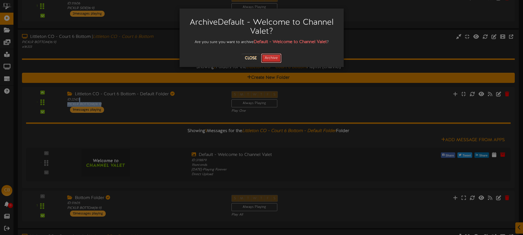
click at [274, 56] on button "Archive" at bounding box center [271, 58] width 20 height 9
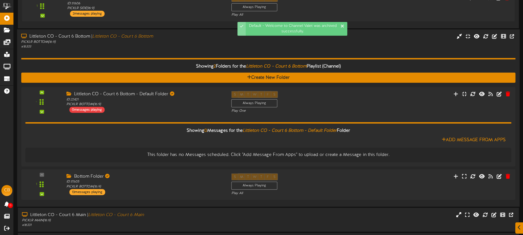
click at [176, 56] on div "Showing 2 Folders for the Littleton CO - Court 6 Bottom Playlist (Channel) Crea…" at bounding box center [268, 125] width 495 height 153
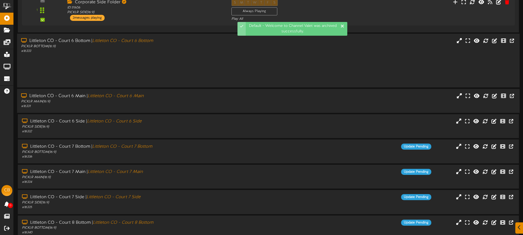
scroll to position [531, 0]
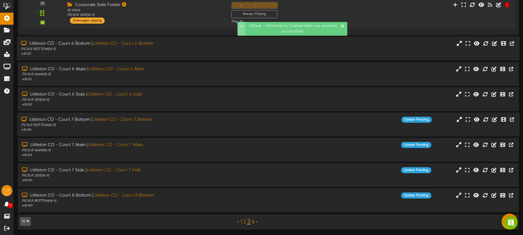
drag, startPoint x: 181, startPoint y: 120, endPoint x: 181, endPoint y: 117, distance: 3.3
click at [181, 120] on div "Littleton CO - Court 7 Bottom | Littleton CO - Court 7 Bottom" at bounding box center [121, 120] width 201 height 6
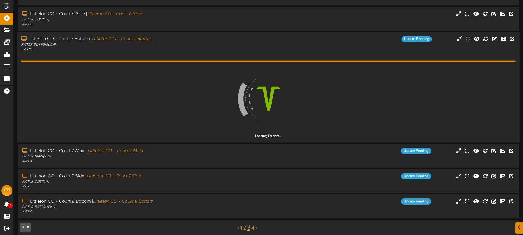
scroll to position [618, 0]
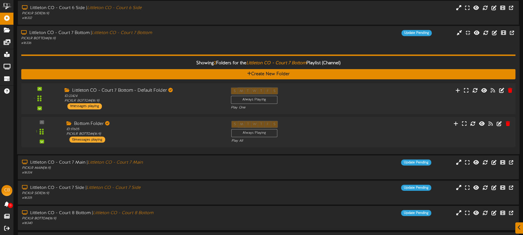
click at [319, 100] on div "S M T W T F S Always Playing Play One" at bounding box center [289, 98] width 125 height 23
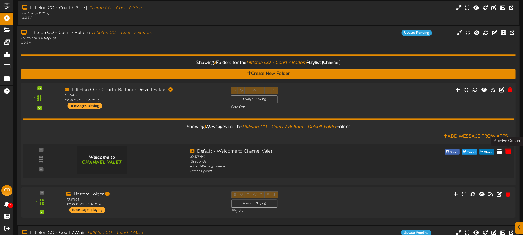
click at [511, 152] on icon at bounding box center [508, 151] width 6 height 6
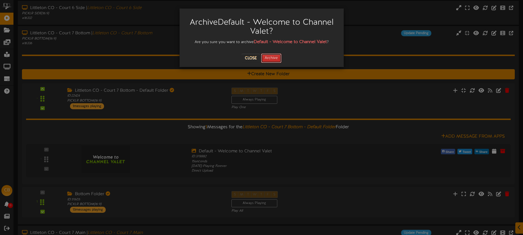
click at [270, 59] on button "Archive" at bounding box center [271, 58] width 20 height 9
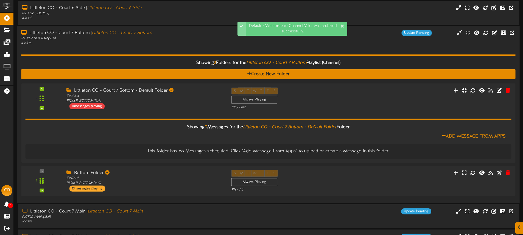
click at [169, 50] on div "Showing 2 Folders for the Littleton CO - Court 7 Bottom Playlist (Channel) Crea…" at bounding box center [268, 122] width 495 height 153
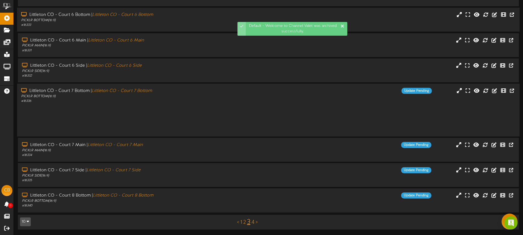
scroll to position [531, 0]
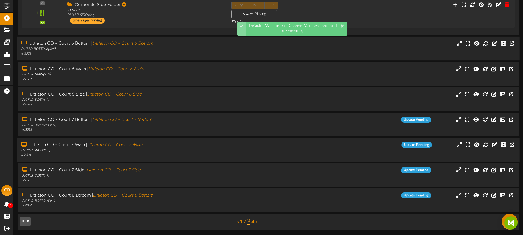
click at [170, 145] on div "Littleton CO - Court 7 Main | Littleton CO - Court 7 Main" at bounding box center [121, 145] width 201 height 6
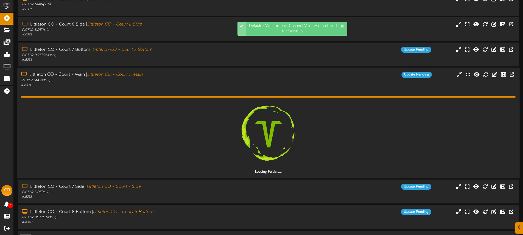
scroll to position [618, 0]
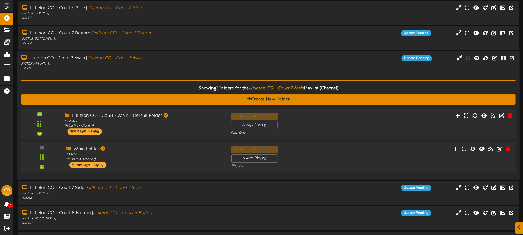
click at [374, 120] on div "- ID:" at bounding box center [268, 124] width 499 height 23
click at [389, 129] on div "- ID:" at bounding box center [268, 124] width 499 height 23
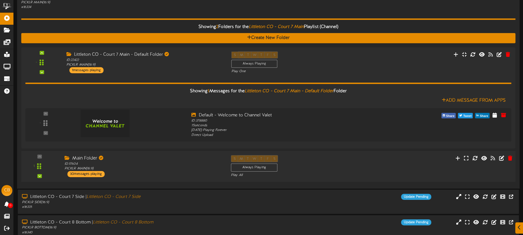
scroll to position [685, 0]
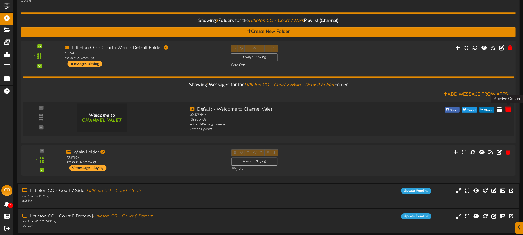
click at [506, 110] on icon at bounding box center [508, 109] width 6 height 6
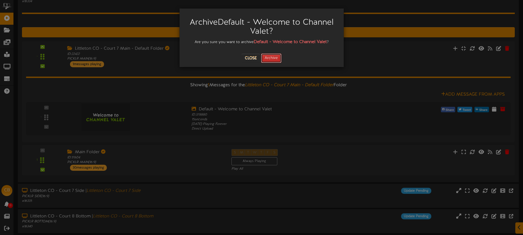
click at [276, 60] on button "Archive" at bounding box center [271, 58] width 20 height 9
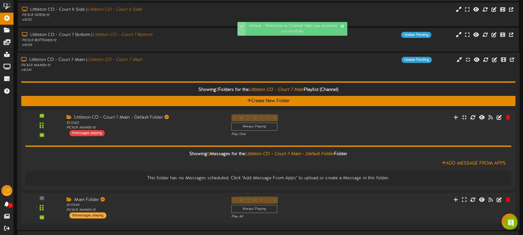
click at [186, 62] on div "Littleton CO - Court 7 Main | Littleton CO - Court 7 Main" at bounding box center [121, 60] width 201 height 6
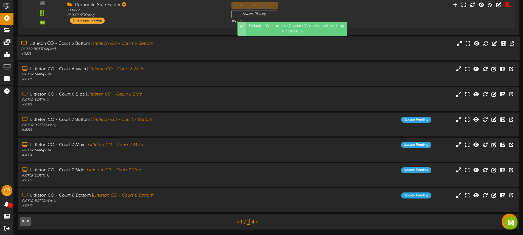
scroll to position [531, 0]
click at [199, 184] on div "Littleton CO - Court 7 Side | Littleton CO - Court 7 Side PICKLR SIDE ( 16:9 ) …" at bounding box center [268, 175] width 503 height 24
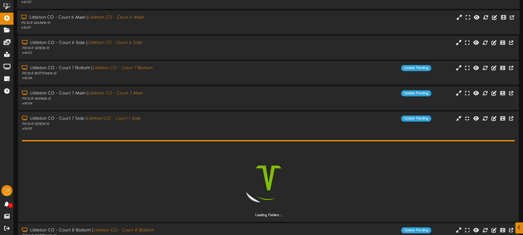
scroll to position [618, 0]
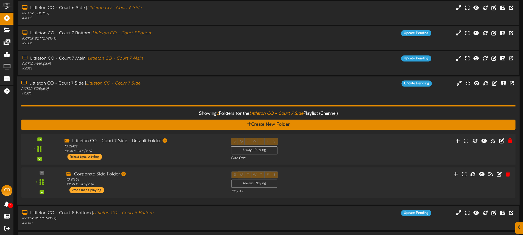
click at [316, 145] on div "S M T W T F S Always Playing Play One" at bounding box center [289, 149] width 125 height 23
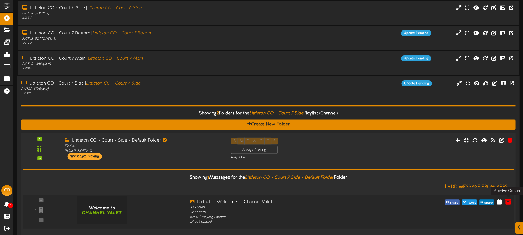
click at [507, 199] on icon at bounding box center [508, 202] width 6 height 6
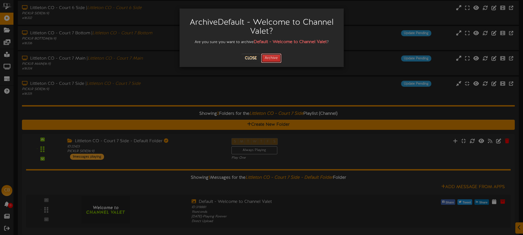
click at [268, 58] on button "Archive" at bounding box center [271, 58] width 20 height 9
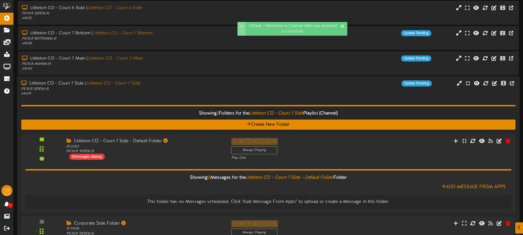
click at [185, 93] on div "# 16335" at bounding box center [121, 93] width 201 height 5
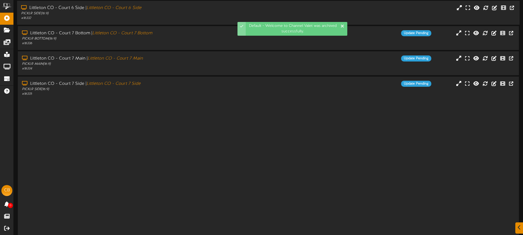
scroll to position [531, 0]
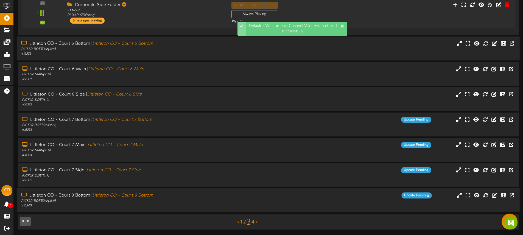
click at [196, 192] on div "Littleton CO - Court 8 Bottom | Littleton CO - Court 8 Bottom PICKLR BOTTOM ( 1…" at bounding box center [268, 200] width 503 height 24
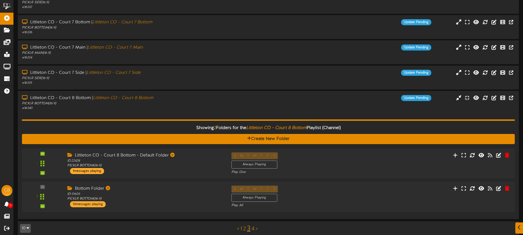
scroll to position [635, 0]
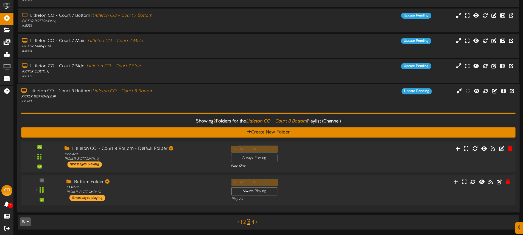
drag, startPoint x: 318, startPoint y: 151, endPoint x: 315, endPoint y: 145, distance: 6.3
click at [318, 151] on div "S M T W T F S Always Playing Play One" at bounding box center [289, 157] width 125 height 23
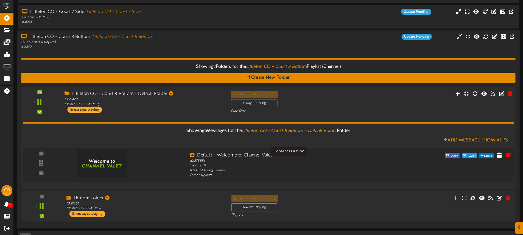
scroll to position [705, 0]
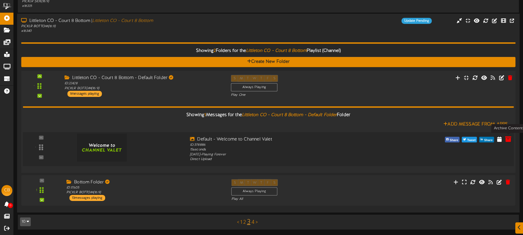
click at [508, 137] on icon at bounding box center [508, 139] width 6 height 6
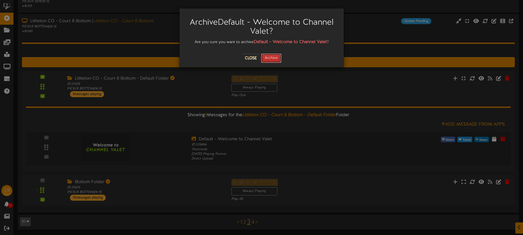
click at [270, 57] on button "Archive" at bounding box center [271, 58] width 20 height 9
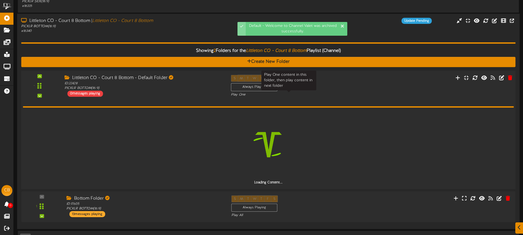
scroll to position [684, 0]
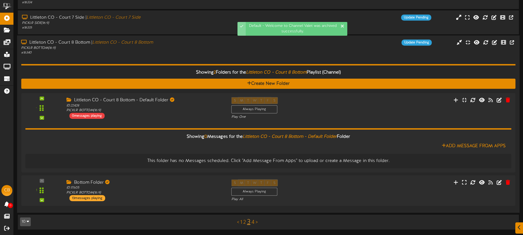
click at [152, 57] on div "Showing 2 Folders for the Littleton CO - Court 8 Bottom Playlist (Channel) Crea…" at bounding box center [268, 131] width 495 height 153
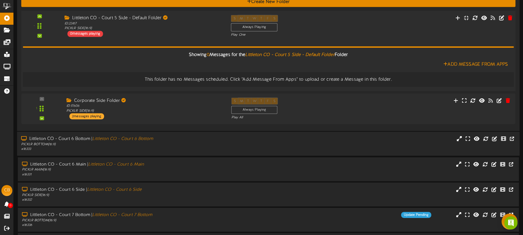
scroll to position [434, 0]
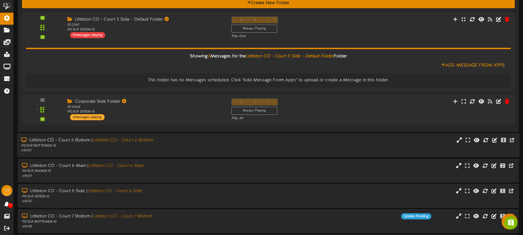
click at [195, 149] on div "# 16333" at bounding box center [121, 150] width 201 height 5
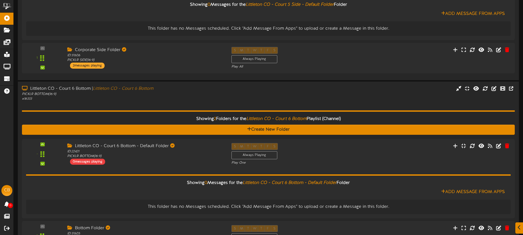
scroll to position [489, 0]
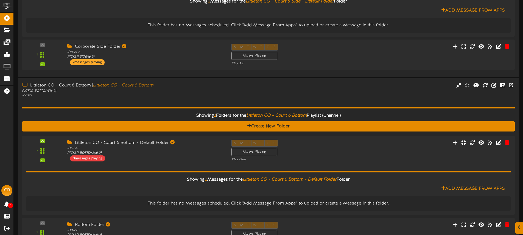
click at [185, 98] on div "Showing 2 Folders for the Littleton CO - Court 6 Bottom Playlist (Channel) Crea…" at bounding box center [268, 174] width 493 height 153
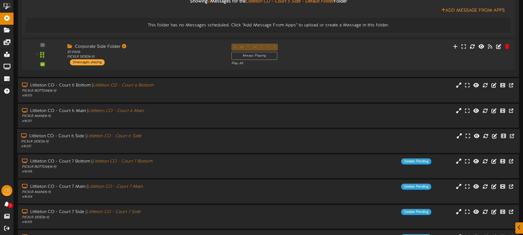
click at [178, 135] on div "Littleton CO - Court 6 Side | Littleton CO - Court 6 Side" at bounding box center [121, 136] width 201 height 6
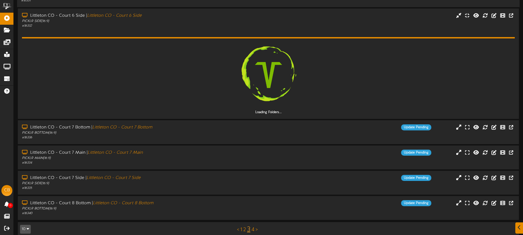
scroll to position [618, 0]
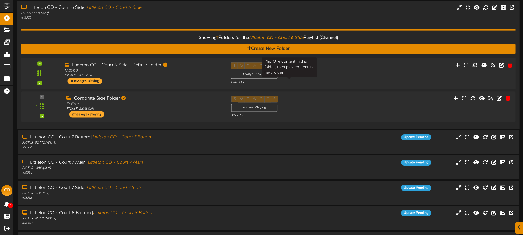
click at [317, 80] on div "Play One" at bounding box center [289, 82] width 116 height 5
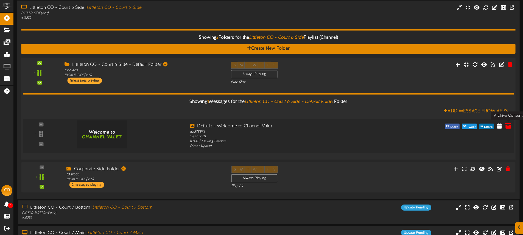
click at [508, 127] on icon at bounding box center [508, 126] width 6 height 6
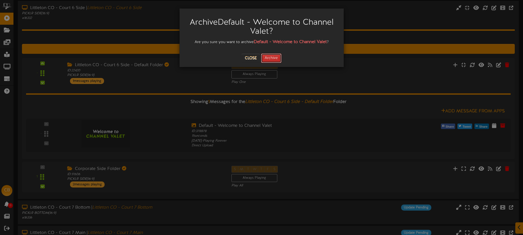
click at [276, 59] on button "Archive" at bounding box center [271, 58] width 20 height 9
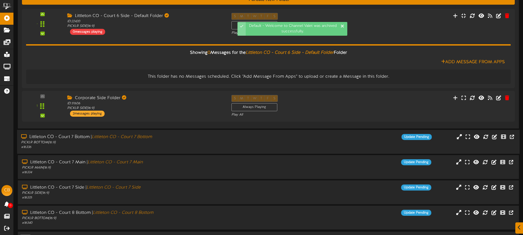
click at [196, 141] on div "PICKLR BOTTOM ( 16:9 )" at bounding box center [121, 142] width 201 height 5
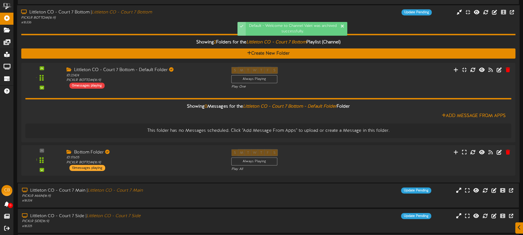
scroll to position [837, 0]
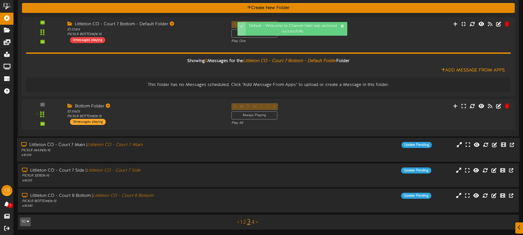
click at [220, 148] on div "Littleton CO - Court 7 Main | Littleton CO - Court 7 Main" at bounding box center [121, 145] width 201 height 6
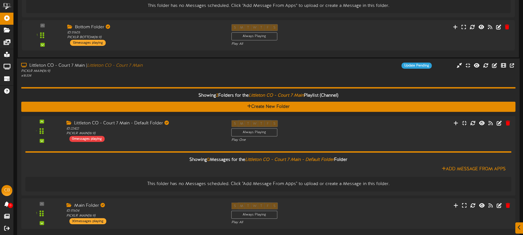
scroll to position [990, 0]
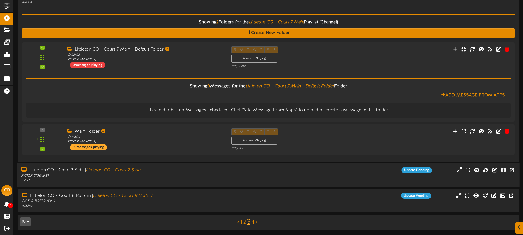
click at [228, 165] on div "Littleton CO - Court 7 Side | Littleton CO - Court 7 Side PICKLR SIDE ( 16:9 ) …" at bounding box center [268, 175] width 503 height 24
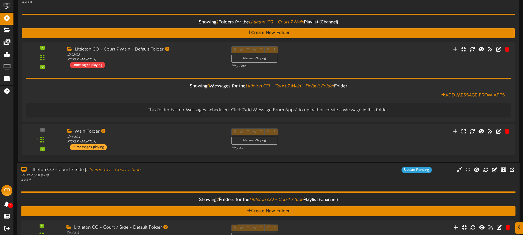
scroll to position [1143, 0]
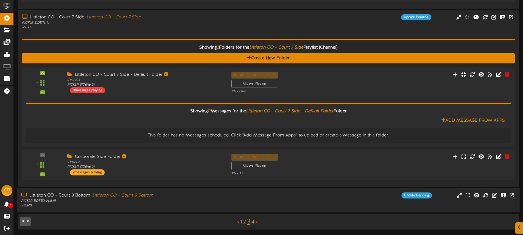
click at [225, 201] on div "Littleton CO - Court 8 Bottom | Littleton CO - Court 8 Bottom PICKLR BOTTOM ( 1…" at bounding box center [122, 201] width 210 height 16
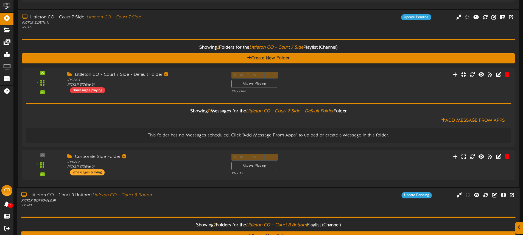
scroll to position [1296, 0]
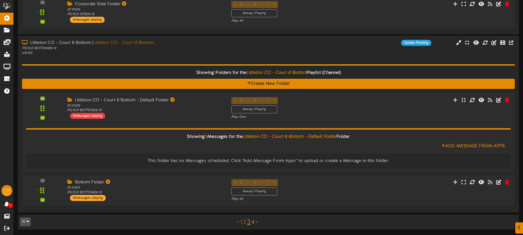
click at [253, 221] on link "4" at bounding box center [253, 223] width 3 height 6
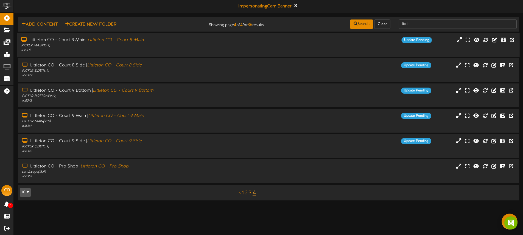
click at [184, 43] on div "PICKLR MAIN ( 16:9 )" at bounding box center [121, 45] width 201 height 5
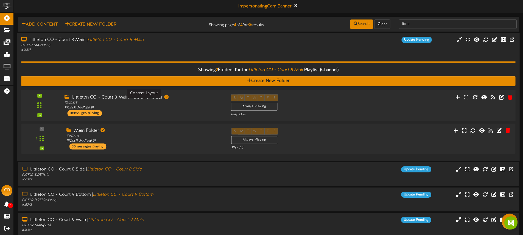
click at [193, 107] on div "ID: 22425 PICKLR MAIN ( 16:9 )" at bounding box center [144, 106] width 158 height 10
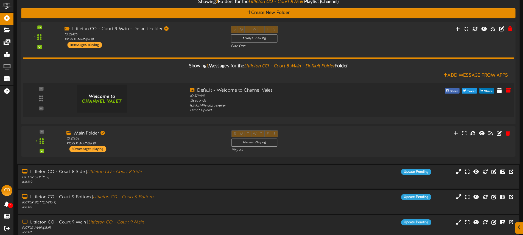
scroll to position [69, 0]
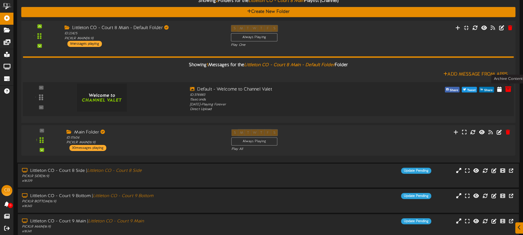
click at [510, 89] on icon at bounding box center [508, 89] width 6 height 6
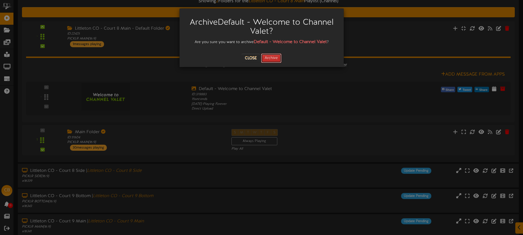
click at [271, 56] on button "Archive" at bounding box center [271, 58] width 20 height 9
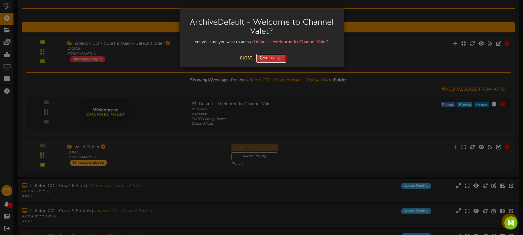
scroll to position [32, 0]
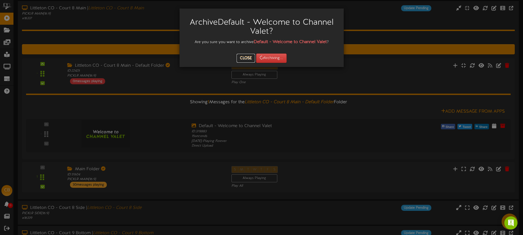
click at [246, 58] on button "Close" at bounding box center [246, 58] width 18 height 9
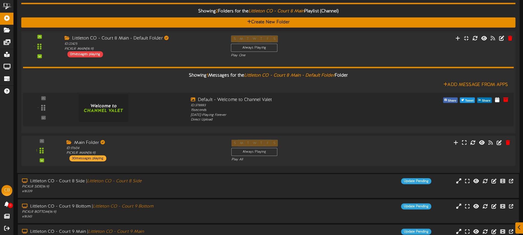
scroll to position [60, 0]
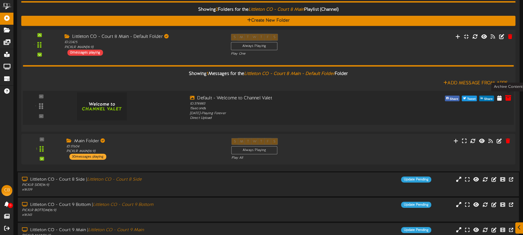
click at [507, 98] on icon at bounding box center [508, 98] width 6 height 6
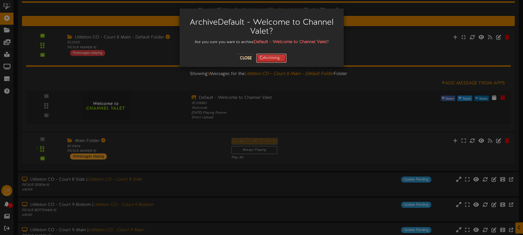
click at [274, 60] on button "Archiving..." at bounding box center [271, 58] width 30 height 9
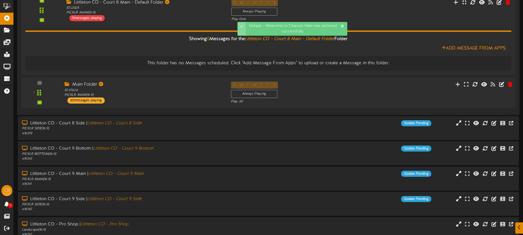
scroll to position [97, 0]
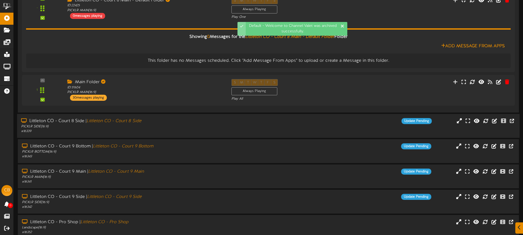
click at [265, 123] on div "Update Pending" at bounding box center [332, 121] width 210 height 6
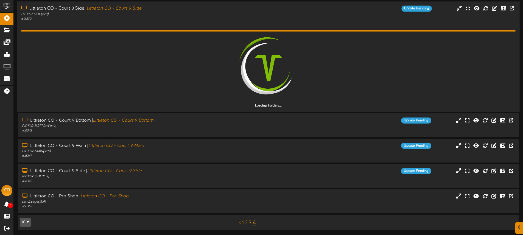
scroll to position [210, 0]
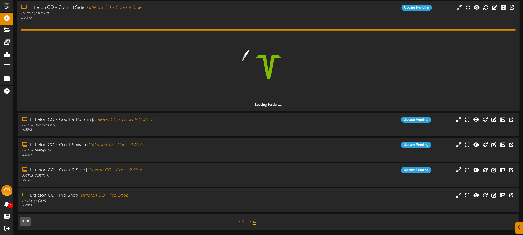
click at [275, 121] on div "Update Pending" at bounding box center [331, 120] width 209 height 6
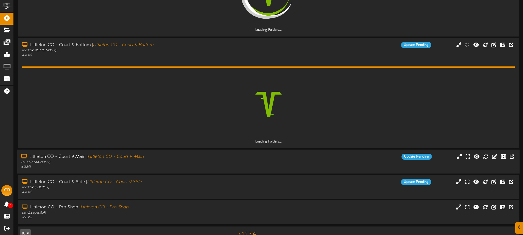
click at [266, 165] on div "Littleton CO - Court 9 Main | Littleton CO - Court 9 Main PICKLR MAIN ( 16:9 ) …" at bounding box center [268, 162] width 503 height 16
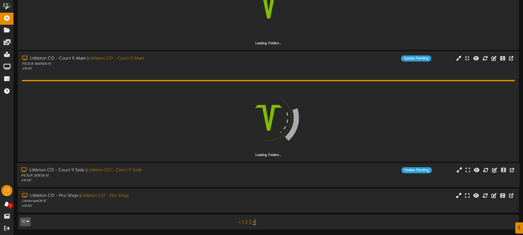
click at [267, 167] on div "Update Pending" at bounding box center [332, 170] width 210 height 6
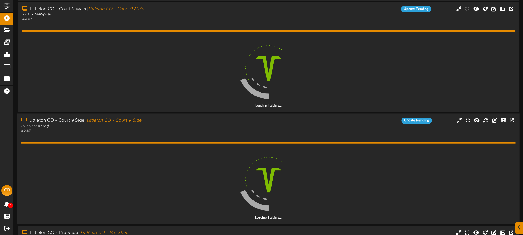
scroll to position [470, 0]
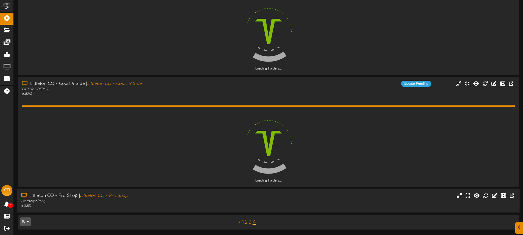
click at [278, 192] on div "Littleton CO - Pro Shop | Littleton CO - Pro Shop Landscape ( 16:9 ) # 16352" at bounding box center [268, 201] width 503 height 24
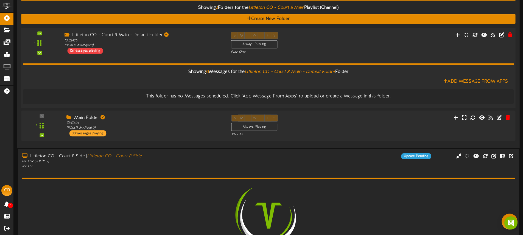
scroll to position [59, 0]
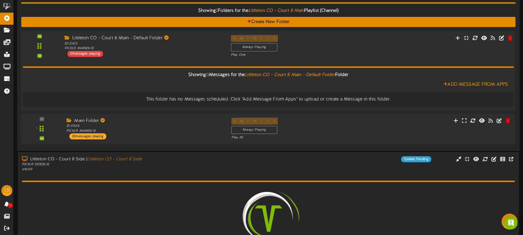
click at [327, 52] on div "S M T W T F S Always Playing Play One" at bounding box center [289, 46] width 125 height 23
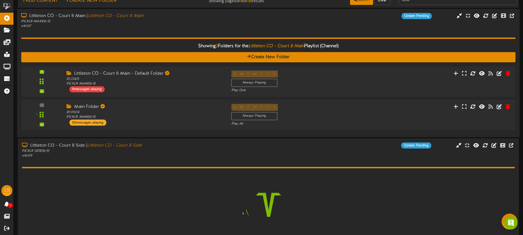
scroll to position [23, 0]
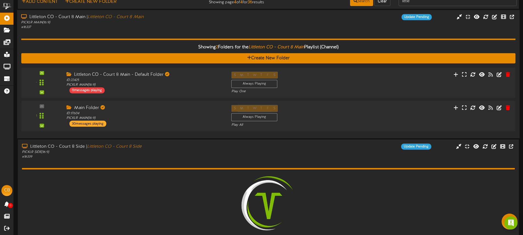
click at [240, 26] on div "Littleton CO - Court 8 Main | Littleton CO - Court 8 Main PICKLR MAIN ( 16:9 ) …" at bounding box center [268, 22] width 503 height 16
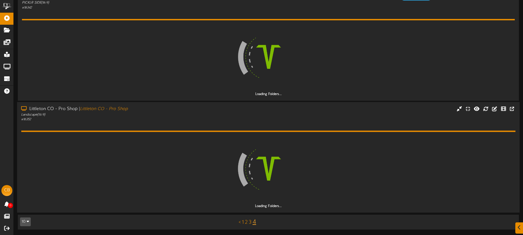
scroll to position [388, 0]
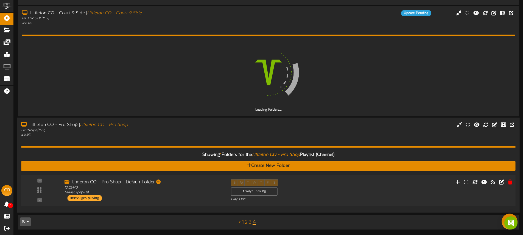
click at [352, 184] on div "- ID:" at bounding box center [268, 190] width 499 height 23
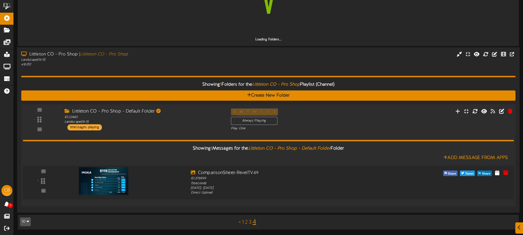
click at [324, 120] on div "S M T W T F S Always Playing Play One" at bounding box center [289, 120] width 125 height 23
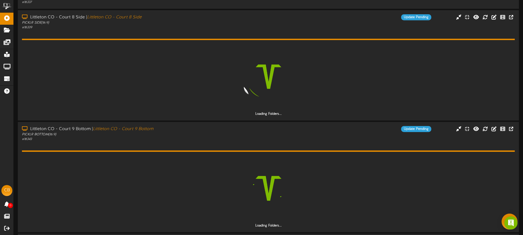
scroll to position [0, 0]
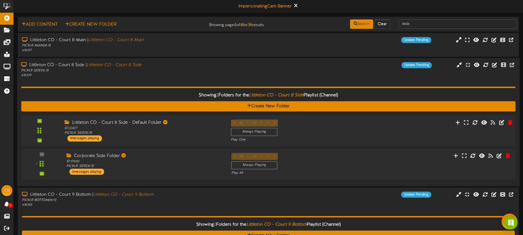
click at [341, 127] on div "S M T W T F S Always Playing Play One" at bounding box center [289, 131] width 125 height 23
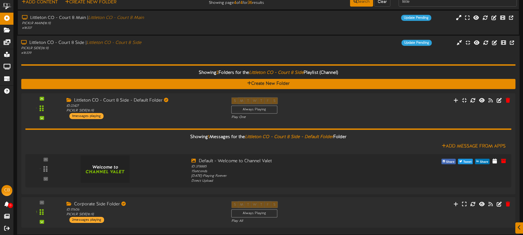
scroll to position [23, 0]
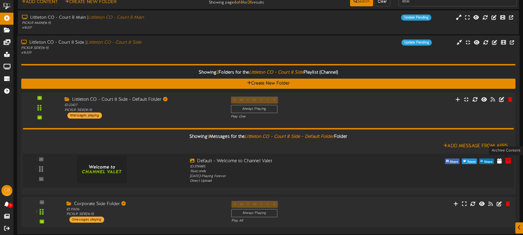
click at [508, 160] on icon at bounding box center [508, 161] width 6 height 6
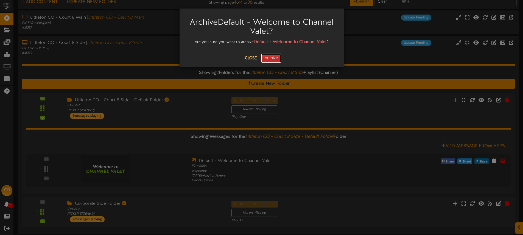
click at [268, 58] on button "Archive" at bounding box center [271, 58] width 20 height 9
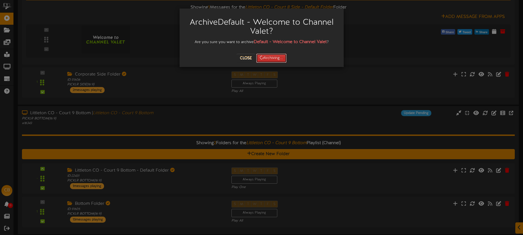
scroll to position [152, 0]
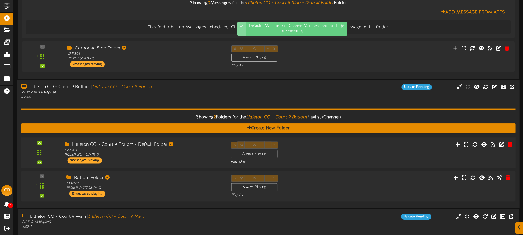
drag, startPoint x: 383, startPoint y: 151, endPoint x: 380, endPoint y: 142, distance: 8.9
click at [383, 151] on div "- ID:" at bounding box center [268, 152] width 499 height 23
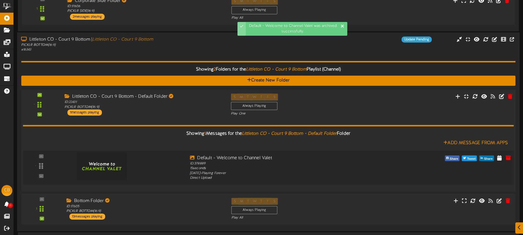
scroll to position [206, 0]
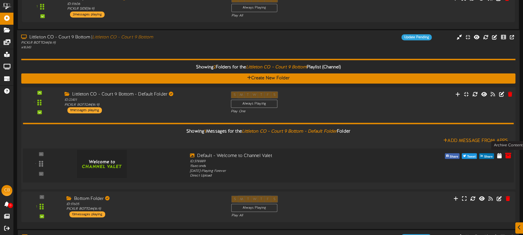
click at [506, 155] on icon at bounding box center [508, 155] width 6 height 6
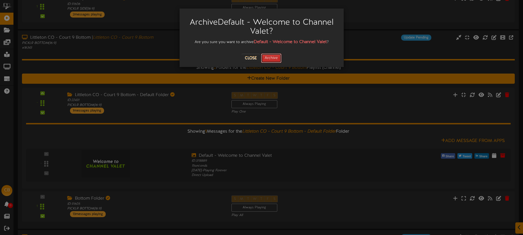
click at [271, 60] on button "Archive" at bounding box center [271, 58] width 20 height 9
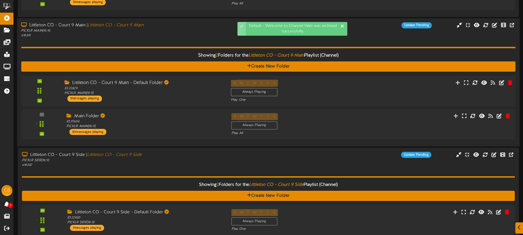
scroll to position [405, 0]
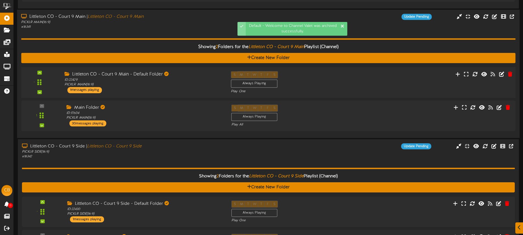
click at [401, 78] on div "- ID:" at bounding box center [268, 82] width 499 height 23
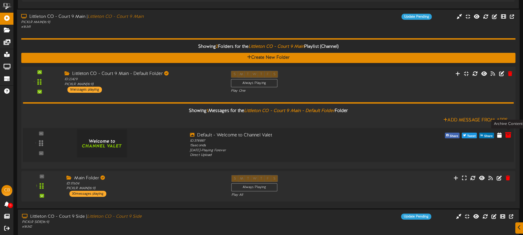
click at [507, 134] on icon at bounding box center [508, 135] width 6 height 6
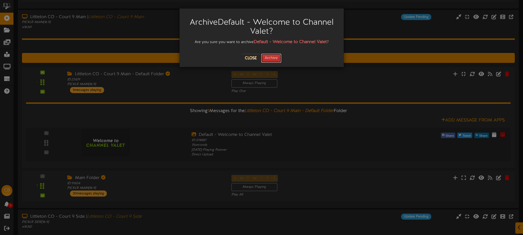
click at [276, 61] on button "Archive" at bounding box center [271, 58] width 20 height 9
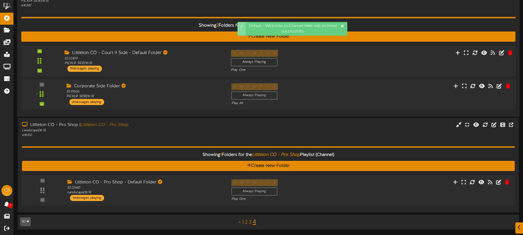
click at [343, 66] on div "S M T W T F S Always Playing Play One" at bounding box center [289, 61] width 125 height 23
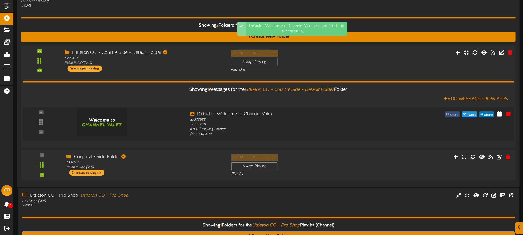
scroll to position [609, 0]
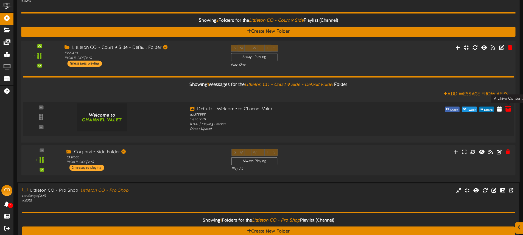
click at [510, 109] on icon at bounding box center [508, 108] width 6 height 6
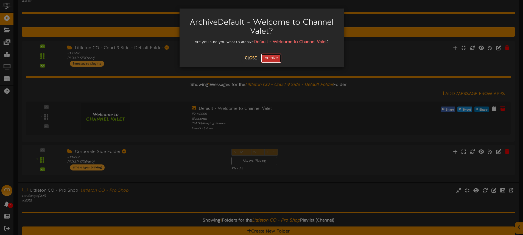
click at [272, 56] on button "Archive" at bounding box center [271, 58] width 20 height 9
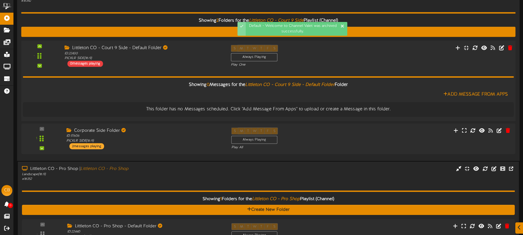
scroll to position [654, 0]
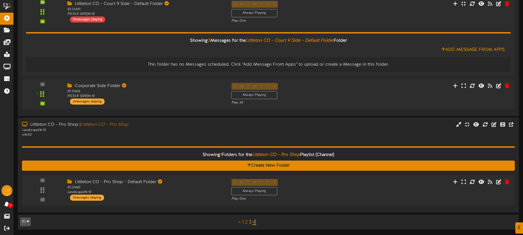
click at [251, 221] on link "3" at bounding box center [250, 223] width 3 height 6
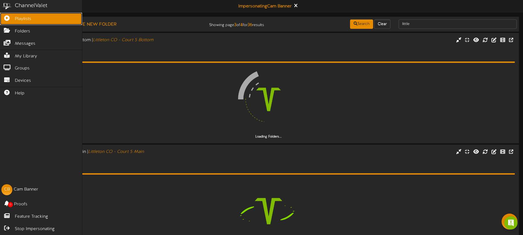
click at [10, 20] on link "Playlists" at bounding box center [41, 19] width 82 height 12
click at [15, 19] on link "Playlists" at bounding box center [41, 19] width 82 height 12
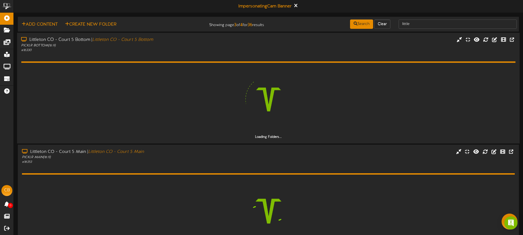
click at [205, 45] on div "PICKLR BOTTOM ( 16:9 )" at bounding box center [121, 45] width 201 height 5
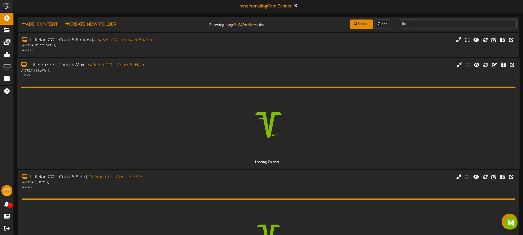
click at [213, 60] on div "Littleton CO - Court 5 Main | Littleton CO - Court 5 Main PICKLR MAIN ( 16:9 ) …" at bounding box center [268, 113] width 503 height 111
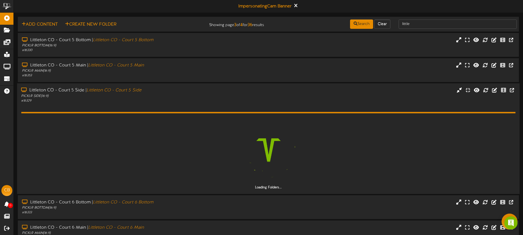
drag, startPoint x: 209, startPoint y: 99, endPoint x: 208, endPoint y: 95, distance: 4.5
click at [209, 99] on div "# 16329" at bounding box center [121, 100] width 201 height 5
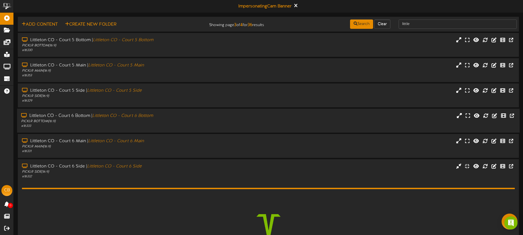
click at [197, 131] on div "Littleton CO - Court 6 Bottom | Littleton CO - Court 6 Bottom PICKLR BOTTOM ( 1…" at bounding box center [268, 121] width 503 height 24
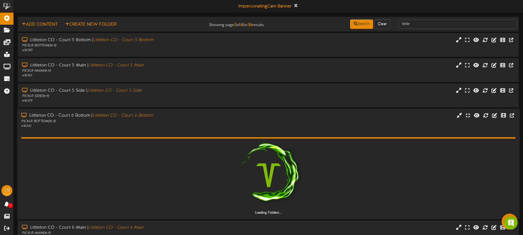
click at [201, 129] on div "Loading Folders..." at bounding box center [268, 172] width 495 height 87
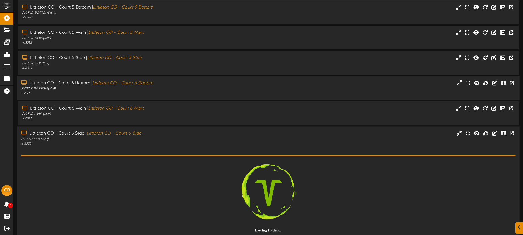
drag, startPoint x: 218, startPoint y: 144, endPoint x: 229, endPoint y: 139, distance: 12.2
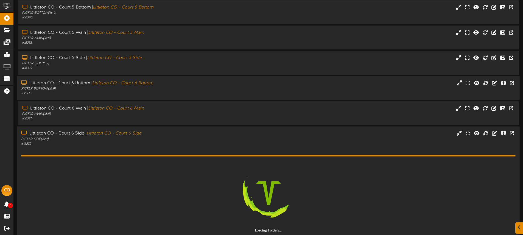
click at [218, 144] on div "# 16332" at bounding box center [121, 144] width 201 height 5
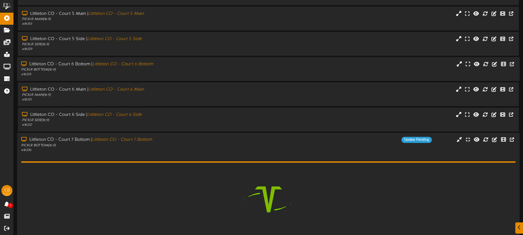
click at [230, 139] on div "Update Pending" at bounding box center [332, 140] width 210 height 6
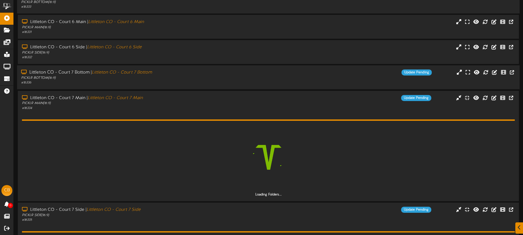
scroll to position [141, 0]
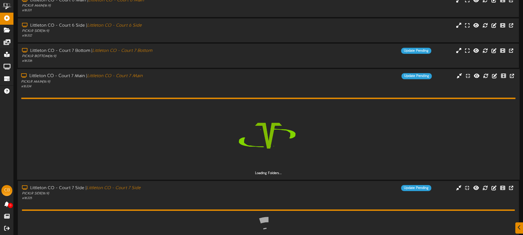
drag, startPoint x: 205, startPoint y: 94, endPoint x: 207, endPoint y: 97, distance: 4.0
click at [205, 94] on div "Loading Folders..." at bounding box center [268, 132] width 495 height 87
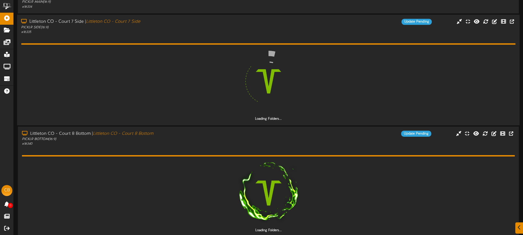
click at [199, 38] on div "Loading Folders..." at bounding box center [268, 77] width 495 height 87
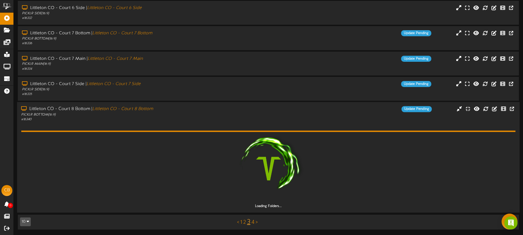
click at [203, 114] on div "PICKLR BOTTOM ( 16:9 )" at bounding box center [121, 114] width 201 height 5
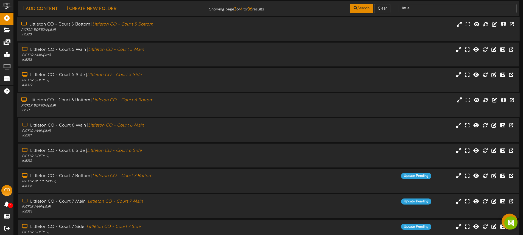
scroll to position [0, 0]
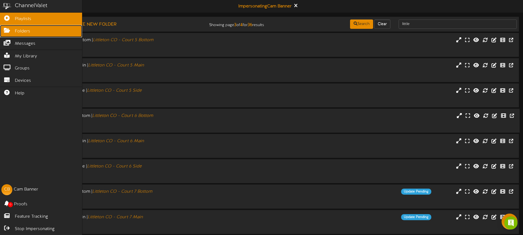
click at [14, 32] on link "Folders" at bounding box center [41, 31] width 82 height 12
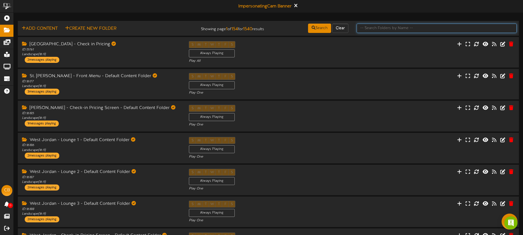
click at [370, 29] on input "text" at bounding box center [437, 28] width 160 height 9
type input "MAIN"
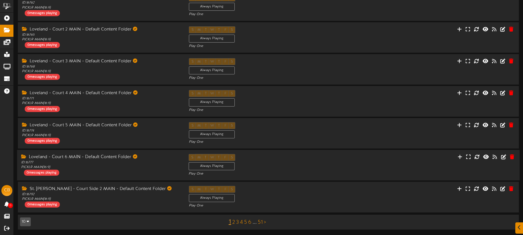
scroll to position [142, 0]
click at [512, 189] on icon at bounding box center [512, 189] width 5 height 6
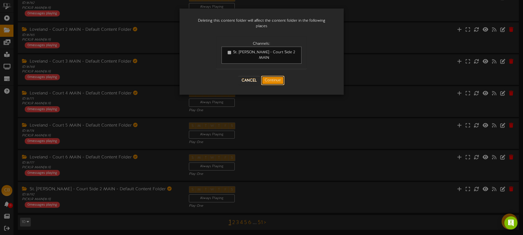
click at [277, 76] on button "Continue" at bounding box center [272, 80] width 23 height 9
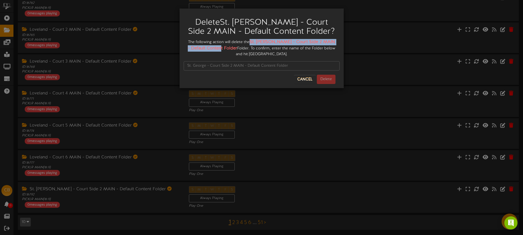
drag, startPoint x: 251, startPoint y: 41, endPoint x: 216, endPoint y: 49, distance: 36.0
click at [220, 49] on strong "St. George - Court Side 2 MAIN - Default Content Folder" at bounding box center [261, 45] width 147 height 11
copy strong "St. George - Court Side 2 MAIN - Default Content Folde"
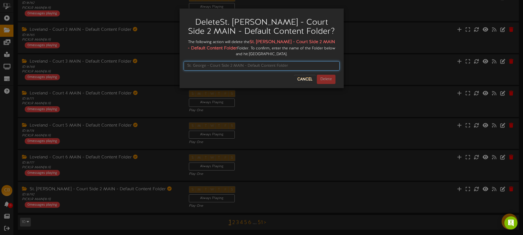
click at [215, 64] on input "text" at bounding box center [262, 65] width 156 height 9
paste input "St. George - Court Side 2 MAIN - Default Content Folde"
click at [303, 68] on input "St. George - Court Side 2 MAIN - Default Content Folde" at bounding box center [262, 65] width 156 height 9
type input "St. George - Court Side 2 MAIN - Default Content Folder"
click at [331, 81] on button "Delete" at bounding box center [326, 79] width 19 height 9
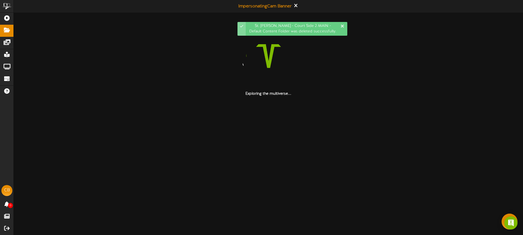
scroll to position [0, 0]
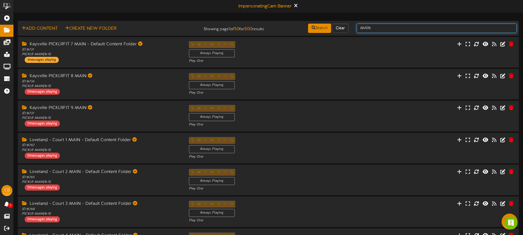
click at [385, 28] on input "MAIN" at bounding box center [437, 28] width 160 height 9
type input "MAIN FOlder"
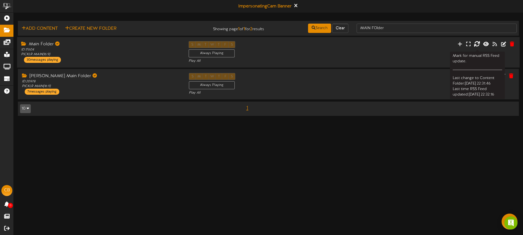
click at [477, 45] on icon at bounding box center [477, 44] width 6 height 6
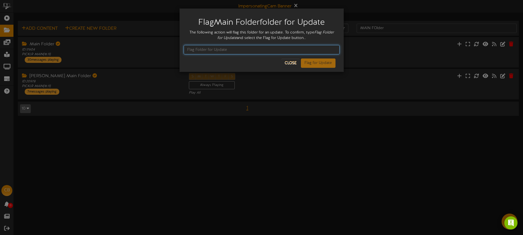
click at [227, 46] on input "text" at bounding box center [262, 49] width 156 height 9
drag, startPoint x: 313, startPoint y: 32, endPoint x: 233, endPoint y: 39, distance: 80.8
click at [237, 37] on div "The following action will flag this folder for an update. To confirm, type Flag…" at bounding box center [262, 35] width 156 height 11
copy div "Flag Folder for Update"
click at [220, 51] on input "text" at bounding box center [262, 49] width 156 height 9
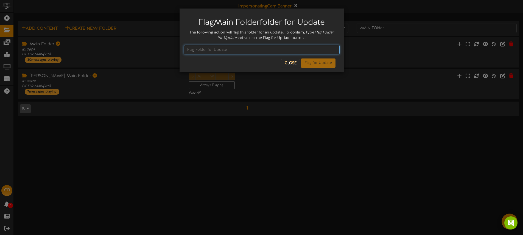
paste input "Flag Folder for Update"
drag, startPoint x: 258, startPoint y: 50, endPoint x: 236, endPoint y: 50, distance: 22.0
click at [258, 50] on input "Flag Folder for Update" at bounding box center [262, 49] width 156 height 9
click at [188, 49] on input "Flag Folder for Update" at bounding box center [262, 49] width 156 height 9
type input "Flag Folder for Update"
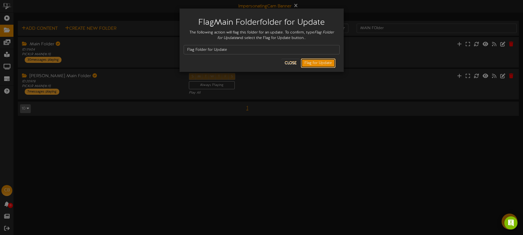
click at [314, 63] on button "Flag for Update" at bounding box center [318, 63] width 35 height 9
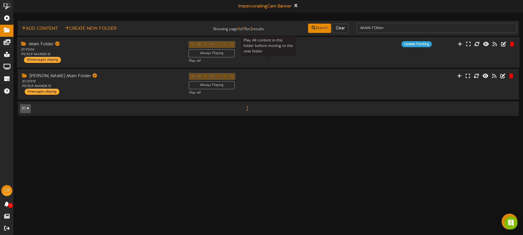
click at [327, 60] on div "Play All" at bounding box center [268, 61] width 159 height 5
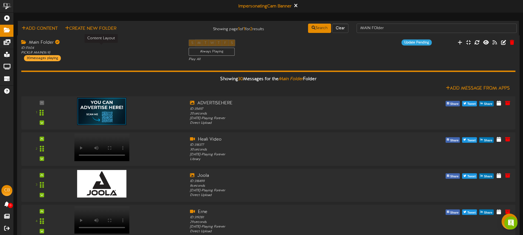
click at [152, 51] on div "ID: 17604 PICKLR MAIN ( 16:9 )" at bounding box center [100, 50] width 159 height 9
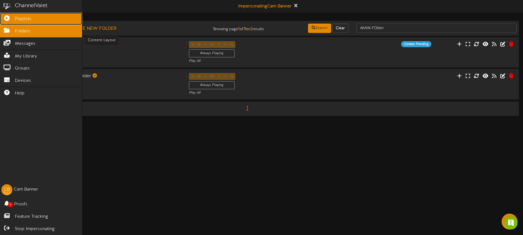
click at [7, 19] on icon at bounding box center [7, 17] width 14 height 4
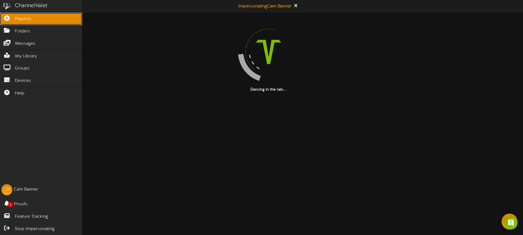
click at [7, 19] on icon at bounding box center [7, 17] width 14 height 4
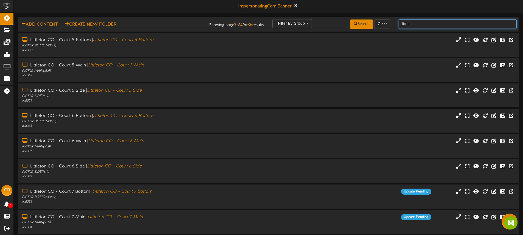
click at [418, 26] on input "little" at bounding box center [458, 24] width 118 height 9
drag, startPoint x: 419, startPoint y: 25, endPoint x: 389, endPoint y: 23, distance: 29.5
click at [390, 23] on div "Add Content Create New Folder Showing page 3 of 4 for 36 results Filter By Grou…" at bounding box center [268, 24] width 505 height 10
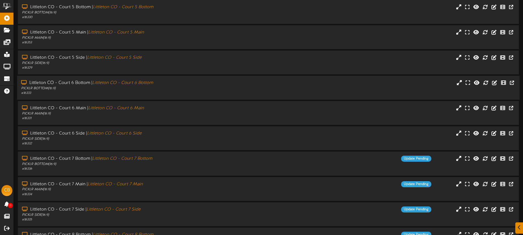
scroll to position [72, 0]
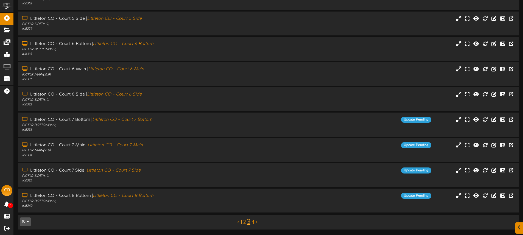
type input "littleton"
click at [241, 221] on link "1" at bounding box center [241, 223] width 2 height 6
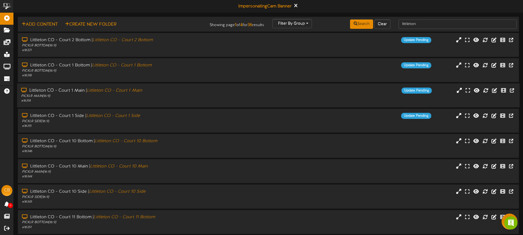
click at [172, 99] on div "# 16314" at bounding box center [121, 101] width 201 height 5
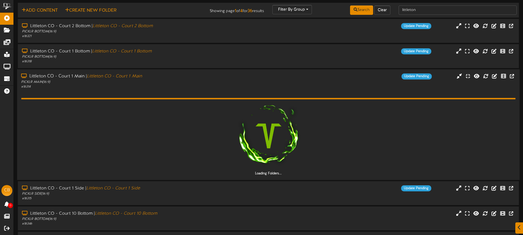
scroll to position [14, 0]
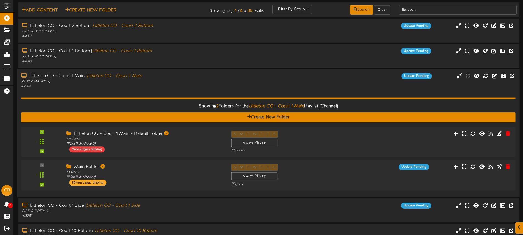
click at [268, 84] on div "Littleton CO - Court 1 Main | Littleton CO - Court 1 Main PICKLR MAIN ( 16:9 ) …" at bounding box center [268, 81] width 503 height 16
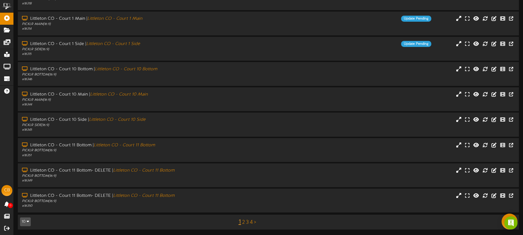
scroll to position [35, 0]
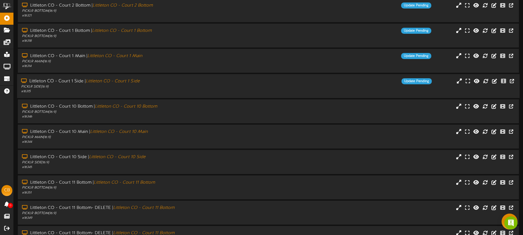
click at [198, 77] on div "Littleton CO - Court 1 Side | Littleton CO - Court 1 Side PICKLR SIDE ( 16:9 ) …" at bounding box center [268, 86] width 503 height 24
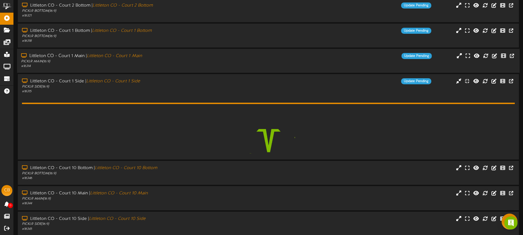
scroll to position [29, 0]
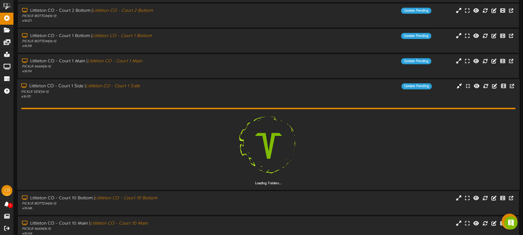
click at [218, 88] on div "Littleton CO - Court 1 Side | Littleton CO - Court 1 Side" at bounding box center [121, 87] width 201 height 6
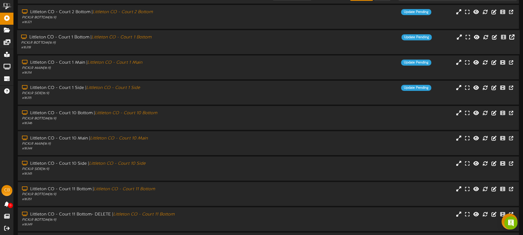
scroll to position [0, 0]
